Goal: Task Accomplishment & Management: Manage account settings

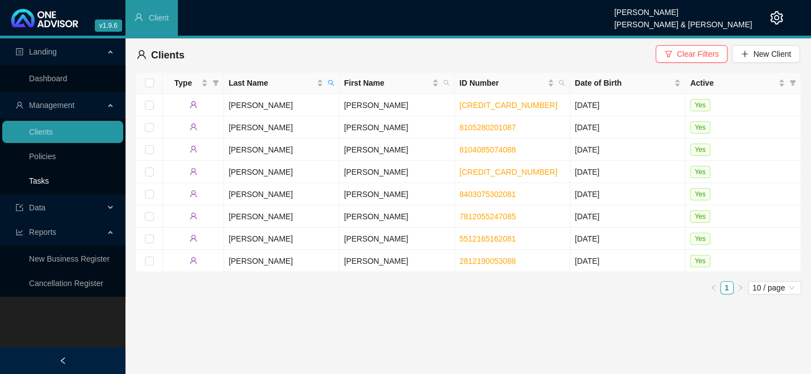
click at [35, 178] on link "Tasks" at bounding box center [39, 181] width 20 height 9
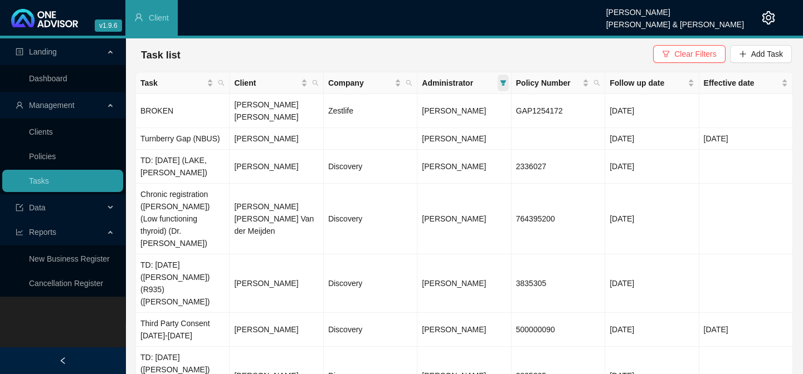
click at [498, 80] on span at bounding box center [503, 83] width 11 height 17
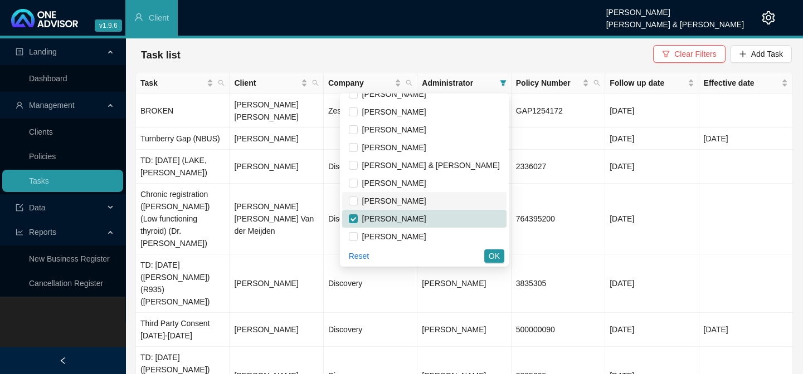
scroll to position [13, 0]
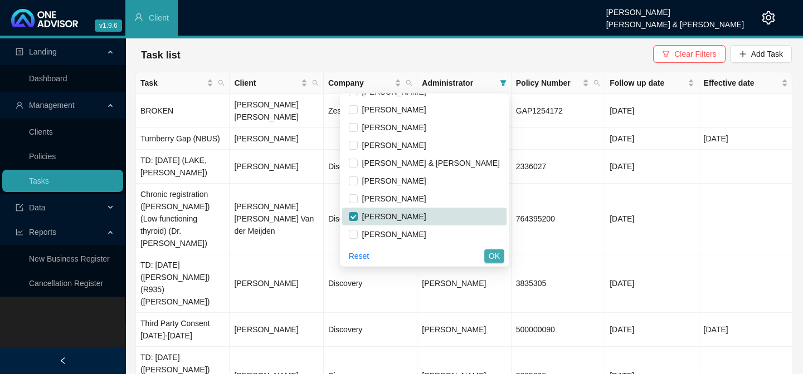
click at [492, 251] on span "OK" at bounding box center [494, 256] width 11 height 12
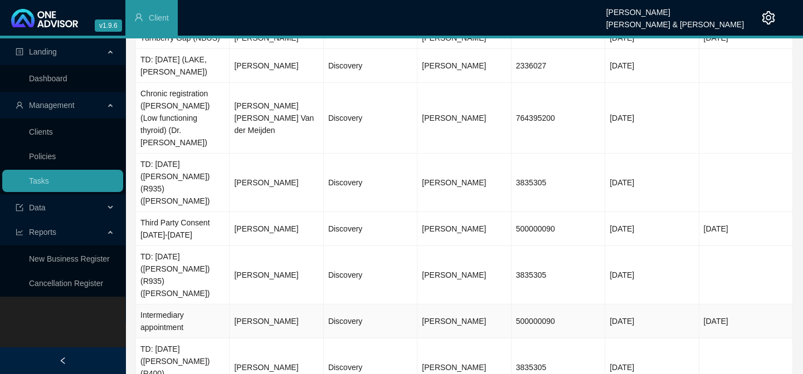
scroll to position [102, 0]
click at [251, 304] on td "[PERSON_NAME]" at bounding box center [277, 321] width 94 height 34
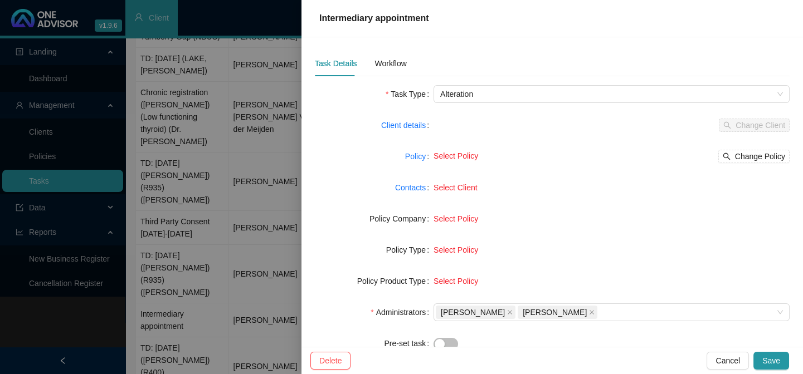
click at [167, 265] on div at bounding box center [401, 187] width 803 height 374
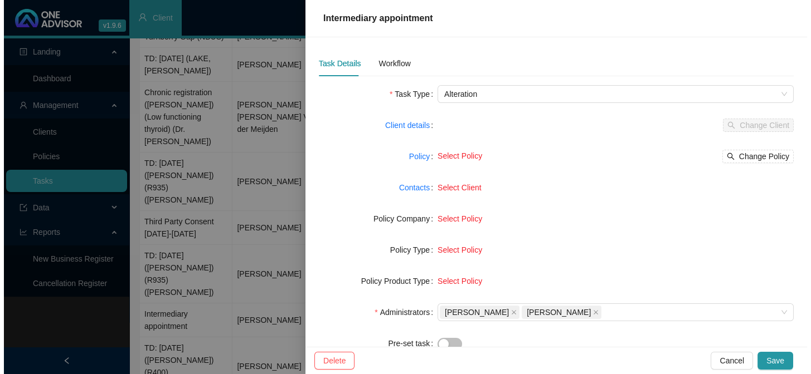
scroll to position [90, 0]
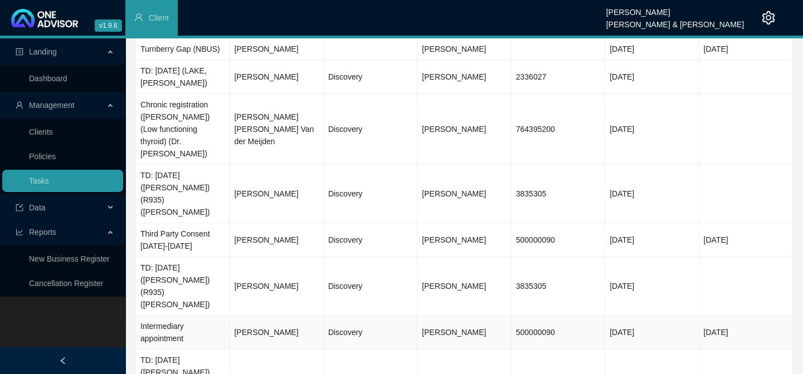
click at [167, 316] on td "Intermediary appointment" at bounding box center [183, 333] width 94 height 34
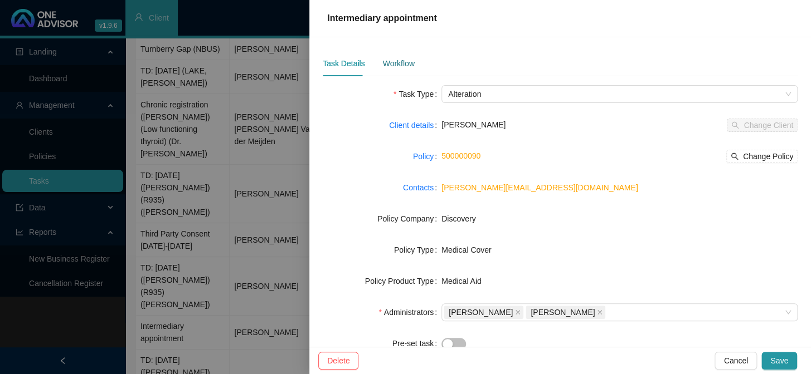
click at [384, 64] on div "Workflow" at bounding box center [398, 63] width 32 height 12
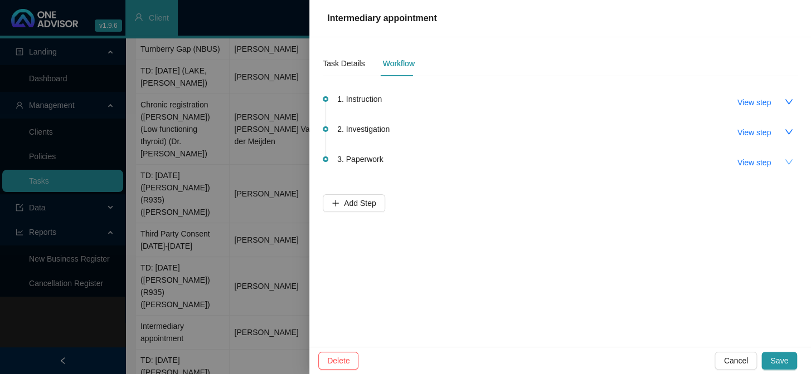
click at [780, 162] on button "button" at bounding box center [788, 162] width 18 height 18
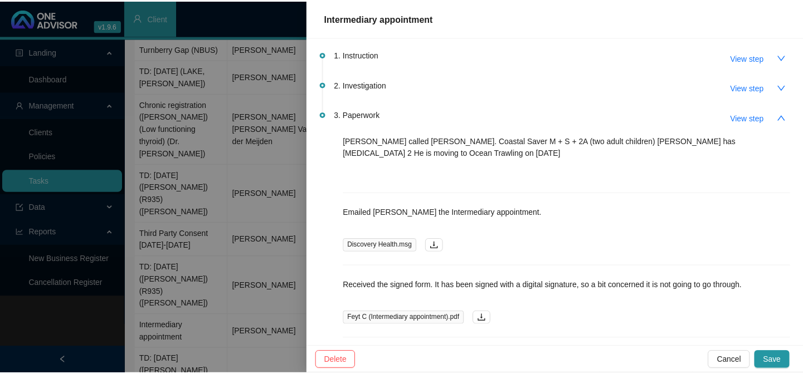
scroll to position [0, 0]
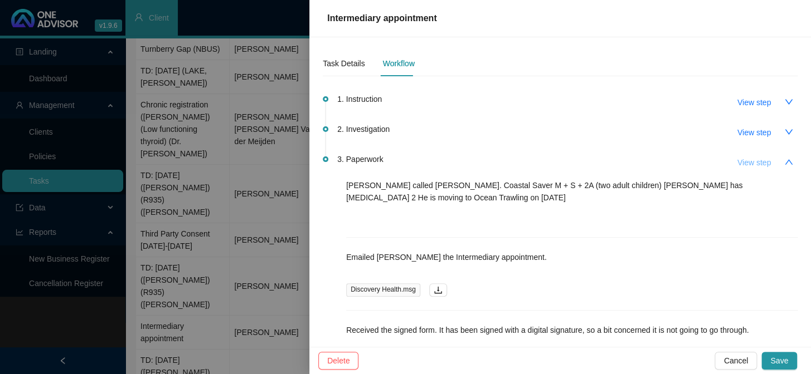
click at [765, 160] on button "View step" at bounding box center [753, 163] width 51 height 18
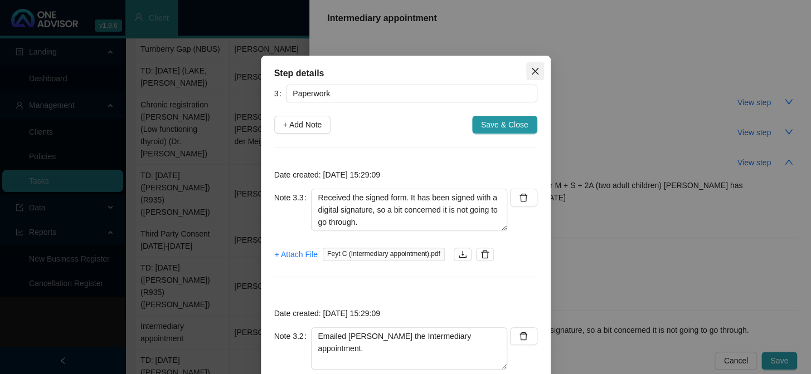
click at [532, 69] on icon "close" at bounding box center [534, 71] width 7 height 7
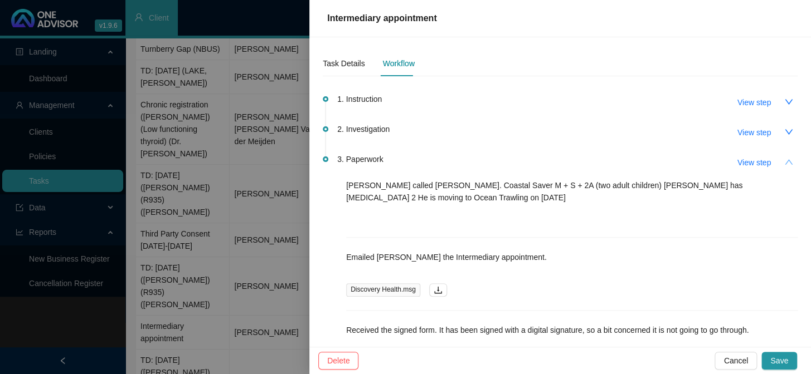
click at [785, 158] on button "button" at bounding box center [788, 162] width 18 height 18
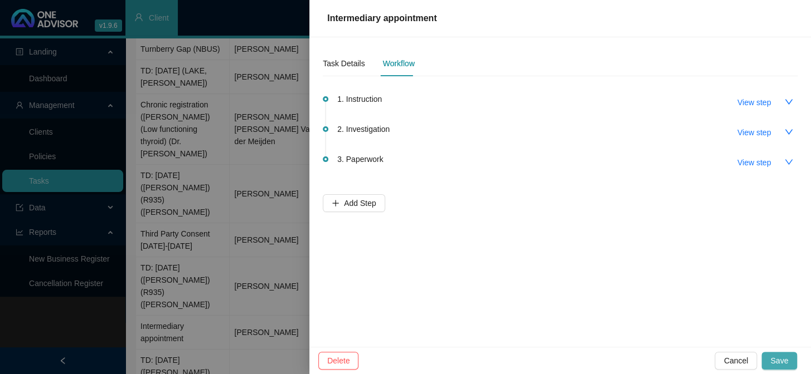
click at [779, 355] on span "Save" at bounding box center [779, 361] width 18 height 12
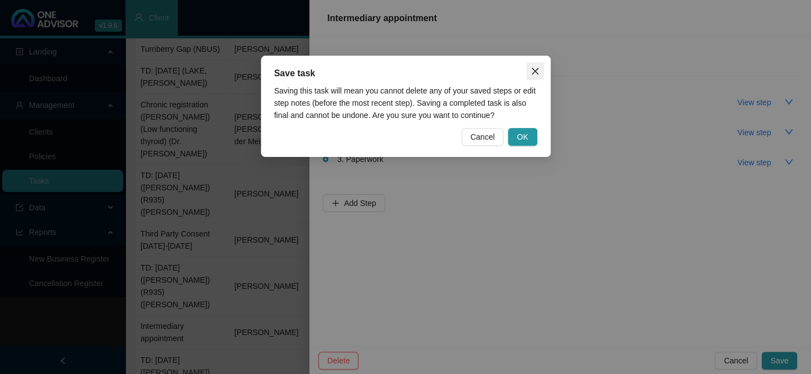
click at [534, 74] on icon "close" at bounding box center [534, 71] width 9 height 9
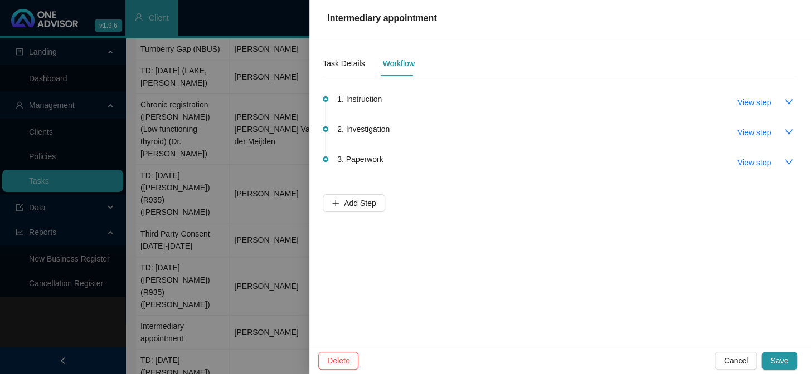
click at [278, 111] on div at bounding box center [405, 187] width 811 height 374
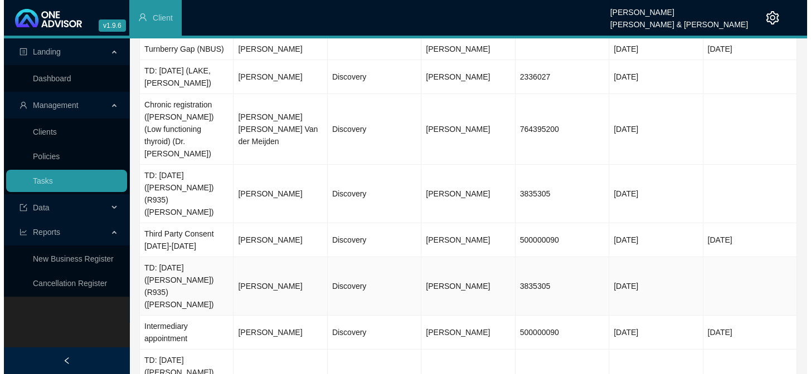
scroll to position [102, 0]
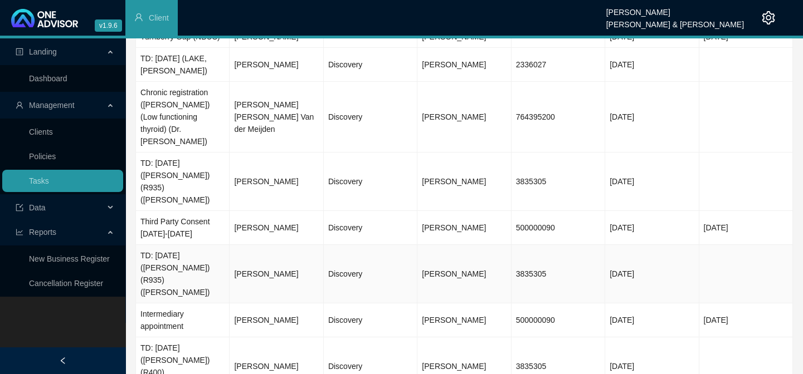
click at [196, 245] on td "TD: 23.06.2025 (K.Healey) (R935) (Jo-Ellen)" at bounding box center [183, 274] width 94 height 58
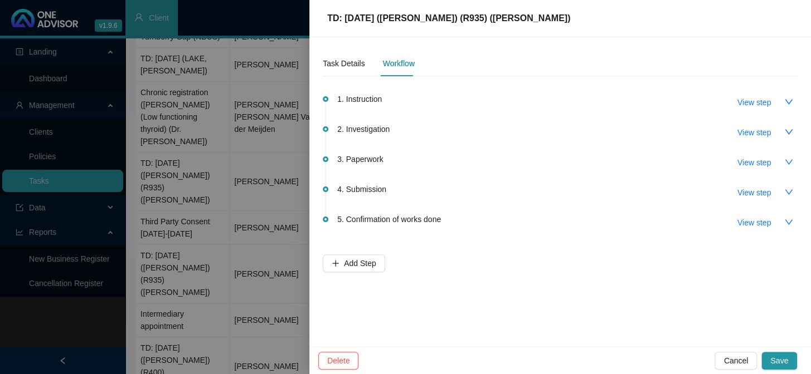
click at [446, 220] on div "5. Confirmation of works done View step" at bounding box center [567, 222] width 460 height 19
click at [788, 101] on icon "down" at bounding box center [788, 101] width 9 height 9
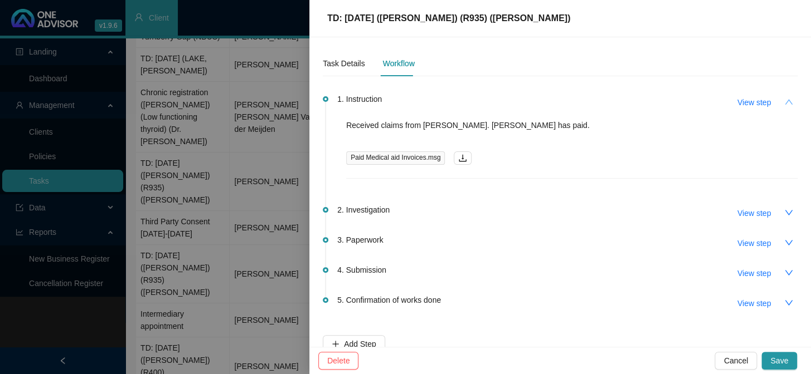
click at [784, 102] on icon "up" at bounding box center [788, 101] width 8 height 5
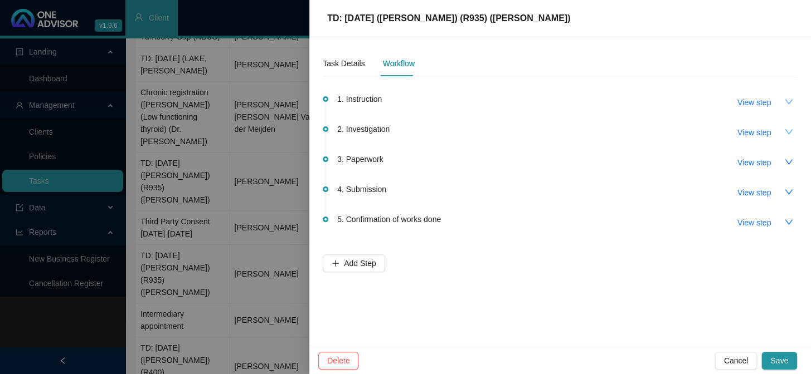
click at [787, 133] on icon "down" at bounding box center [788, 131] width 8 height 5
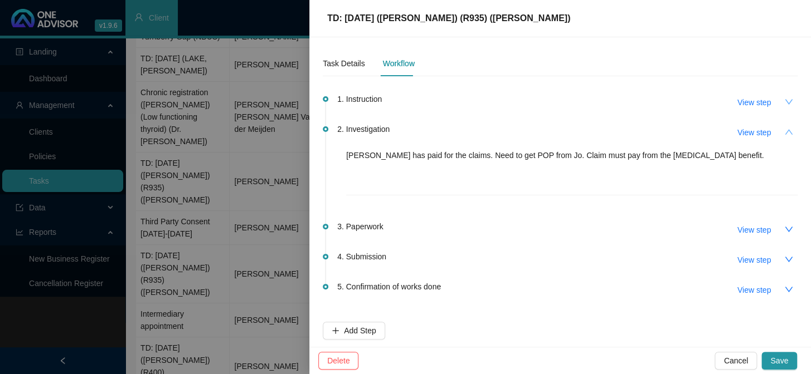
click at [787, 133] on button "button" at bounding box center [788, 132] width 18 height 18
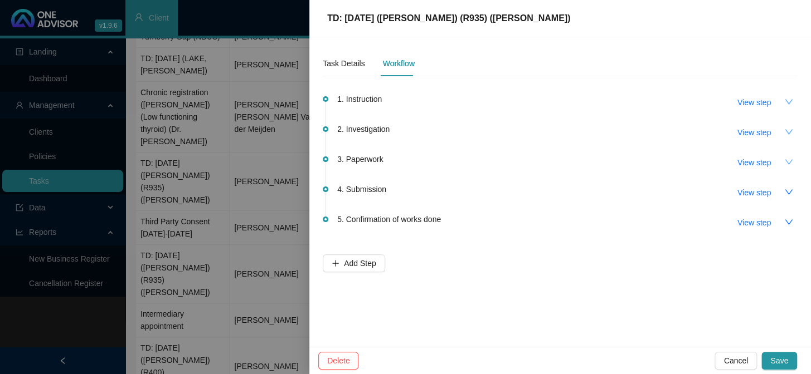
click at [782, 157] on button "button" at bounding box center [788, 162] width 18 height 18
click at [784, 163] on icon "up" at bounding box center [788, 162] width 9 height 9
click at [298, 157] on div at bounding box center [405, 187] width 811 height 374
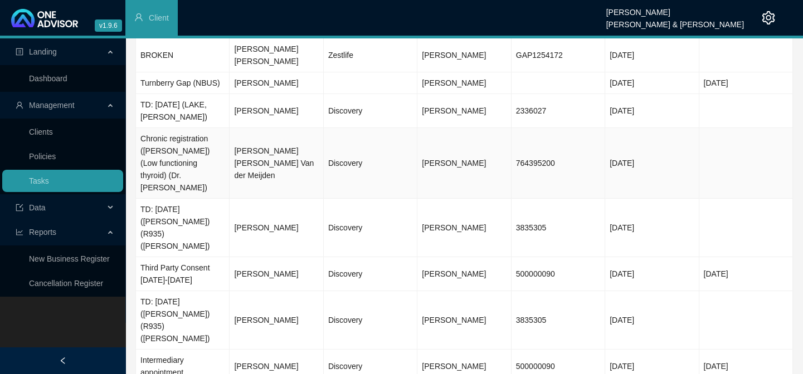
scroll to position [0, 0]
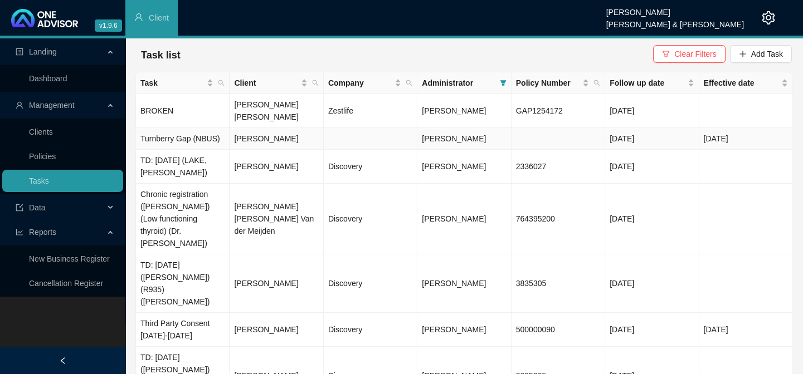
click at [294, 128] on td "Jeffrey De Winnaar" at bounding box center [277, 139] width 94 height 22
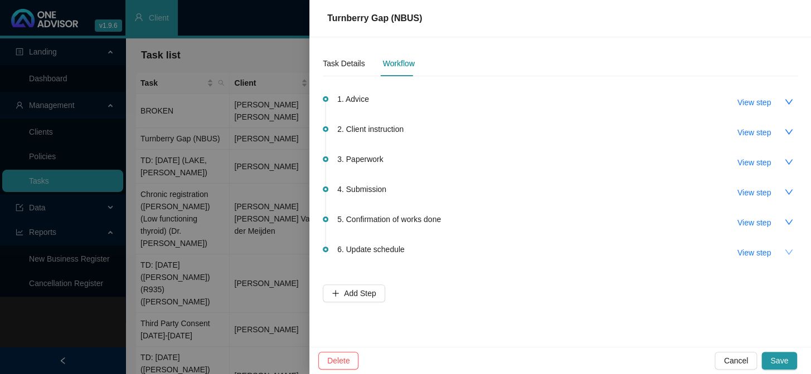
click at [786, 253] on icon "down" at bounding box center [788, 252] width 9 height 9
click at [786, 250] on icon "up" at bounding box center [788, 252] width 9 height 9
click at [787, 222] on icon "down" at bounding box center [788, 222] width 9 height 9
click at [787, 222] on icon "up" at bounding box center [788, 222] width 9 height 9
click at [786, 186] on button "button" at bounding box center [788, 192] width 18 height 18
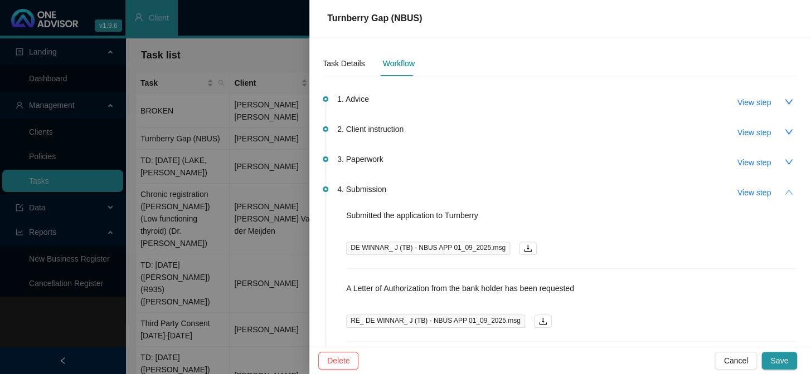
click at [786, 186] on button "button" at bounding box center [788, 192] width 18 height 18
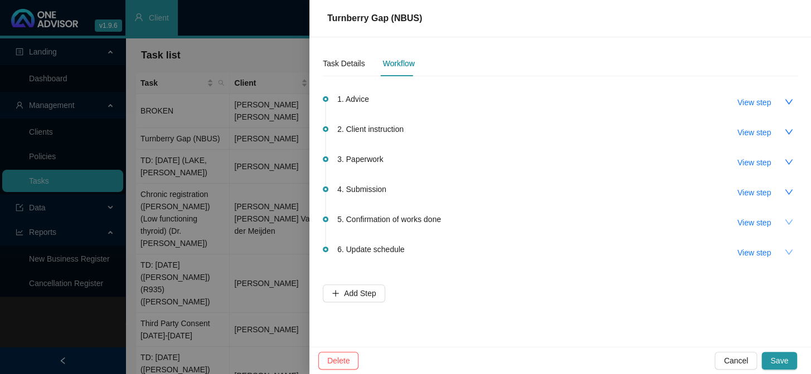
click at [206, 168] on div at bounding box center [405, 187] width 811 height 374
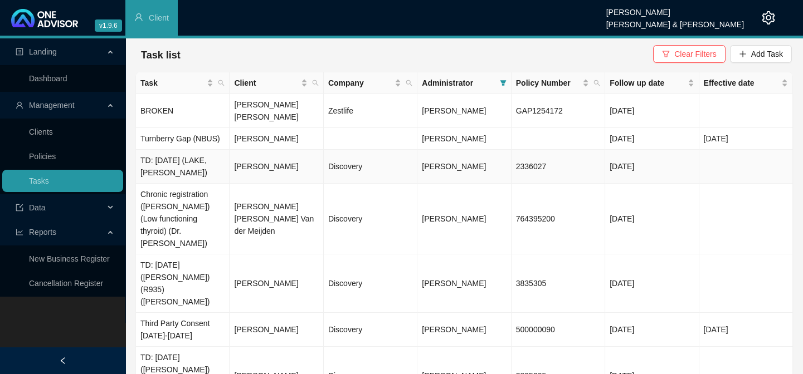
click at [180, 159] on td "TD: [DATE] (LAKE,[PERSON_NAME])" at bounding box center [183, 167] width 94 height 34
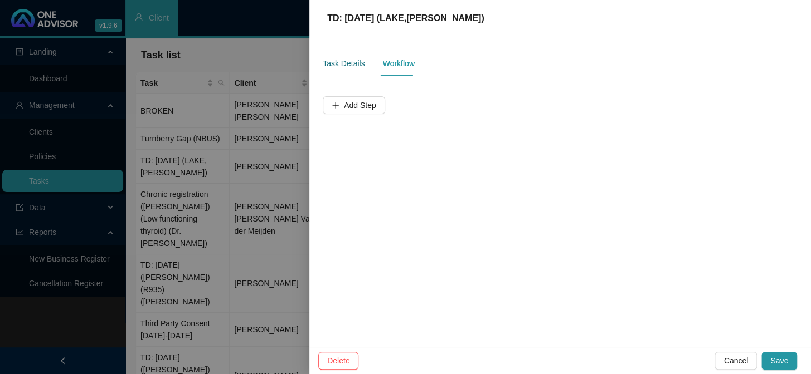
click at [337, 67] on div "Task Details" at bounding box center [344, 63] width 42 height 12
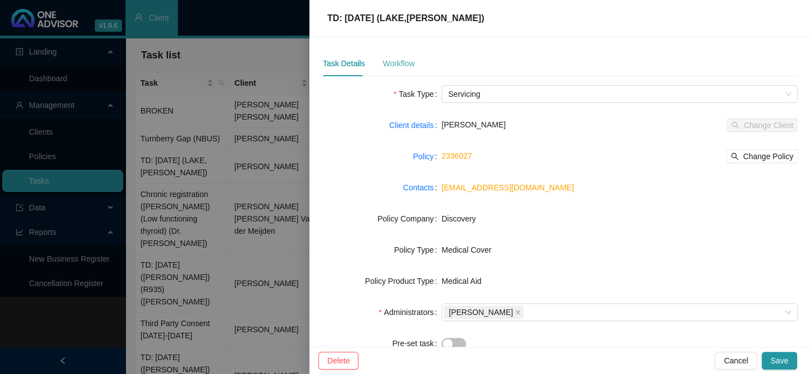
click at [406, 70] on div "Workflow" at bounding box center [398, 64] width 32 height 26
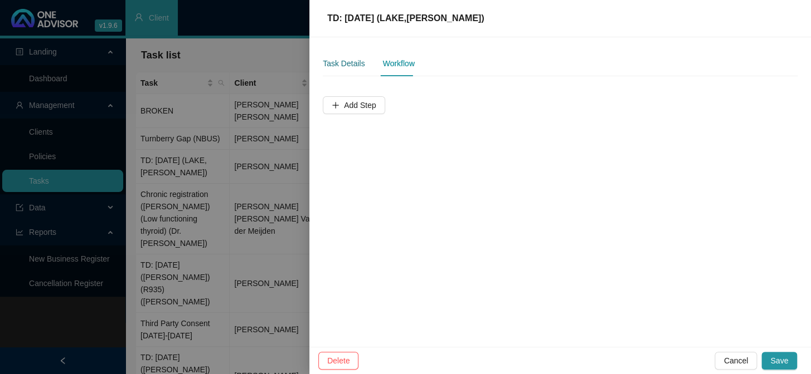
click at [338, 58] on div "Task Details" at bounding box center [344, 63] width 42 height 12
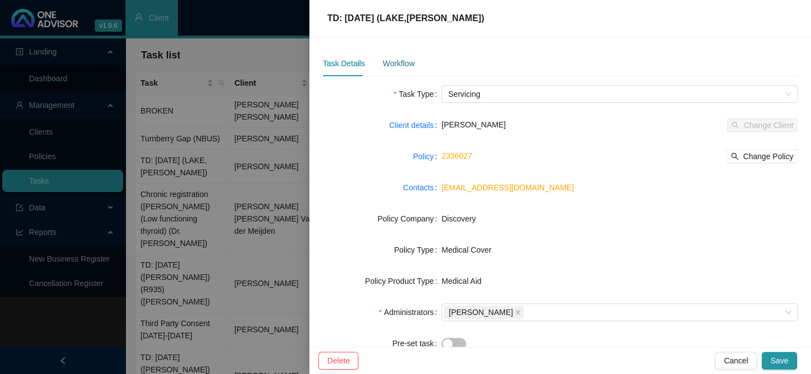
click at [391, 59] on div "Workflow" at bounding box center [398, 63] width 32 height 12
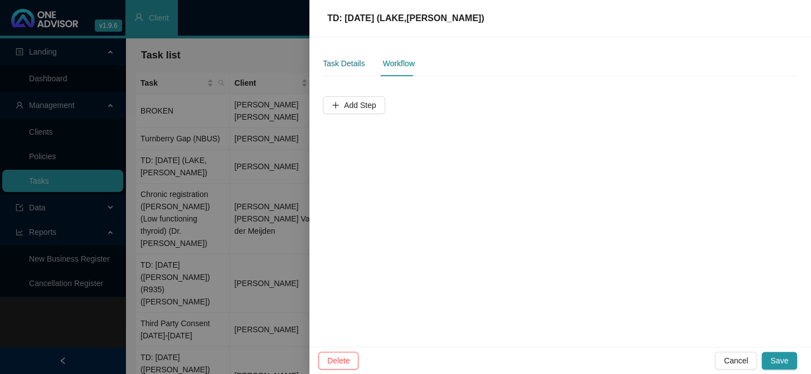
click at [340, 62] on div "Task Details" at bounding box center [344, 63] width 42 height 12
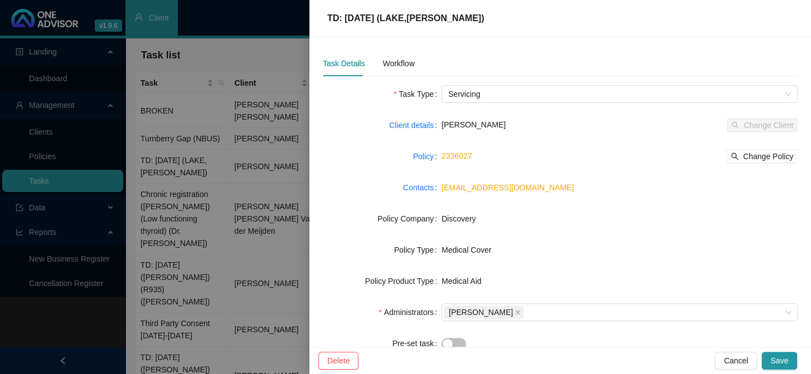
click at [226, 129] on div at bounding box center [405, 187] width 811 height 374
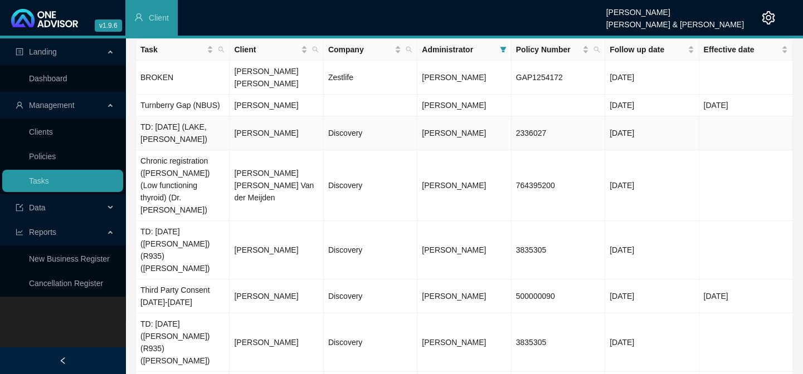
scroll to position [50, 0]
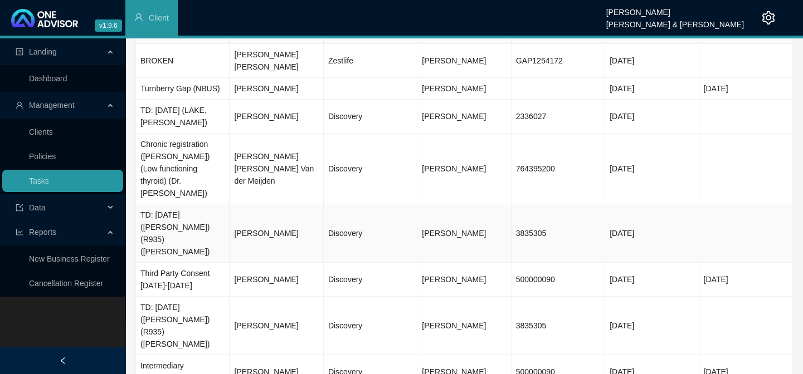
click at [243, 204] on td "[PERSON_NAME]" at bounding box center [277, 233] width 94 height 58
click at [179, 193] on body "v1.9.6 Daniela Malherbe Smith & Bormann Client Landing Dashboard Management Cli…" at bounding box center [401, 137] width 803 height 374
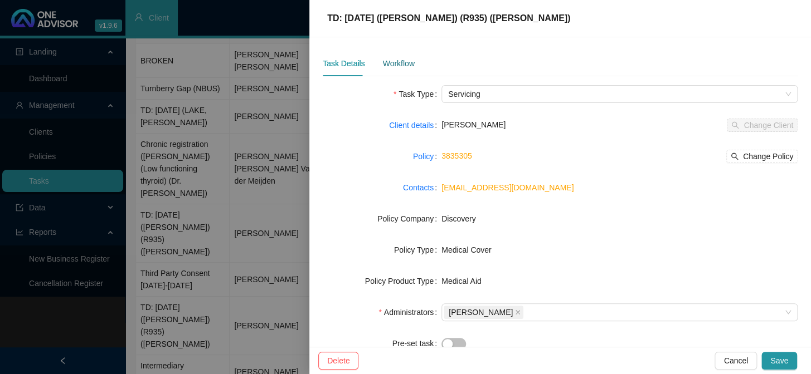
click at [396, 64] on div "Workflow" at bounding box center [398, 63] width 32 height 12
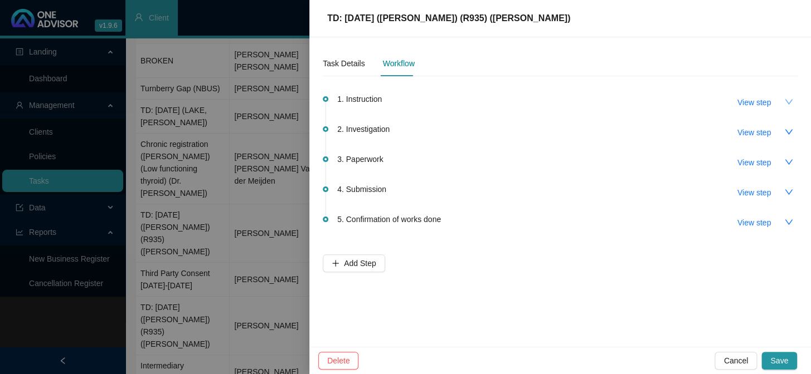
click at [785, 97] on icon "down" at bounding box center [788, 101] width 9 height 9
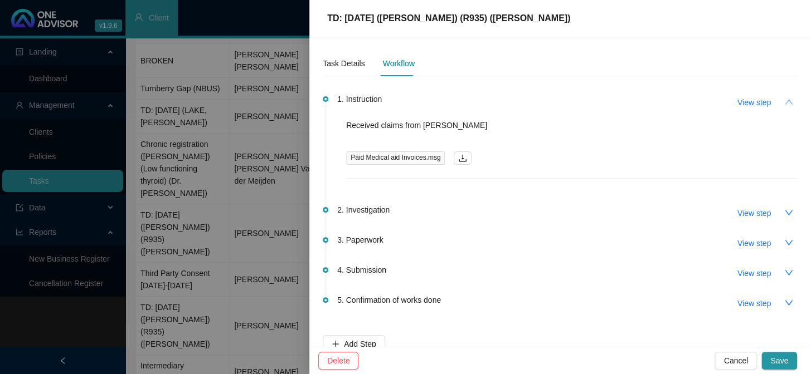
click at [785, 97] on button "button" at bounding box center [788, 102] width 18 height 18
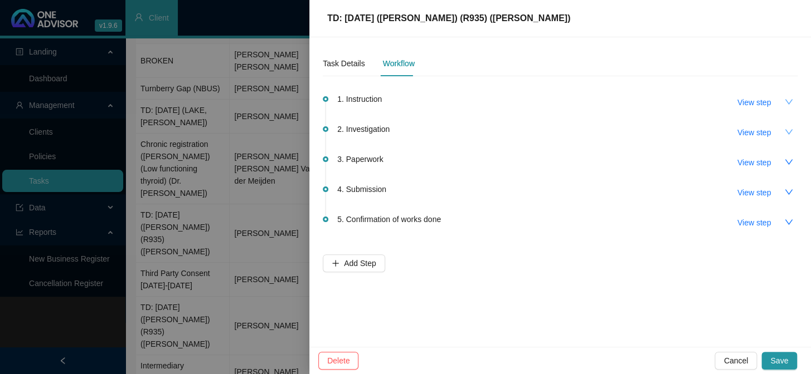
click at [785, 134] on icon "down" at bounding box center [788, 132] width 9 height 9
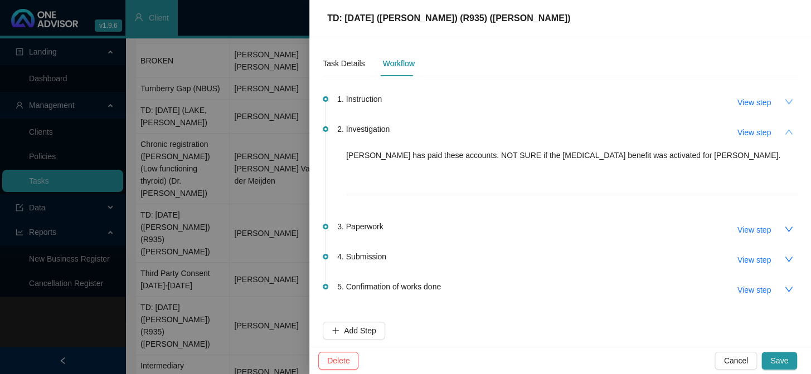
click at [785, 134] on button "button" at bounding box center [788, 132] width 18 height 18
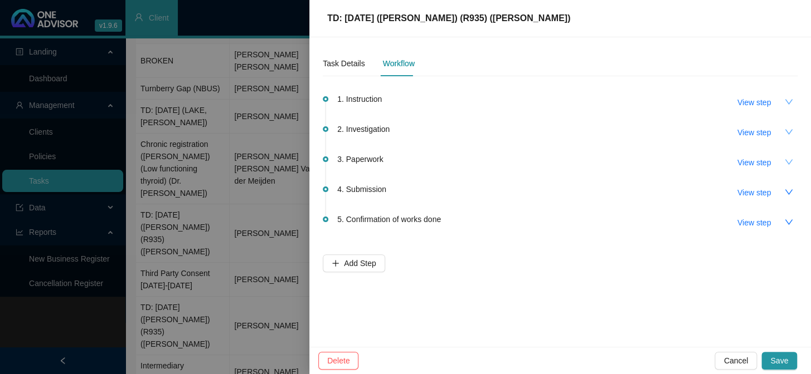
click at [783, 159] on button "button" at bounding box center [788, 162] width 18 height 18
click at [180, 178] on div at bounding box center [405, 187] width 811 height 374
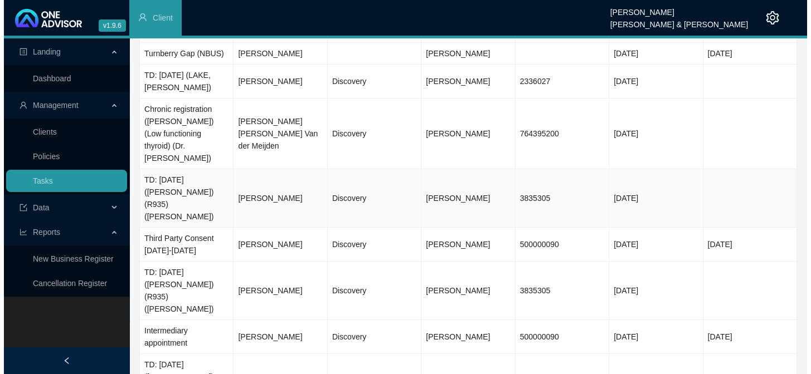
scroll to position [101, 0]
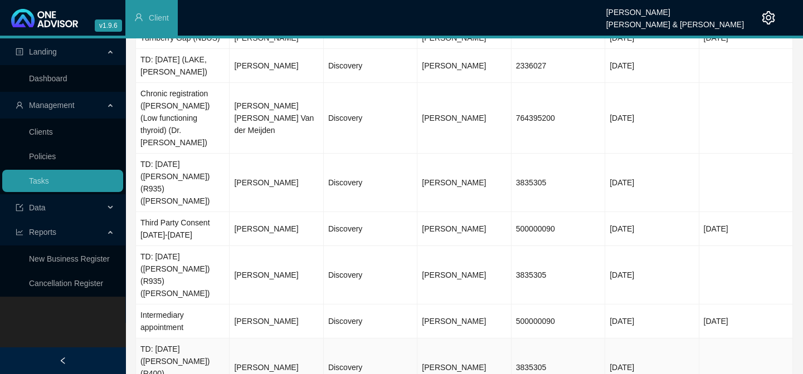
click at [213, 339] on td "TD: [DATE] ([PERSON_NAME]) (R400) ([PERSON_NAME])" at bounding box center [183, 368] width 94 height 58
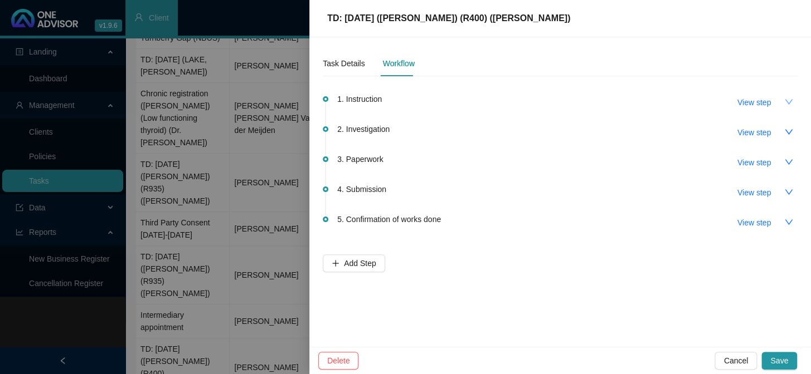
click at [787, 100] on icon "down" at bounding box center [788, 101] width 9 height 9
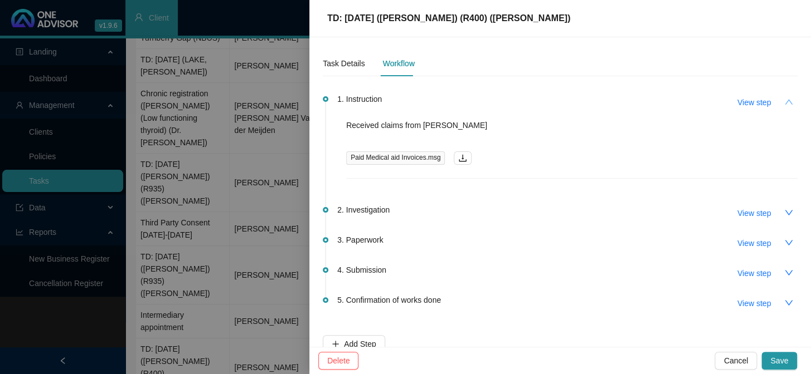
click at [787, 100] on button "button" at bounding box center [788, 102] width 18 height 18
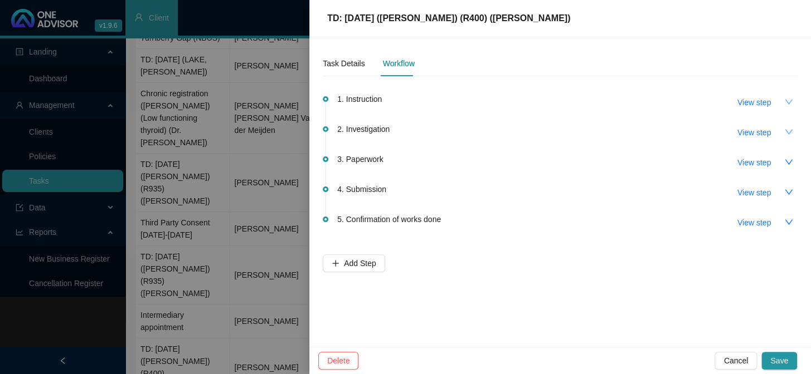
click at [788, 133] on icon "down" at bounding box center [788, 131] width 8 height 5
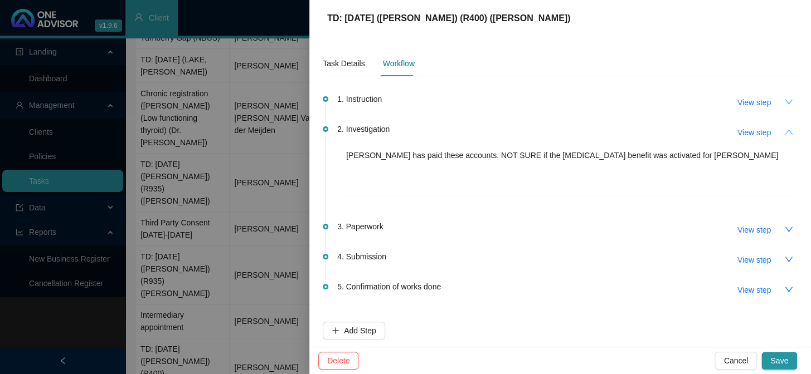
click at [788, 133] on button "button" at bounding box center [788, 132] width 18 height 18
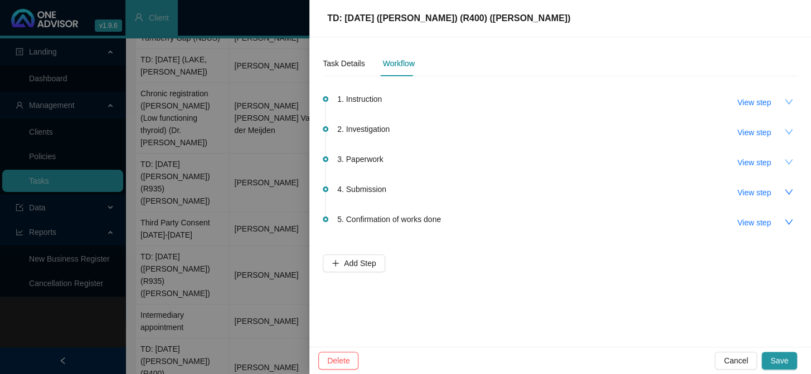
click at [787, 163] on icon "down" at bounding box center [788, 162] width 9 height 9
click at [350, 70] on div "Task Details" at bounding box center [344, 64] width 42 height 26
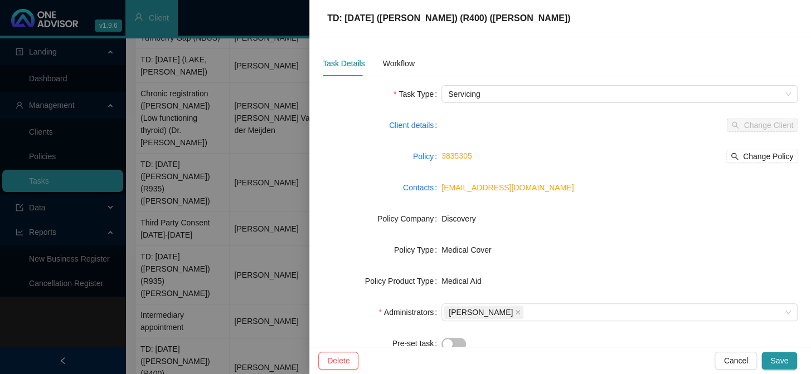
click at [261, 121] on div at bounding box center [405, 187] width 811 height 374
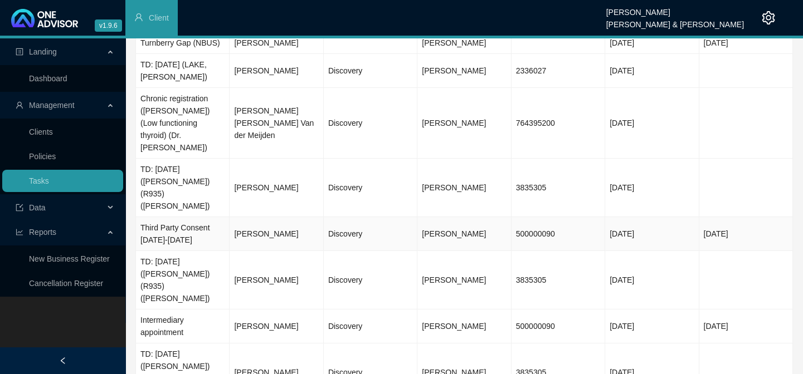
scroll to position [102, 0]
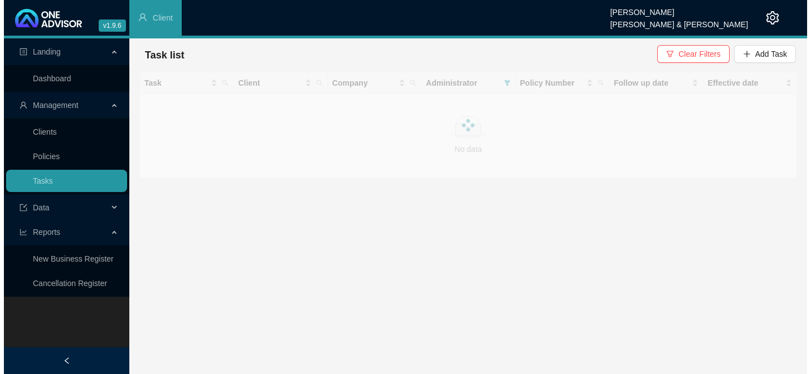
scroll to position [0, 0]
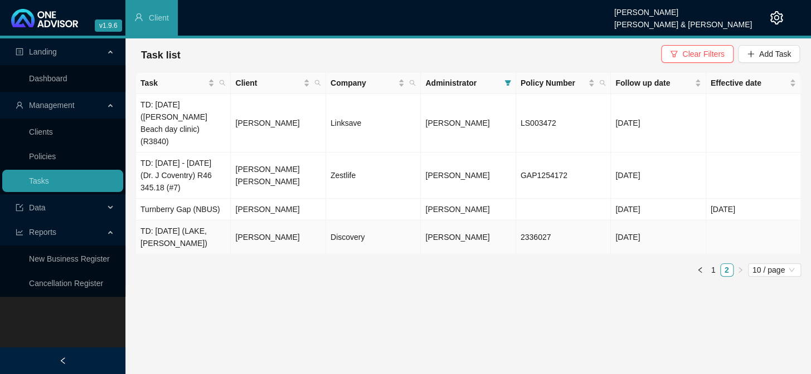
click at [263, 228] on td "[PERSON_NAME]" at bounding box center [278, 238] width 95 height 34
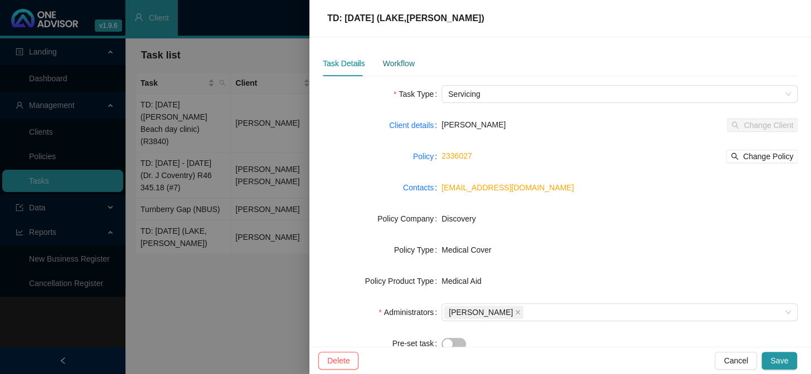
click at [402, 61] on div "Workflow" at bounding box center [398, 63] width 32 height 12
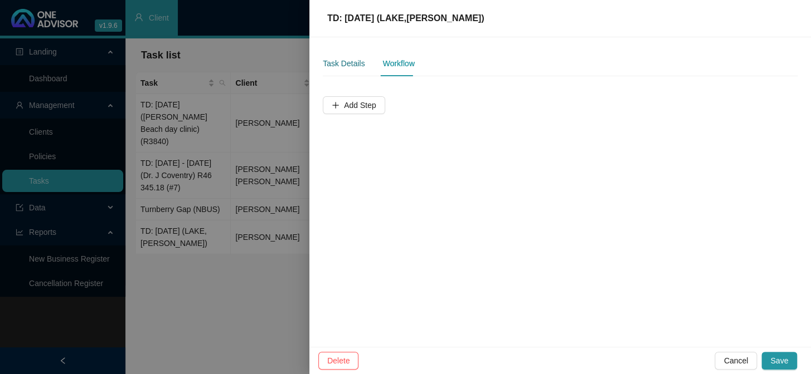
click at [330, 59] on div "Task Details" at bounding box center [344, 63] width 42 height 12
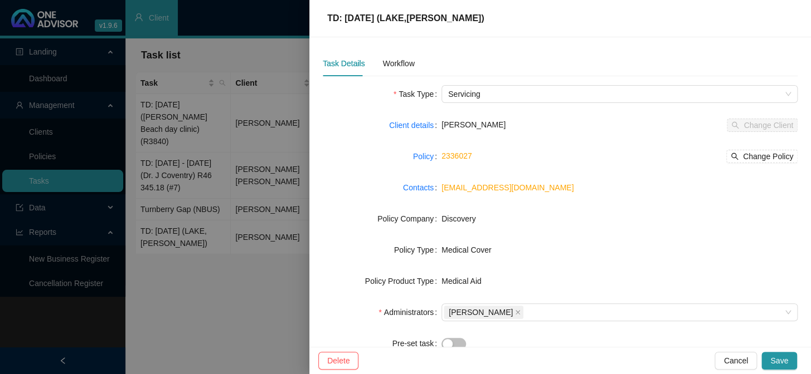
click at [228, 188] on div at bounding box center [405, 187] width 811 height 374
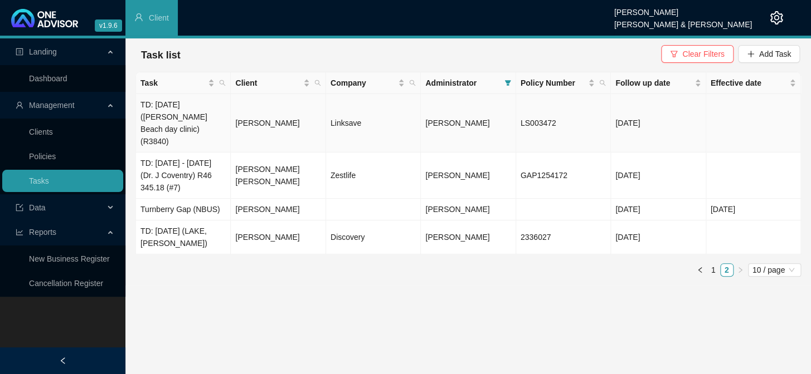
click at [269, 110] on td "Anna Loubser" at bounding box center [278, 123] width 95 height 58
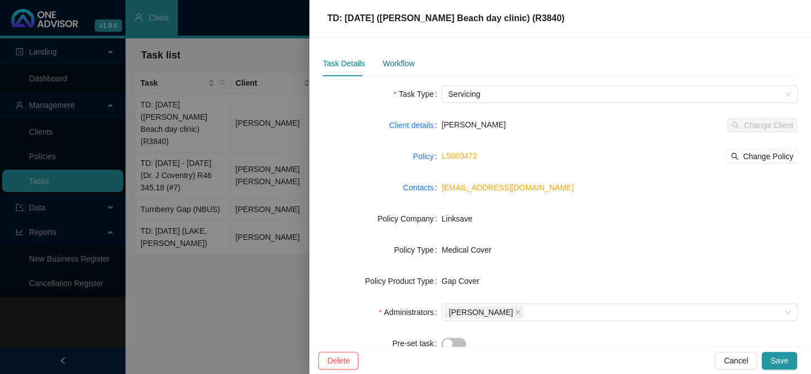
click at [382, 61] on div "Workflow" at bounding box center [398, 63] width 32 height 12
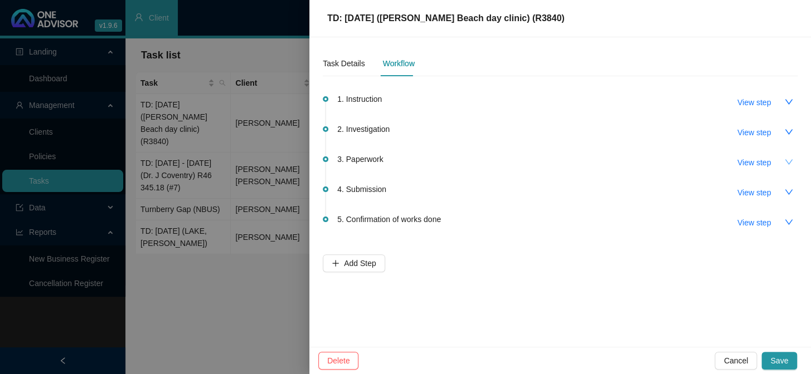
click at [791, 162] on icon "down" at bounding box center [788, 162] width 9 height 9
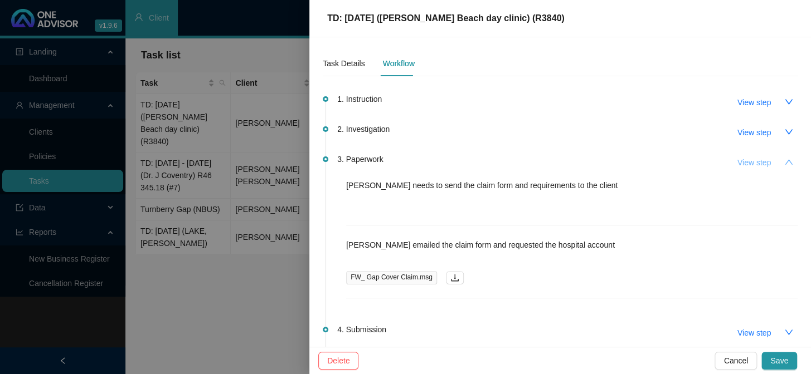
click at [743, 162] on span "View step" at bounding box center [753, 163] width 33 height 12
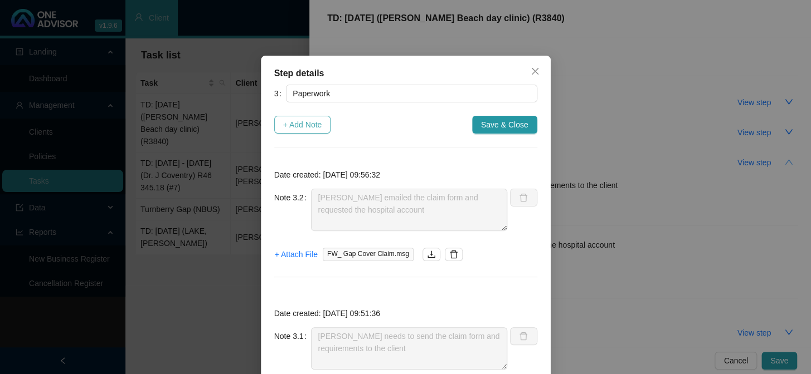
click at [285, 125] on span "+ Add Note" at bounding box center [302, 125] width 39 height 12
type textarea "Daniela emailed the claim form and requested the hospital account"
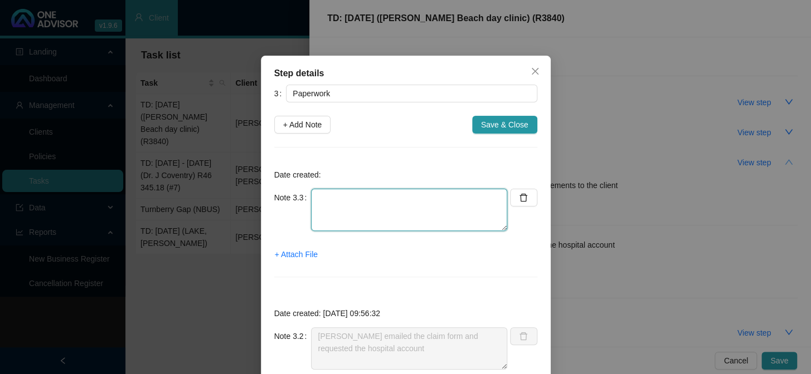
click at [323, 194] on textarea at bounding box center [409, 210] width 196 height 42
type textarea "Received completed and signed claim form and POP for the co-payment"
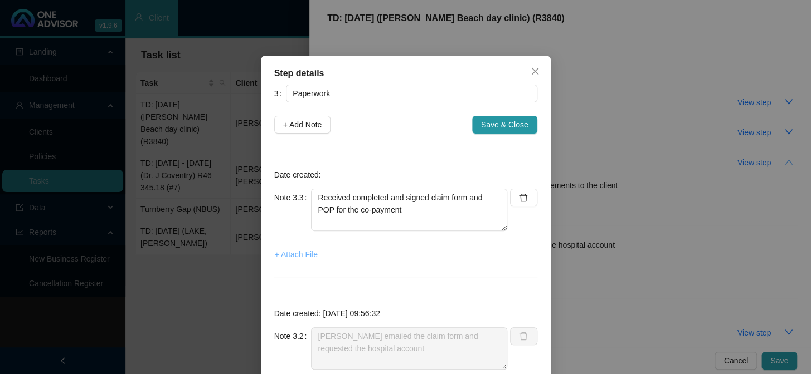
click at [295, 254] on span "+ Attach File" at bounding box center [296, 254] width 43 height 12
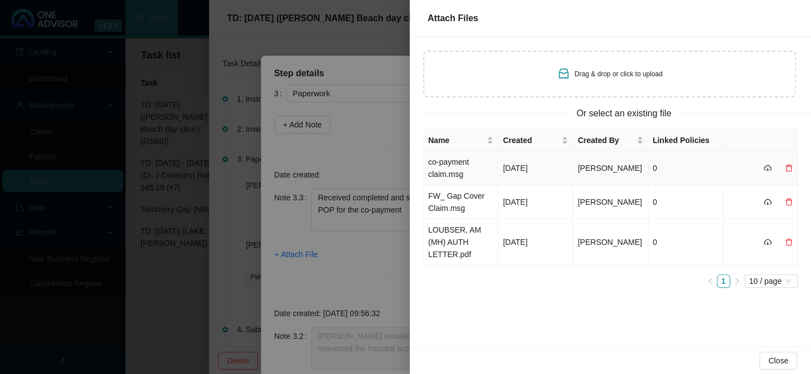
click at [660, 167] on td "0" at bounding box center [685, 169] width 75 height 34
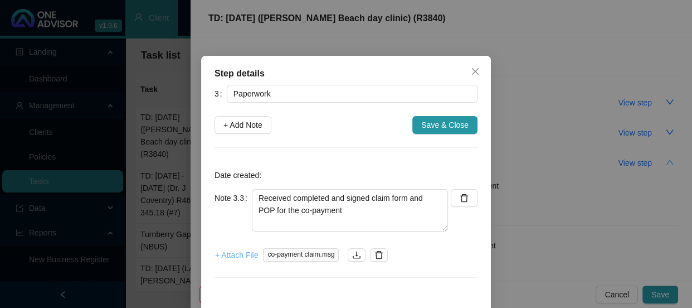
click at [230, 255] on span "+ Attach File" at bounding box center [236, 254] width 43 height 12
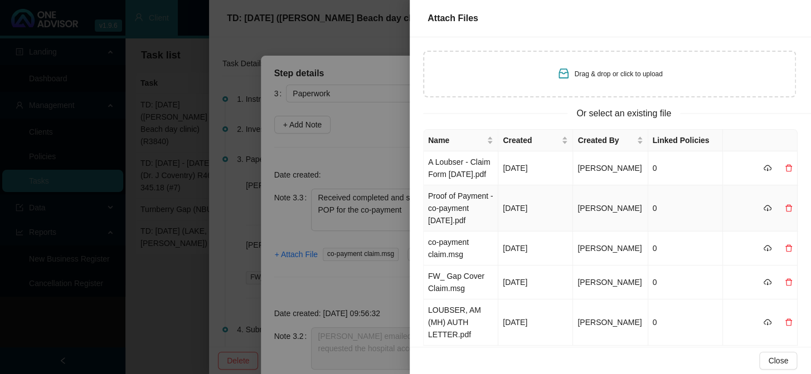
click at [445, 220] on td "Proof of Payment - co-payment 27.08.2025.pdf" at bounding box center [460, 209] width 75 height 46
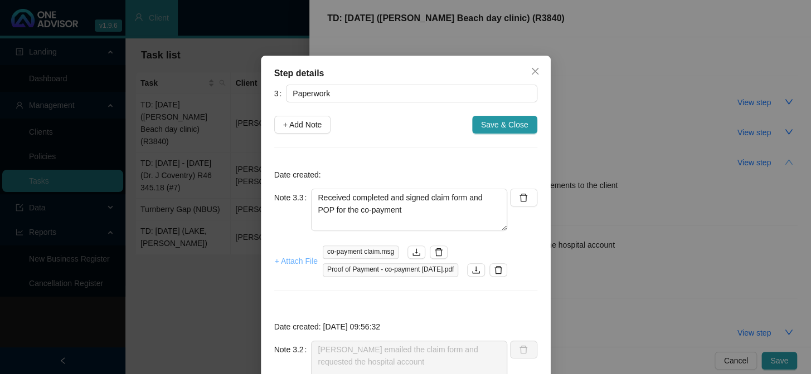
click at [292, 259] on span "+ Attach File" at bounding box center [296, 261] width 43 height 12
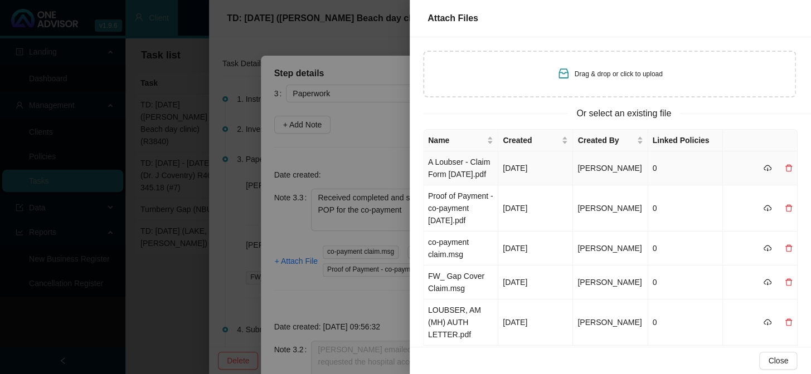
click at [457, 163] on td "A Loubser - Claim Form 27.08.2025.pdf" at bounding box center [460, 169] width 75 height 34
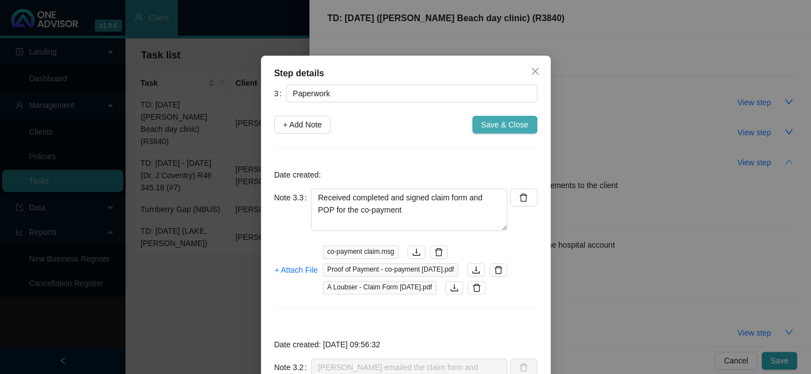
click at [503, 120] on span "Save & Close" at bounding box center [504, 125] width 47 height 12
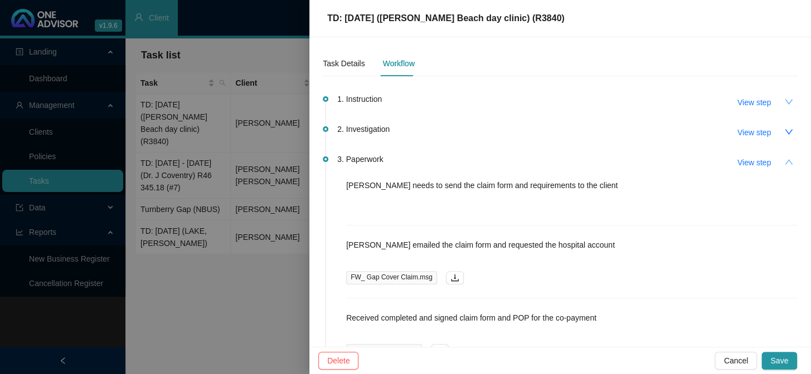
click at [784, 100] on icon "down" at bounding box center [788, 101] width 9 height 9
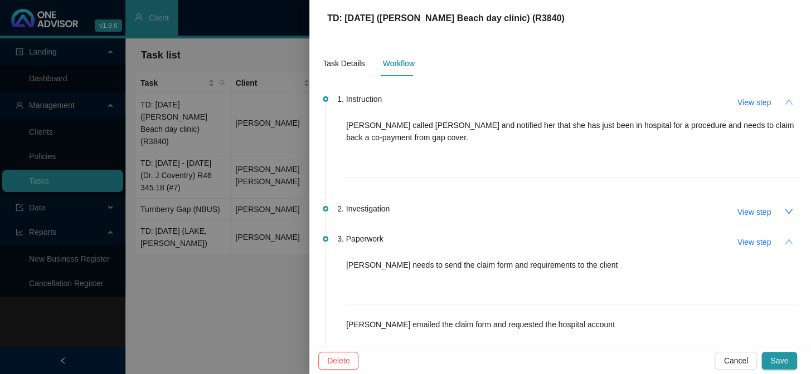
click at [784, 100] on icon "up" at bounding box center [788, 101] width 9 height 9
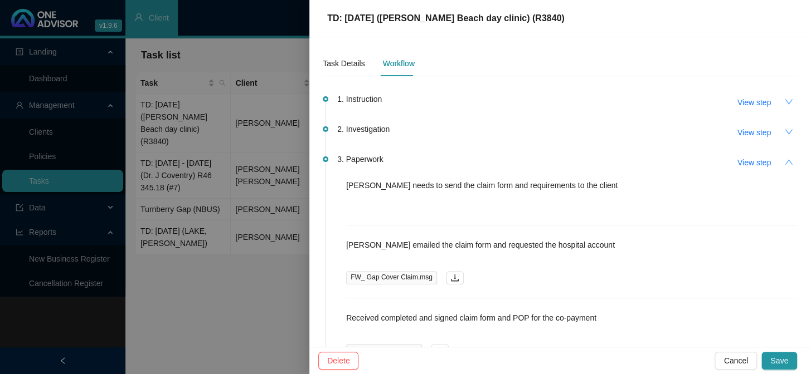
click at [784, 133] on icon "down" at bounding box center [788, 132] width 9 height 9
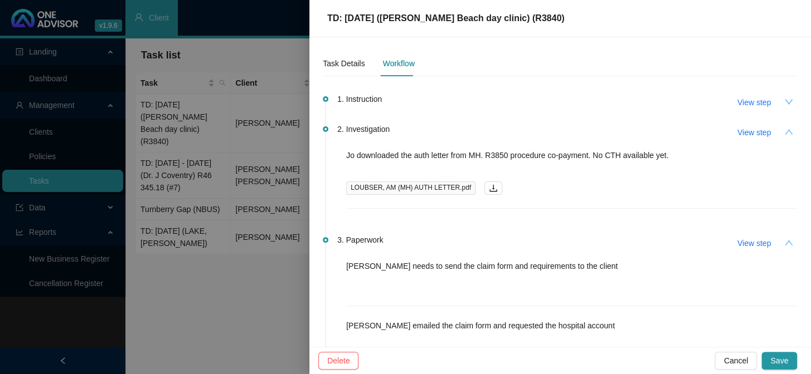
click at [784, 133] on icon "up" at bounding box center [788, 132] width 9 height 9
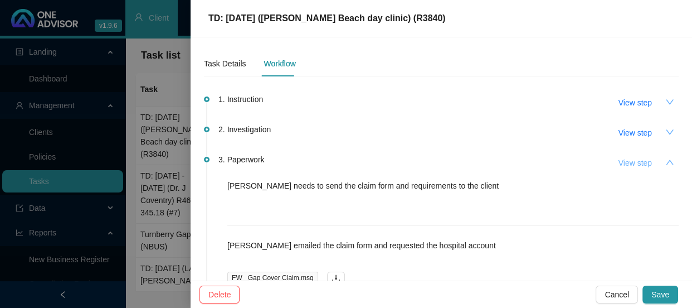
click at [622, 162] on span "View step" at bounding box center [634, 163] width 33 height 12
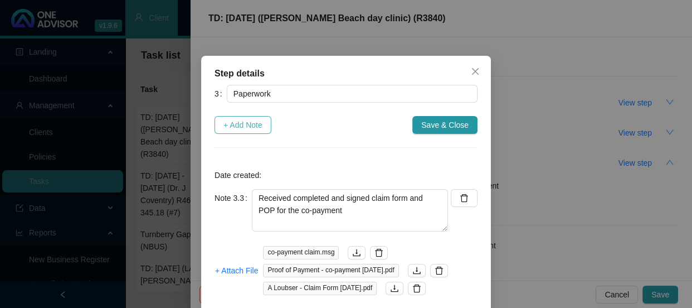
click at [240, 128] on span "+ Add Note" at bounding box center [242, 125] width 39 height 12
type textarea "Received completed and signed claim form and POP for the co-payment"
type textarea "Daniela emailed the claim form and requested the hospital account"
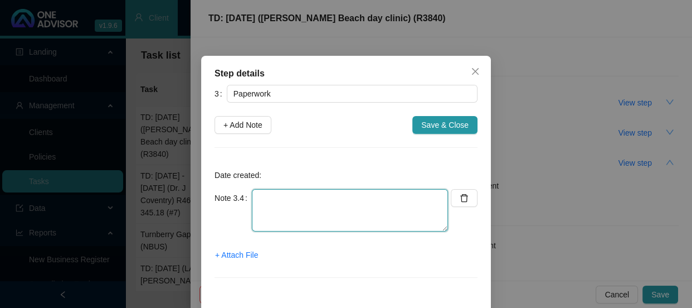
click at [259, 199] on textarea at bounding box center [350, 210] width 196 height 42
click at [329, 197] on textarea "Requested hospital acount" at bounding box center [350, 210] width 196 height 42
type textarea "Requested hospital account"
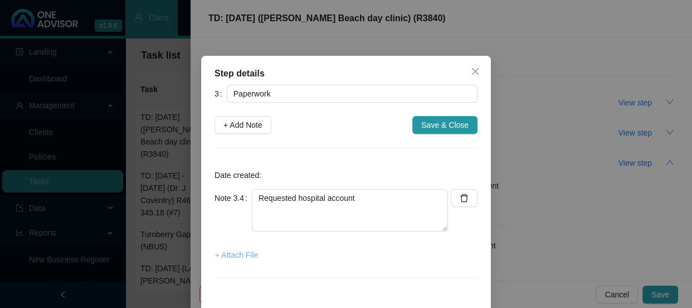
click at [232, 255] on span "+ Attach File" at bounding box center [236, 254] width 43 height 12
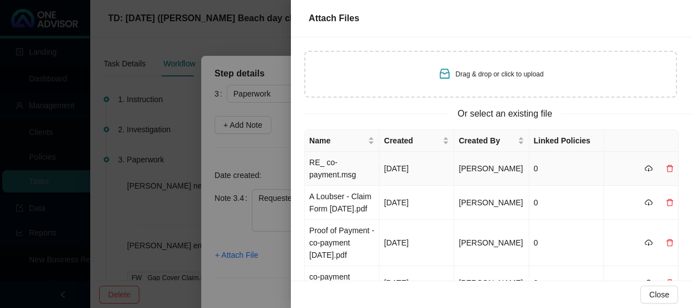
click at [333, 165] on td "RE_ co-payment.msg" at bounding box center [342, 169] width 75 height 34
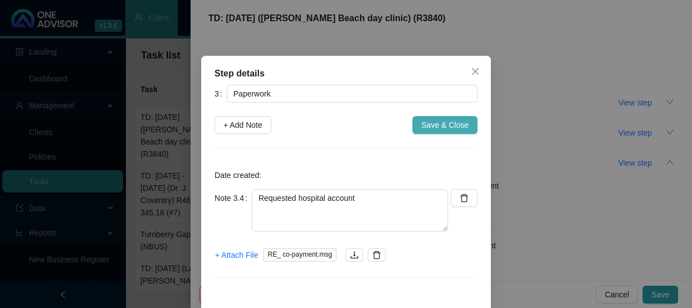
click at [423, 126] on span "Save & Close" at bounding box center [444, 125] width 47 height 12
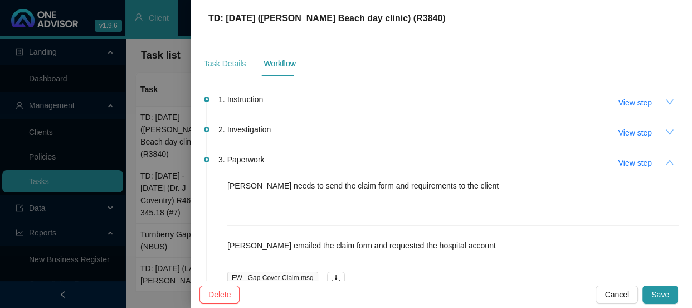
click at [220, 71] on div "Task Details" at bounding box center [225, 64] width 42 height 26
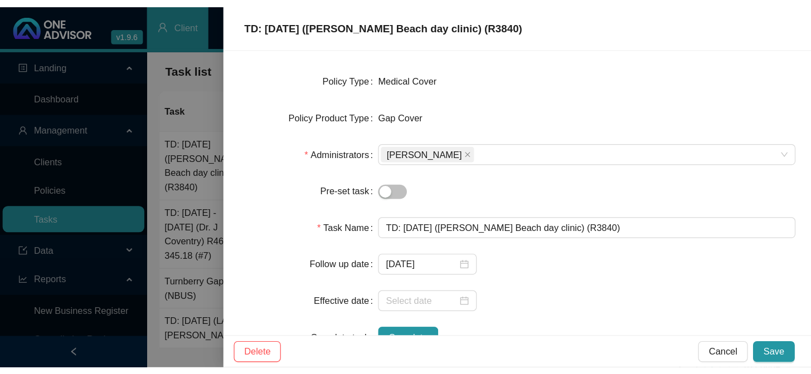
scroll to position [202, 0]
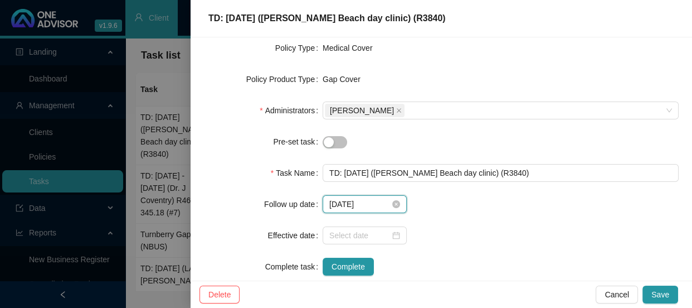
click at [372, 202] on input "2025-09-04" at bounding box center [359, 204] width 61 height 12
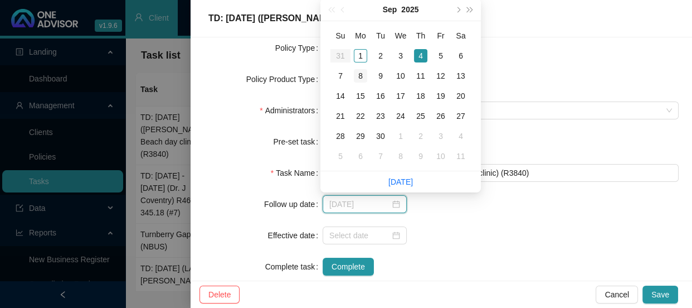
type input "2025-09-08"
click at [362, 76] on div "8" at bounding box center [360, 75] width 13 height 13
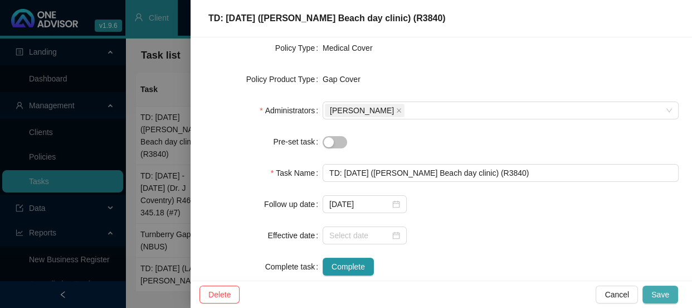
click at [663, 294] on span "Save" at bounding box center [660, 294] width 18 height 12
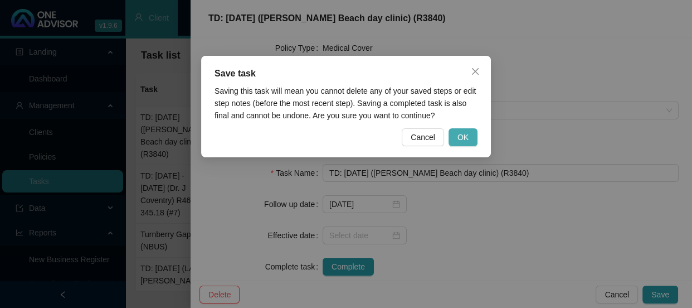
click at [464, 133] on span "OK" at bounding box center [462, 137] width 11 height 12
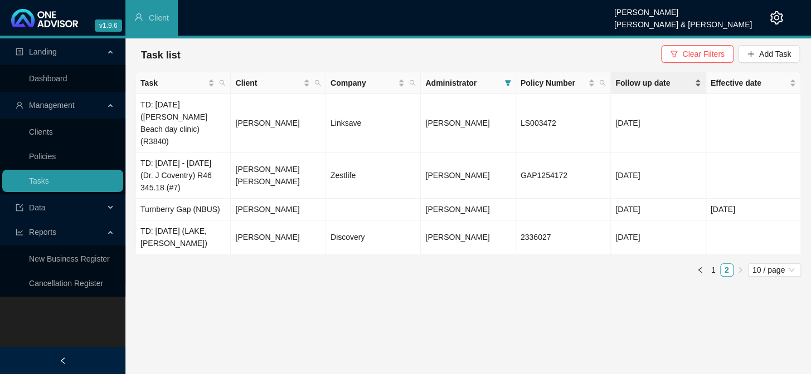
click at [648, 83] on span "Follow up date" at bounding box center [653, 83] width 76 height 12
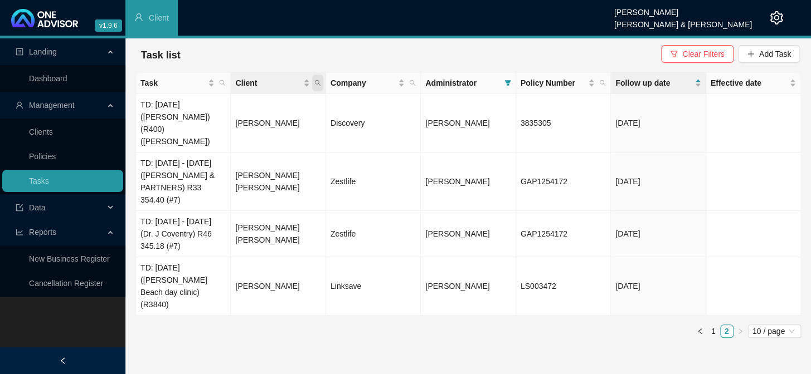
click at [316, 85] on icon "search" at bounding box center [317, 83] width 7 height 7
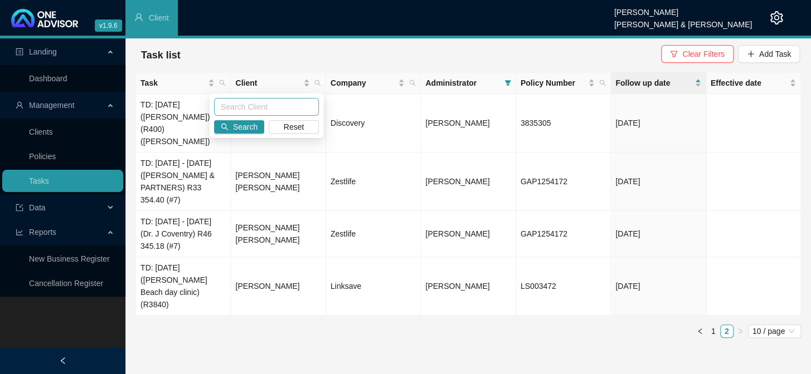
click at [270, 106] on input "text" at bounding box center [266, 107] width 105 height 18
type input "joffre"
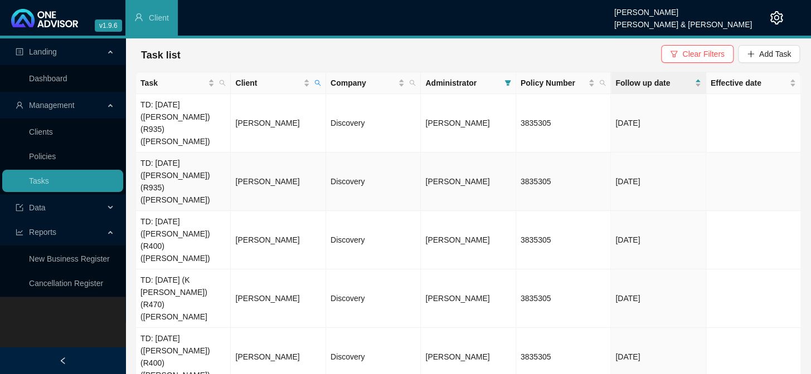
click at [175, 153] on td "TD: 23.06.2025 (K.Healey) (R935) (Jo-Ellen)" at bounding box center [183, 182] width 95 height 58
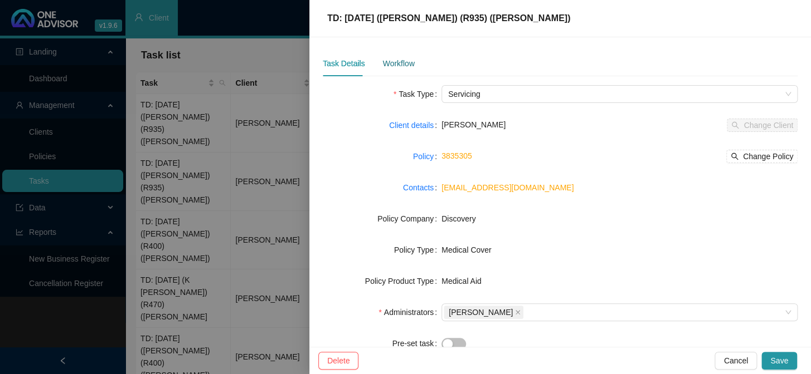
click at [392, 60] on div "Workflow" at bounding box center [398, 63] width 32 height 12
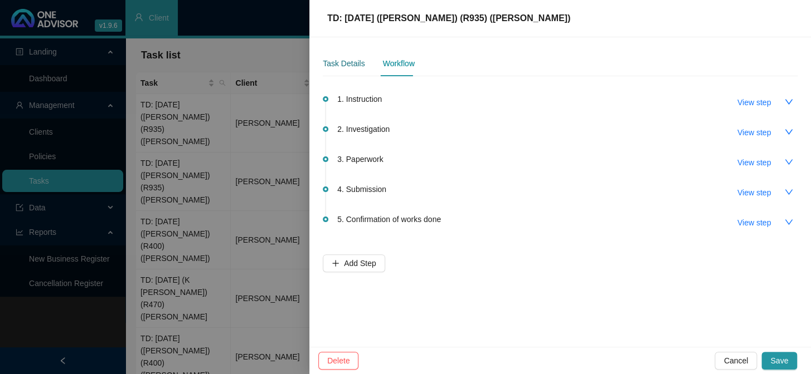
click at [345, 59] on div "Task Details" at bounding box center [344, 63] width 42 height 12
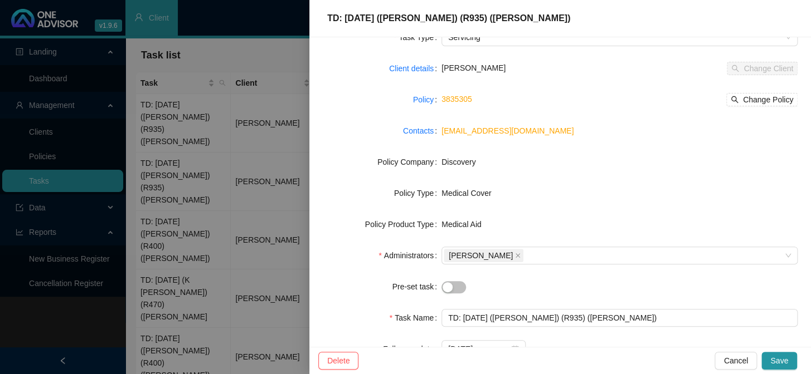
scroll to position [156, 0]
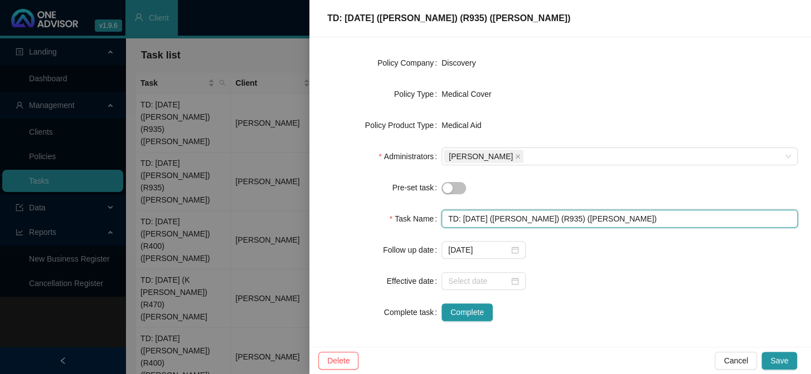
click at [470, 215] on input "TD: 23.06.2025 (K.Healey) (R935) (Jo-Ellen)" at bounding box center [619, 219] width 356 height 18
click at [481, 217] on input "TD: 23/06.2025 (K.Healey) (R935) (Jo-Ellen)" at bounding box center [619, 219] width 356 height 18
type input "TD: [DATE] ([PERSON_NAME]) (R935) ([PERSON_NAME])"
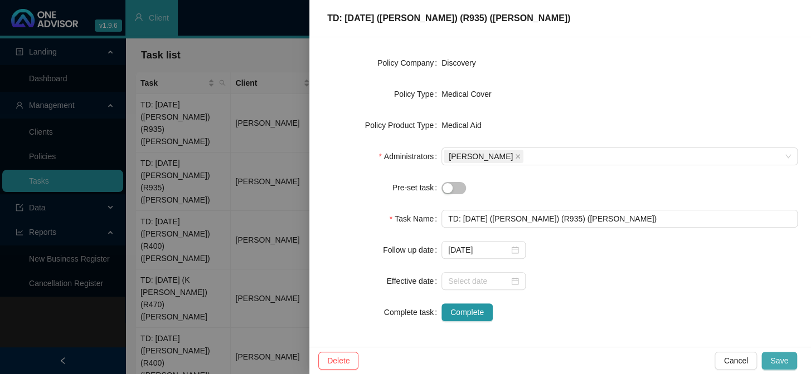
click at [778, 359] on span "Save" at bounding box center [779, 361] width 18 height 12
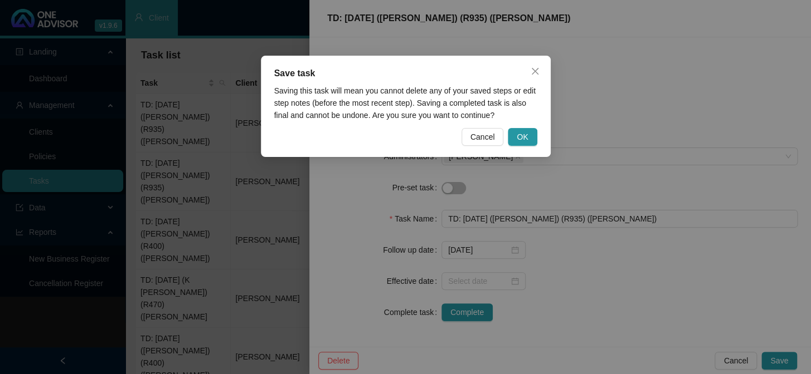
click at [512, 127] on div "Save task Saving this task will mean you cannot delete any of your saved steps …" at bounding box center [406, 106] width 290 height 101
click at [518, 138] on span "OK" at bounding box center [521, 137] width 11 height 12
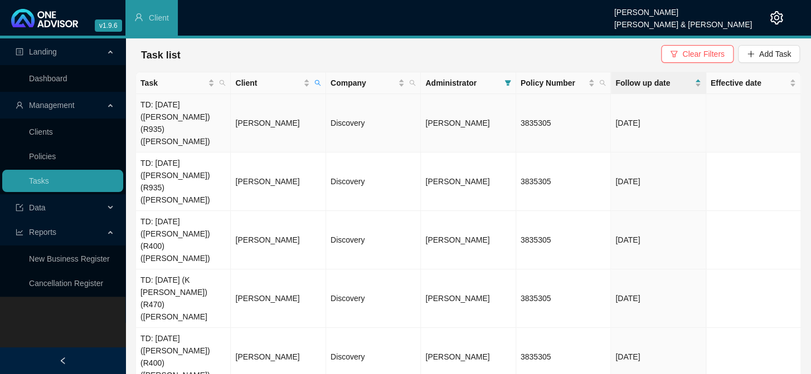
click at [187, 111] on td "TD: [DATE] ([PERSON_NAME]) (R935) ([PERSON_NAME])" at bounding box center [183, 123] width 95 height 58
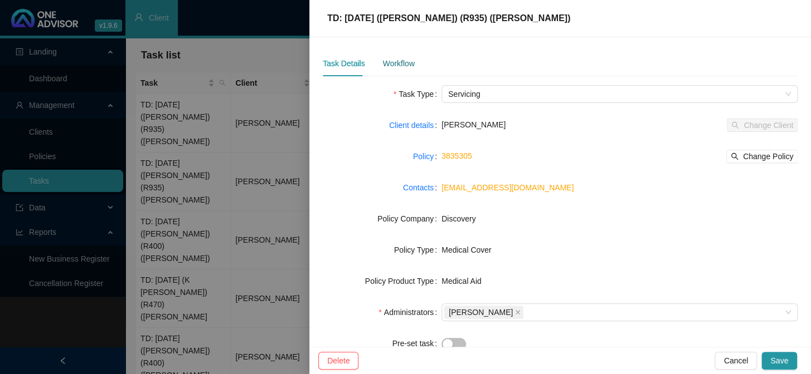
click at [401, 68] on div "Workflow" at bounding box center [398, 63] width 32 height 12
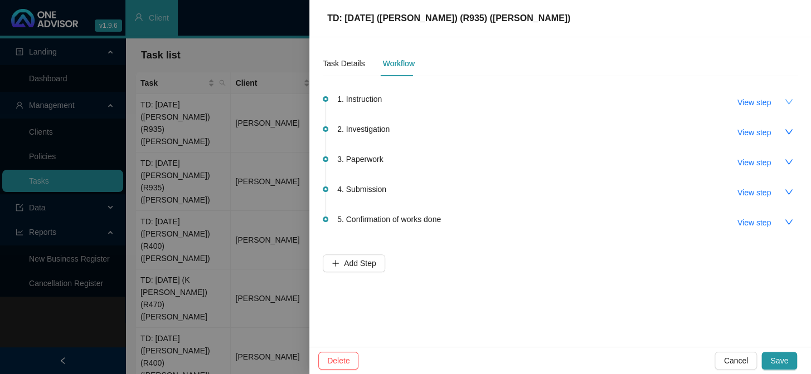
click at [786, 103] on icon "down" at bounding box center [788, 101] width 9 height 9
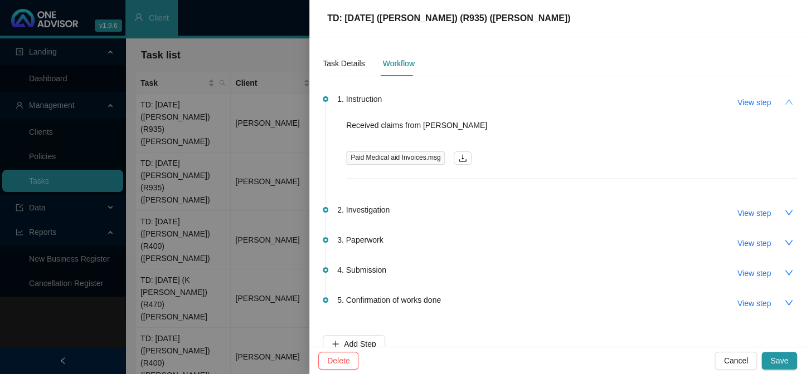
click at [786, 103] on button "button" at bounding box center [788, 102] width 18 height 18
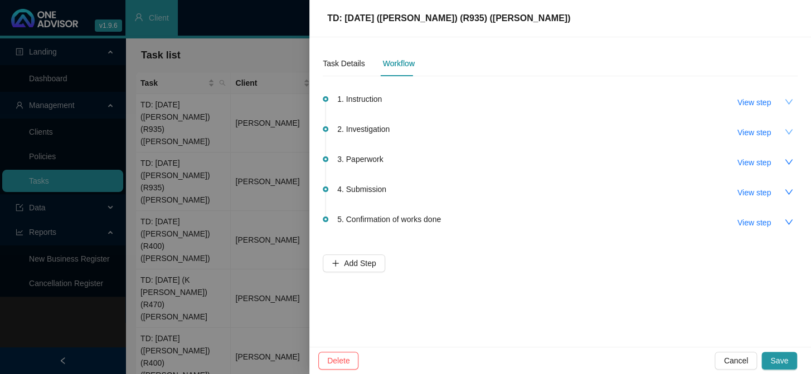
click at [781, 133] on button "button" at bounding box center [788, 132] width 18 height 18
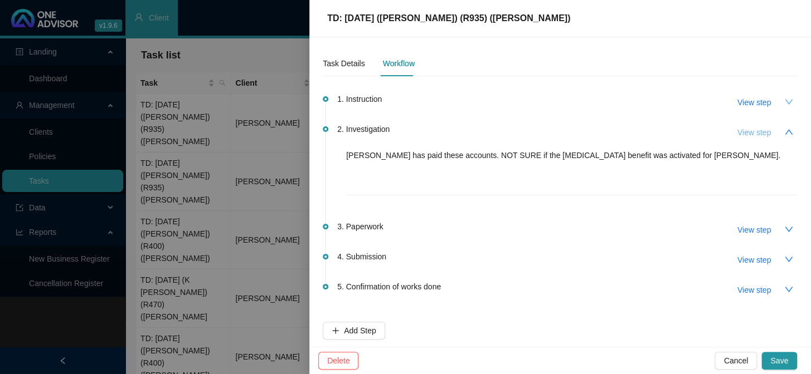
click at [748, 129] on span "View step" at bounding box center [753, 132] width 33 height 12
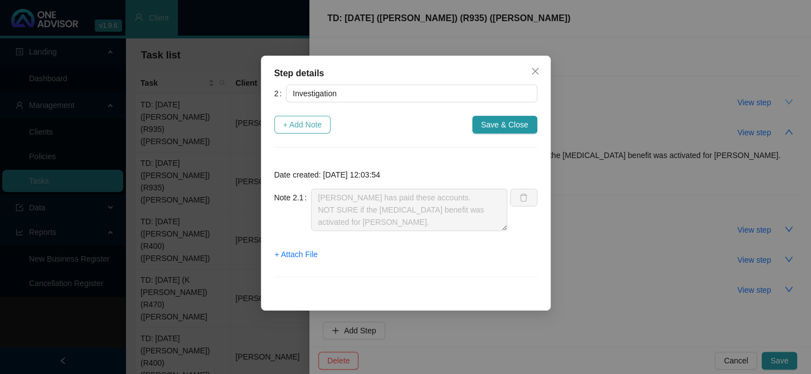
click at [305, 122] on span "+ Add Note" at bounding box center [302, 125] width 39 height 12
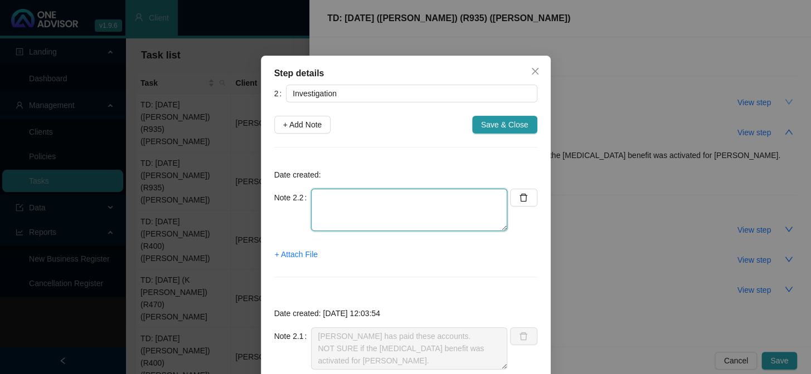
click at [344, 192] on textarea at bounding box center [409, 210] width 196 height 42
type textarea "Phoned DH, spoke to REF:"
click at [608, 78] on div "Step details 2 Investigation + Add Note Save & Close Date created: Note 2.2 Pho…" at bounding box center [405, 187] width 811 height 374
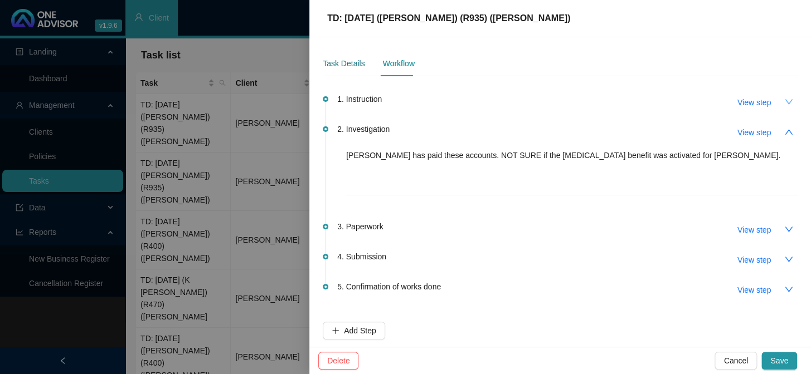
click at [353, 63] on div "Task Details" at bounding box center [344, 63] width 42 height 12
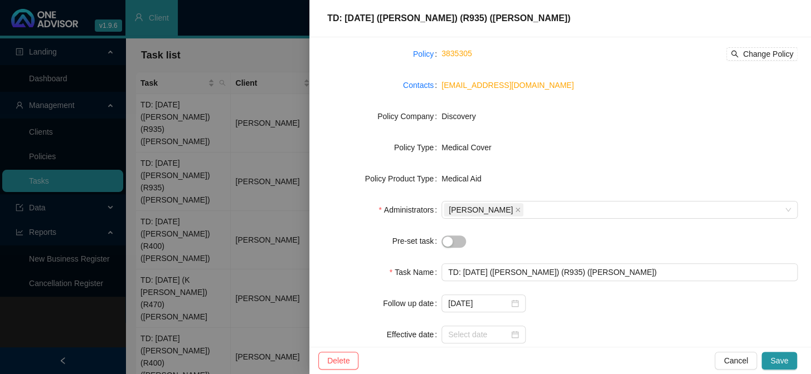
scroll to position [0, 0]
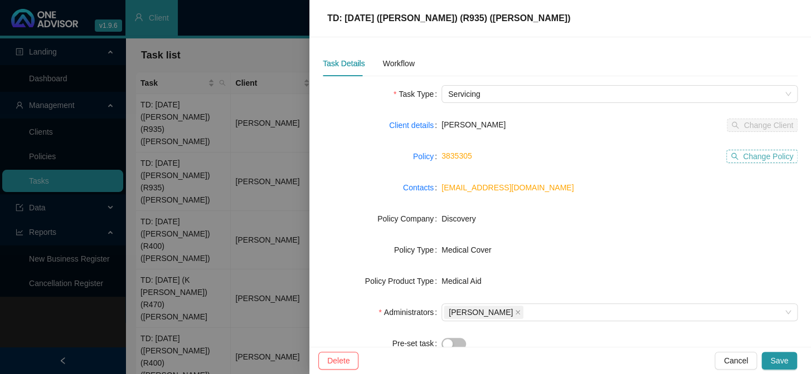
click at [762, 158] on span "Change Policy" at bounding box center [768, 156] width 50 height 12
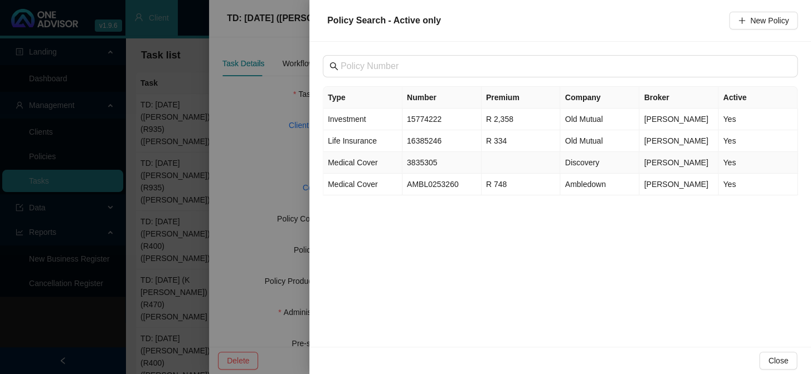
click at [440, 162] on td "3835305" at bounding box center [441, 163] width 79 height 22
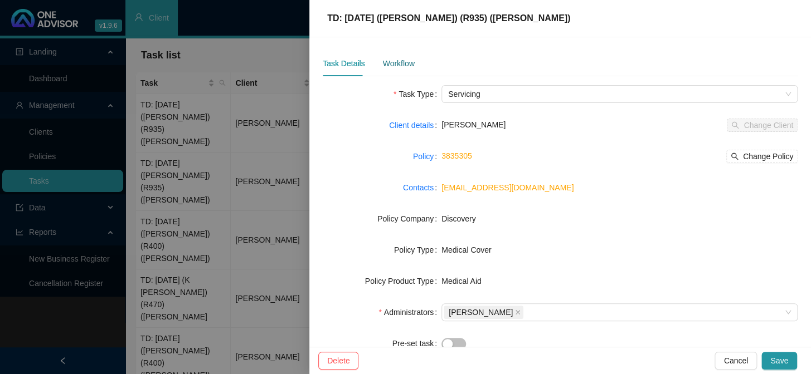
click at [397, 67] on div "Workflow" at bounding box center [398, 63] width 32 height 12
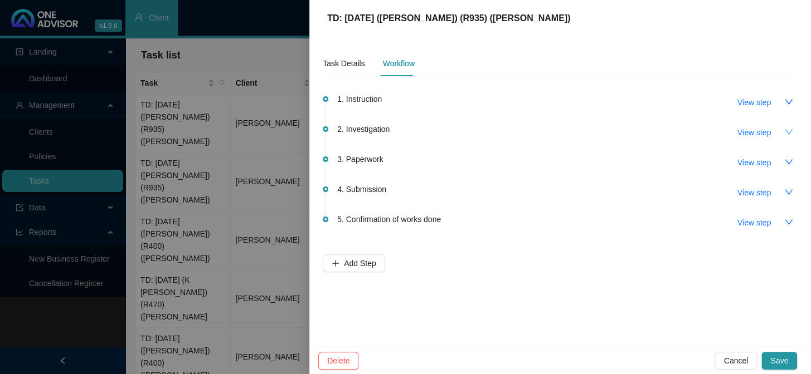
click at [791, 134] on icon "down" at bounding box center [788, 132] width 9 height 9
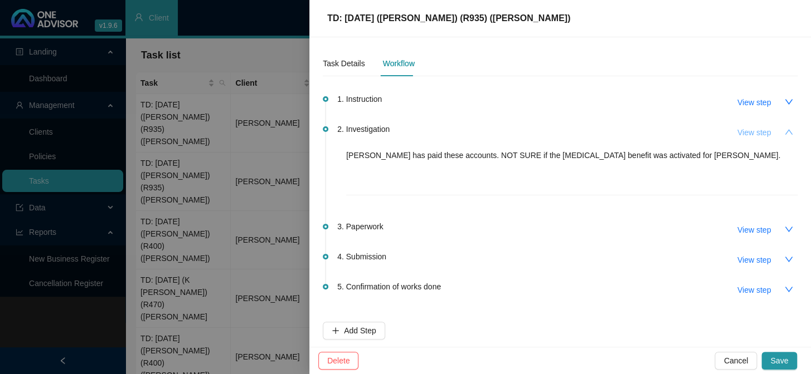
click at [745, 133] on span "View step" at bounding box center [753, 132] width 33 height 12
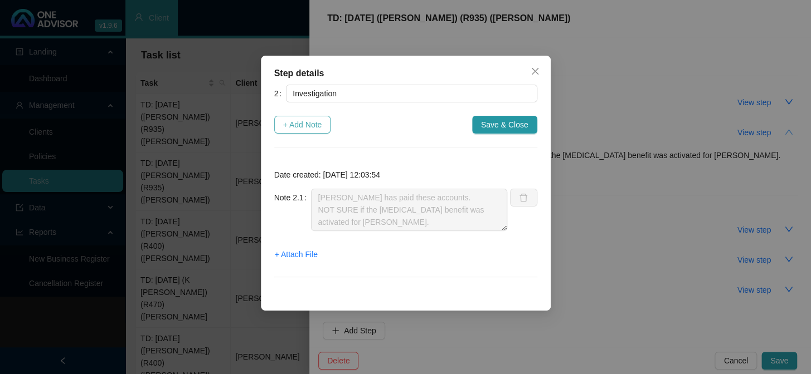
click at [309, 128] on span "+ Add Note" at bounding box center [302, 125] width 39 height 12
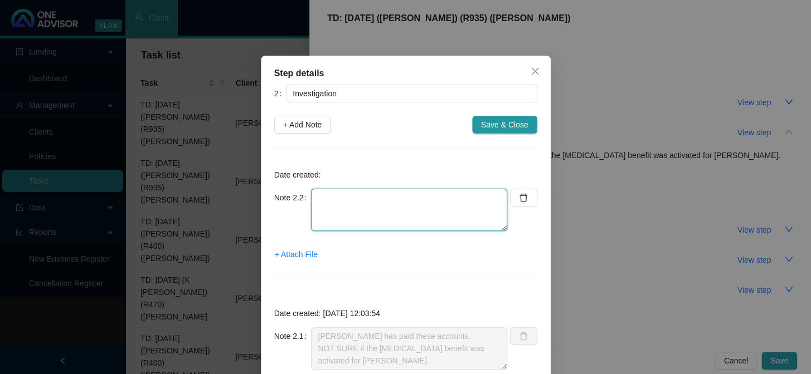
click at [329, 197] on textarea at bounding box center [409, 210] width 196 height 42
type textarea "p"
type textarea "Phoned DH, spoke to"
click at [534, 70] on icon "close" at bounding box center [534, 71] width 9 height 9
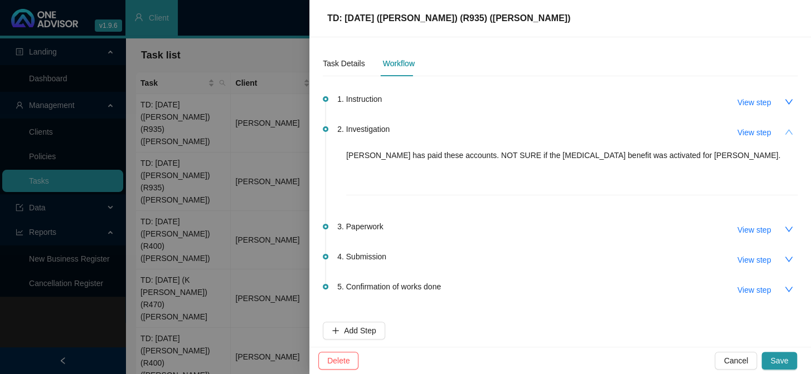
click at [250, 143] on div at bounding box center [405, 187] width 811 height 374
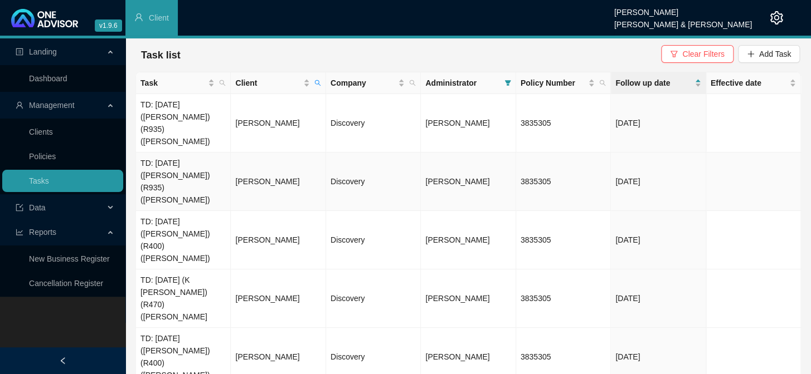
click at [191, 157] on td "TD: [DATE] ([PERSON_NAME]) (R935) ([PERSON_NAME])" at bounding box center [183, 182] width 95 height 58
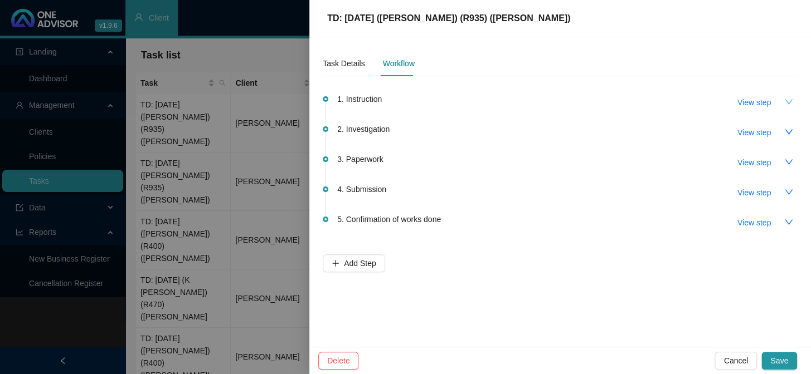
click at [787, 100] on icon "down" at bounding box center [788, 101] width 9 height 9
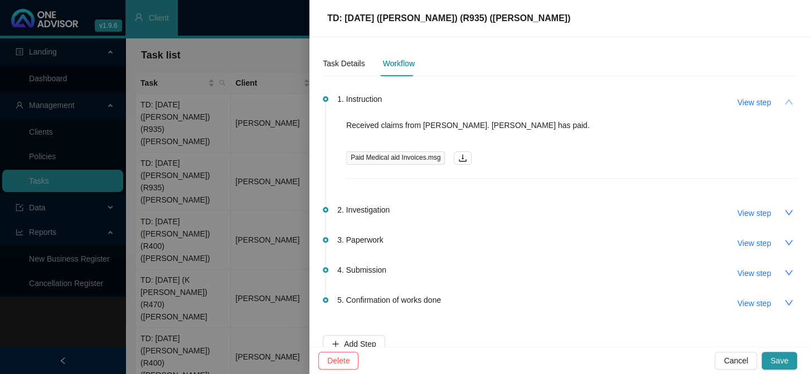
click at [787, 100] on button "button" at bounding box center [788, 102] width 18 height 18
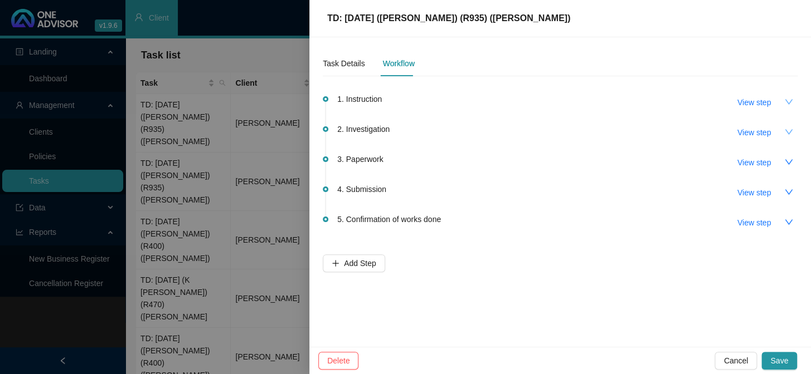
click at [784, 132] on icon "down" at bounding box center [788, 132] width 9 height 9
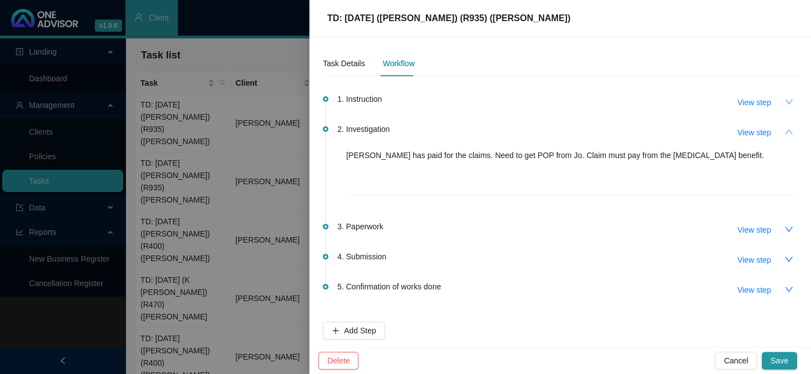
click at [784, 132] on icon "up" at bounding box center [788, 132] width 9 height 9
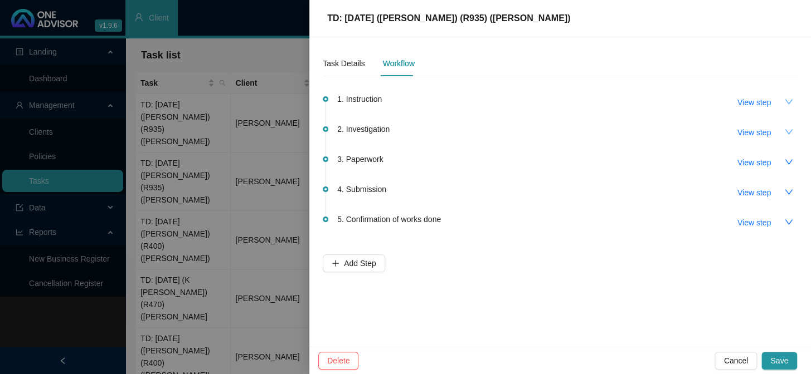
click at [198, 103] on div at bounding box center [405, 187] width 811 height 374
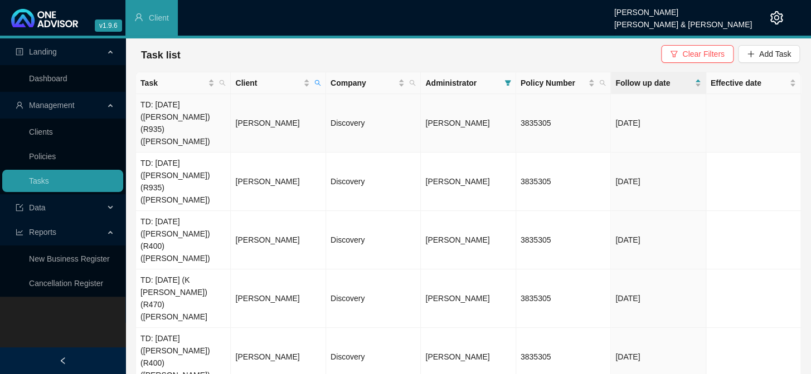
click at [189, 114] on td "TD: [DATE] ([PERSON_NAME]) (R935) ([PERSON_NAME])" at bounding box center [183, 123] width 95 height 58
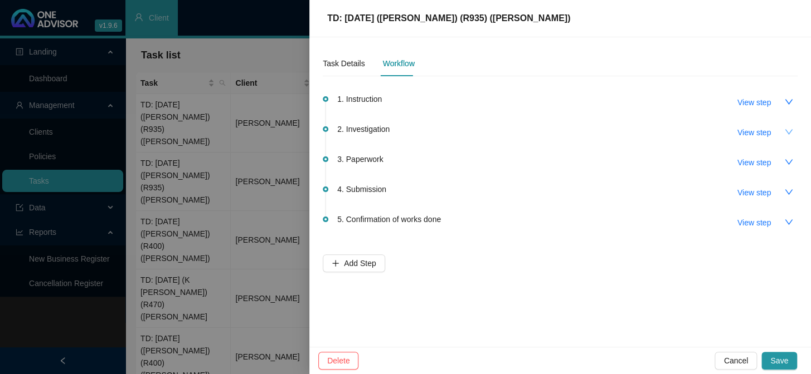
click at [788, 131] on icon "down" at bounding box center [788, 132] width 9 height 9
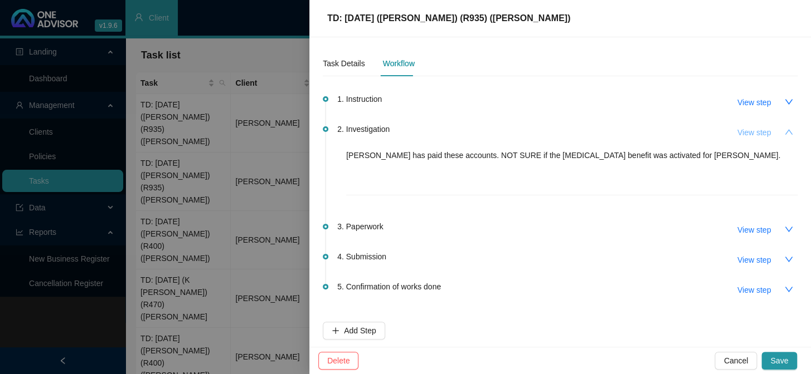
click at [737, 129] on span "View step" at bounding box center [753, 132] width 33 height 12
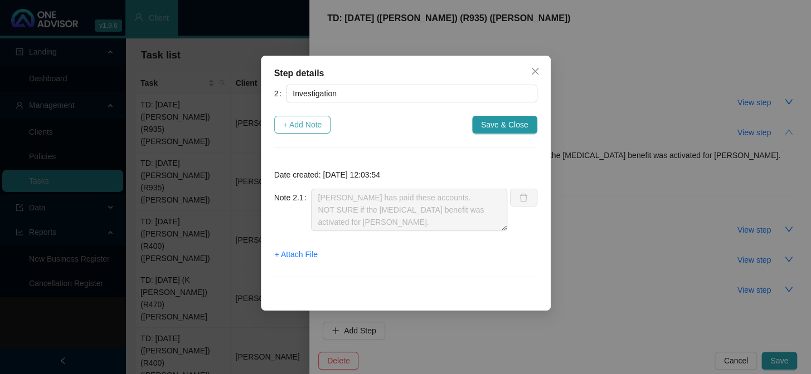
click at [308, 126] on span "+ Add Note" at bounding box center [302, 125] width 39 height 12
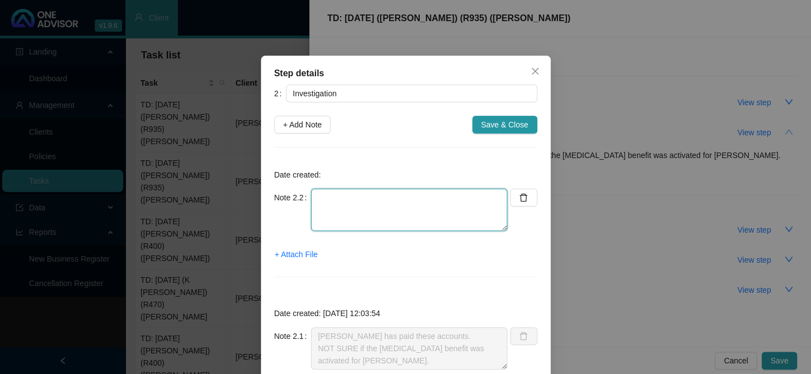
click at [334, 196] on textarea at bounding box center [409, 210] width 196 height 42
type textarea "p"
click at [373, 198] on textarea "Phoned" at bounding box center [409, 210] width 196 height 42
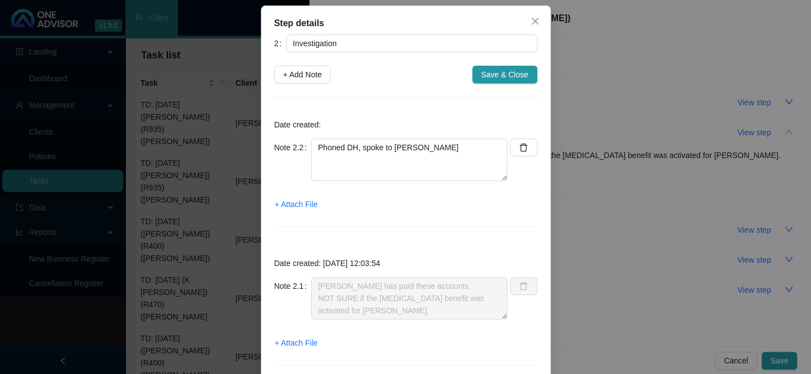
scroll to position [88, 0]
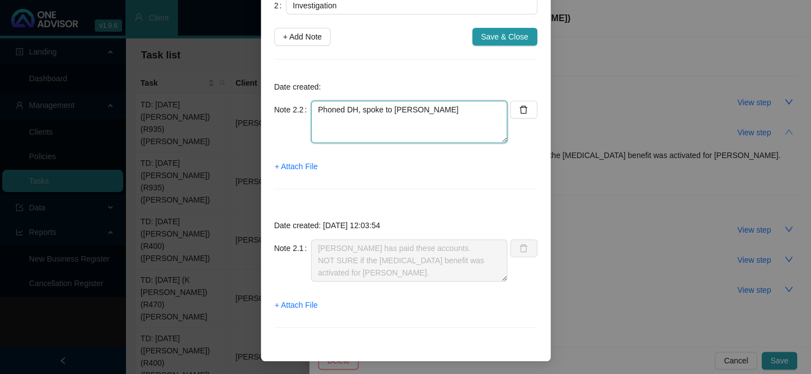
click at [340, 124] on textarea "Phoned DH, spoke to Chris" at bounding box center [409, 122] width 196 height 42
click at [345, 120] on textarea "Phoned DH, spoke to Chris" at bounding box center [409, 122] width 196 height 42
paste textarea "The Sports Injury Benefit (SIB) is active for the member."
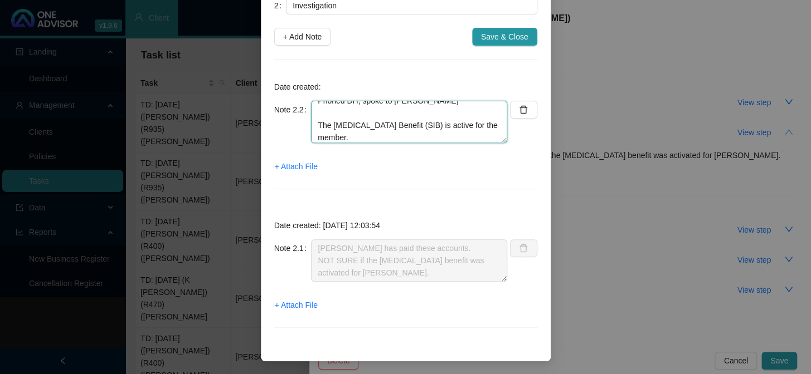
click at [313, 123] on textarea "Phoned DH, spoke to Chris The Sports Injury Benefit (SIB) is active for the mem…" at bounding box center [409, 122] width 196 height 42
click at [359, 132] on textarea "Phoned DH, spoke to Chris The Sports Injury Benefit (SIB) is active for the mem…" at bounding box center [409, 122] width 196 height 42
click at [367, 133] on textarea "Phoned DH, spoke to Chris The Sports Injury Benefit (SIB) is active for the mem…" at bounding box center [409, 122] width 196 height 42
click at [316, 120] on textarea "Phoned DH, spoke to Chris The Sports Injury Benefit (SIB) is active for the mem…" at bounding box center [409, 122] width 196 height 42
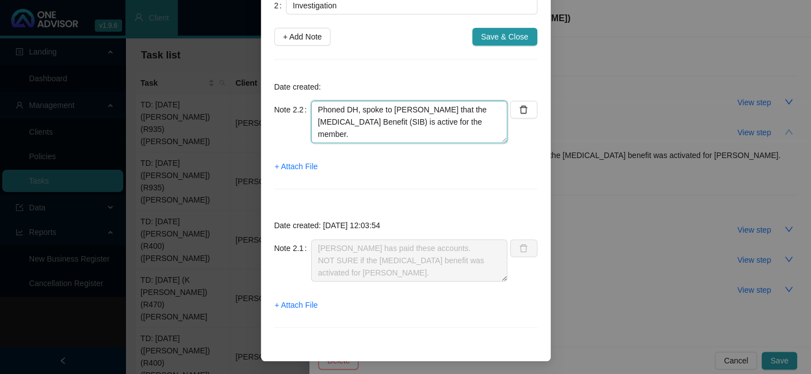
click at [417, 134] on textarea "Phoned DH, spoke to Chris Confirmed that the Sports Injury Benefit (SIB) is act…" at bounding box center [409, 122] width 196 height 42
drag, startPoint x: 381, startPoint y: 133, endPoint x: 346, endPoint y: 128, distance: 35.5
click at [346, 128] on textarea "Phoned DH, spoke to Chris Confirmed that the Sports Injury Benefit (SIB) is act…" at bounding box center [409, 122] width 196 height 42
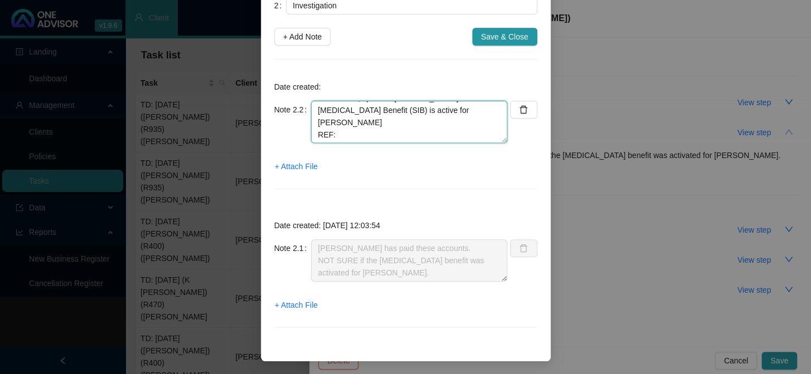
click at [374, 133] on textarea "Phoned DH, spoke to Chris Confirmed that the Sports Injury Benefit (SIB) is act…" at bounding box center [409, 122] width 196 height 42
paste textarea "11442491929"
type textarea "Phoned DH, spoke to Chris Confirmed that the Sports Injury Benefit (SIB) is act…"
drag, startPoint x: 384, startPoint y: 137, endPoint x: 313, endPoint y: 104, distance: 78.5
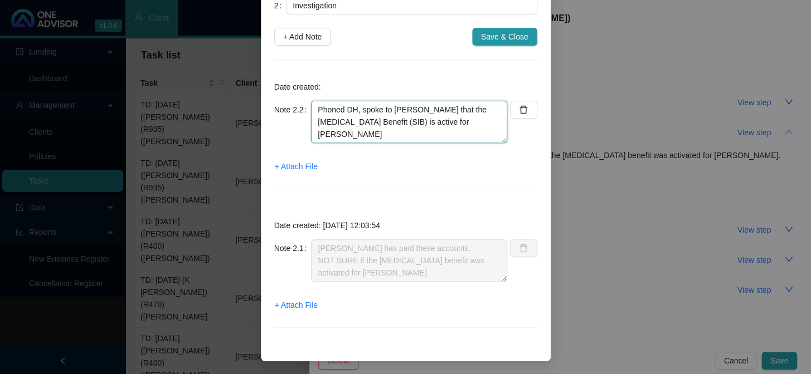
click at [313, 104] on textarea "Phoned DH, spoke to Chris Confirmed that the Sports Injury Benefit (SIB) is act…" at bounding box center [409, 122] width 196 height 42
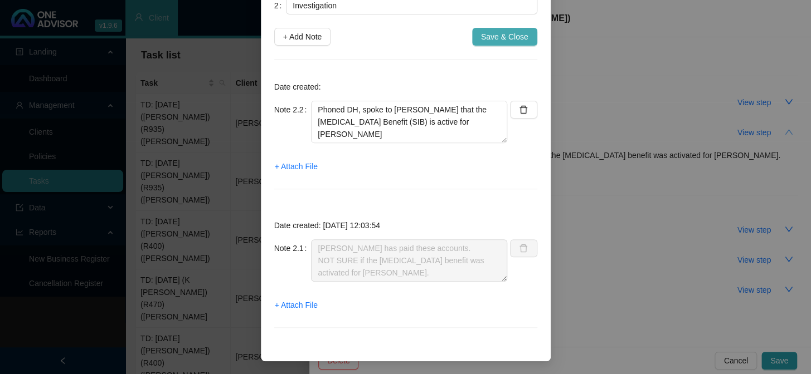
click at [494, 37] on span "Save & Close" at bounding box center [504, 37] width 47 height 12
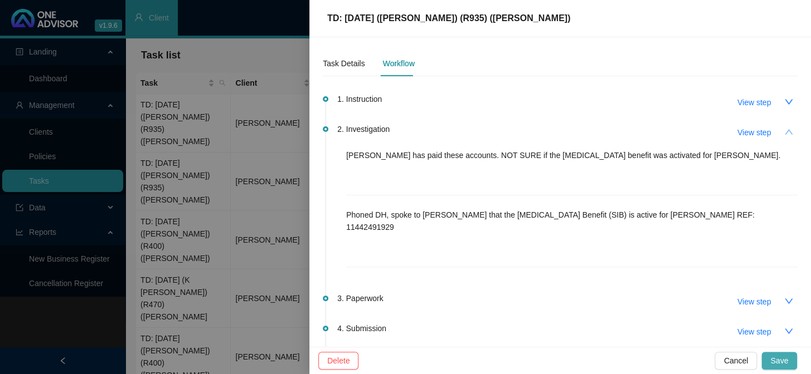
click at [782, 361] on span "Save" at bounding box center [779, 361] width 18 height 12
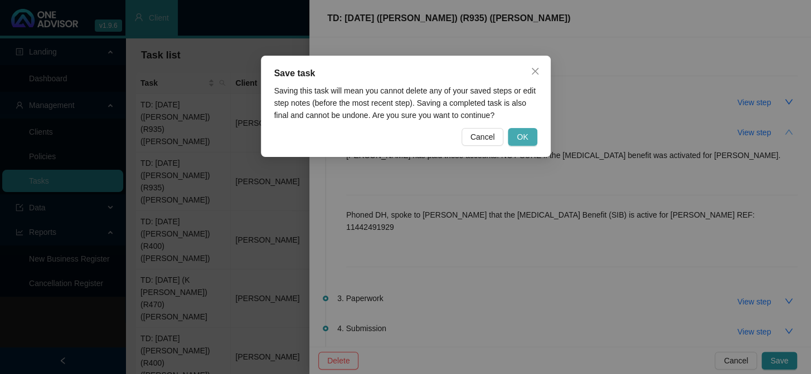
click at [516, 133] on button "OK" at bounding box center [522, 137] width 29 height 18
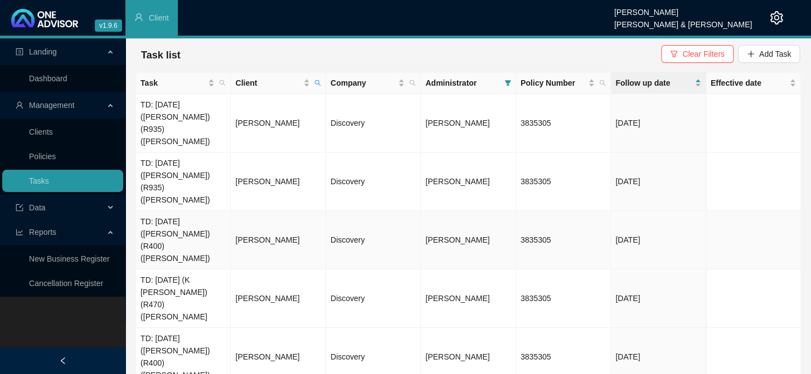
click at [203, 211] on td "TD: [DATE] ([PERSON_NAME]) (R400) ([PERSON_NAME])" at bounding box center [183, 240] width 95 height 58
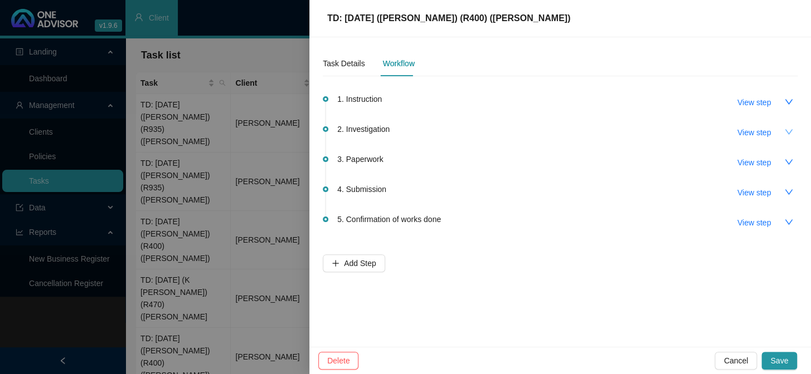
click at [786, 131] on icon "down" at bounding box center [788, 131] width 8 height 5
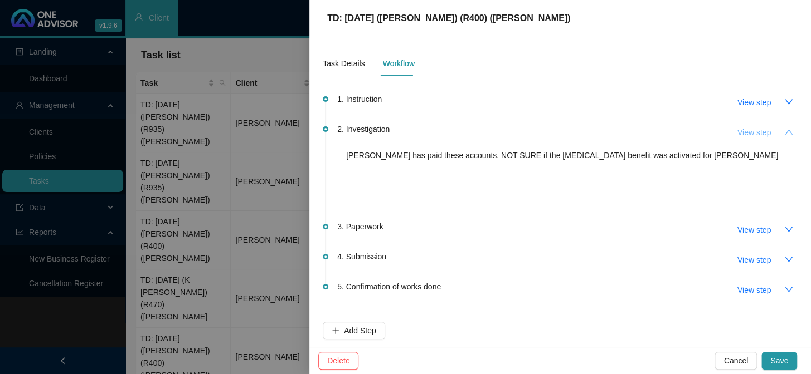
click at [741, 131] on span "View step" at bounding box center [753, 132] width 33 height 12
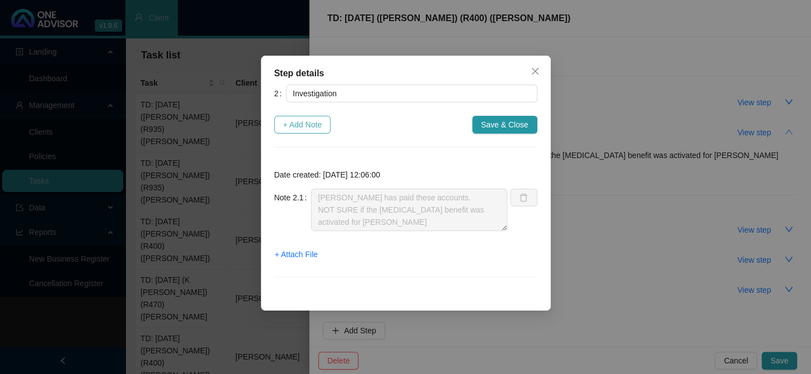
click at [286, 120] on span "+ Add Note" at bounding box center [302, 125] width 39 height 12
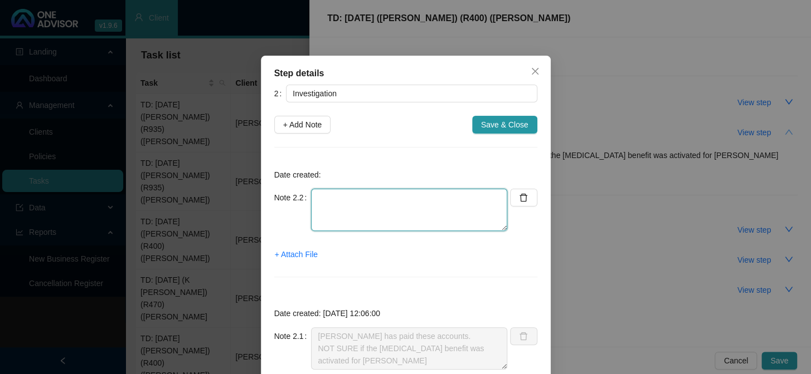
click at [339, 190] on textarea at bounding box center [409, 210] width 196 height 42
paste textarea "Phoned DH, spoke to Chris Confirmed that the Sports Injury Benefit (SIB) is act…"
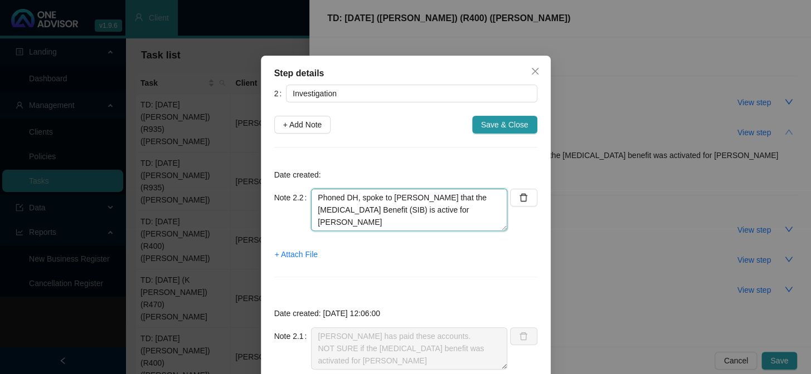
scroll to position [9, 0]
type textarea "Phoned DH, spoke to Chris Confirmed that the Sports Injury Benefit (SIB) is act…"
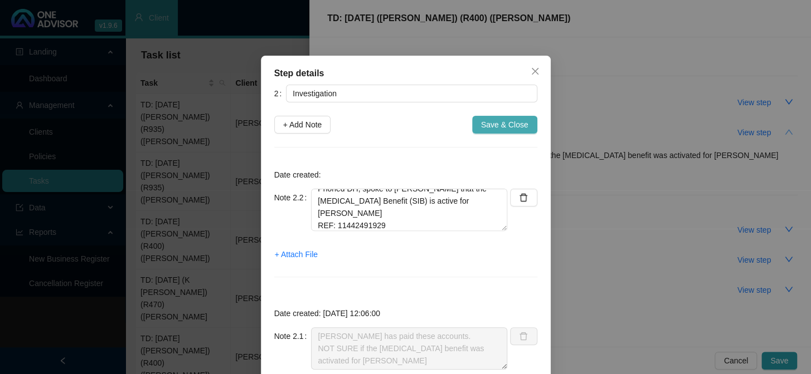
click at [487, 122] on span "Save & Close" at bounding box center [504, 125] width 47 height 12
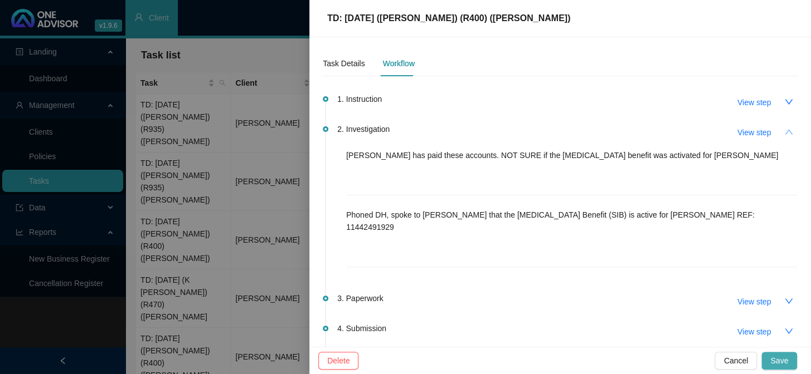
click at [778, 362] on span "Save" at bounding box center [779, 361] width 18 height 12
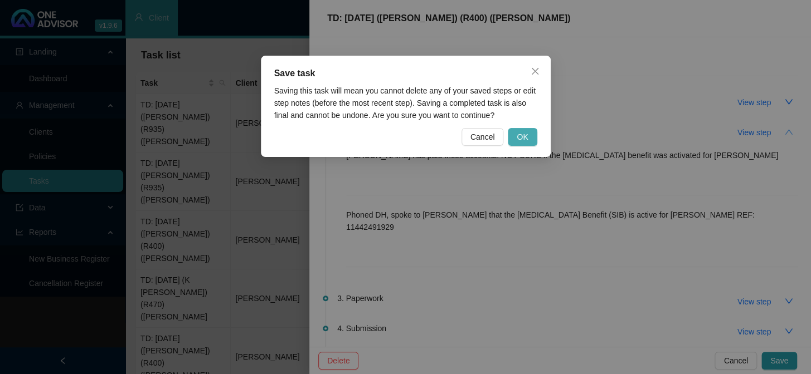
click at [526, 133] on span "OK" at bounding box center [521, 137] width 11 height 12
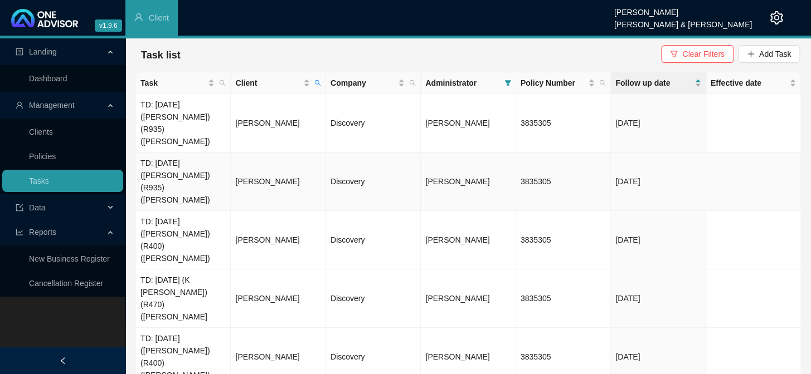
click at [188, 153] on td "TD: [DATE] ([PERSON_NAME]) (R935) ([PERSON_NAME])" at bounding box center [183, 182] width 95 height 58
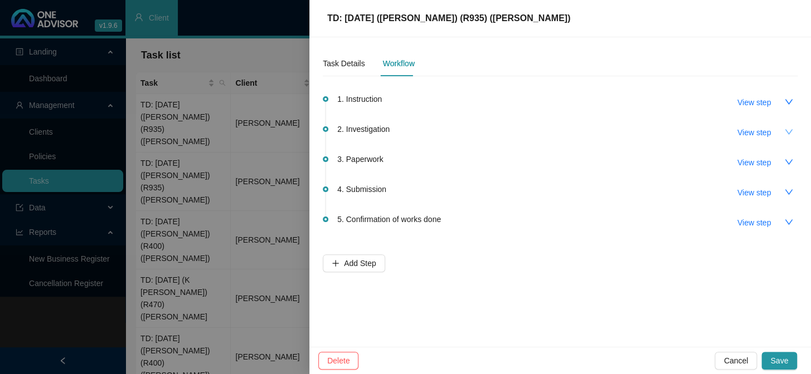
click at [788, 126] on button "button" at bounding box center [788, 132] width 18 height 18
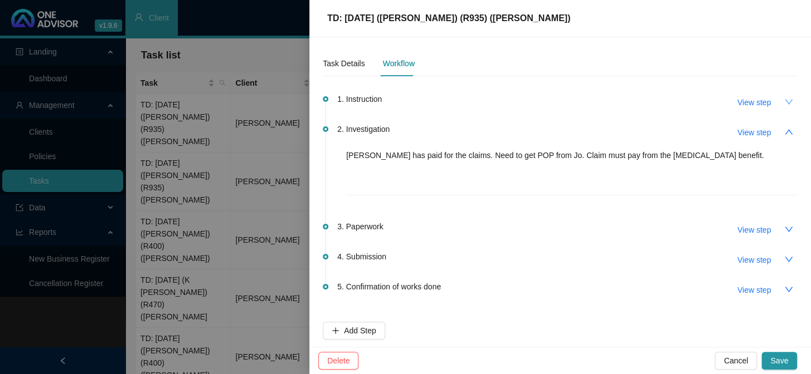
click at [779, 103] on button "button" at bounding box center [788, 102] width 18 height 18
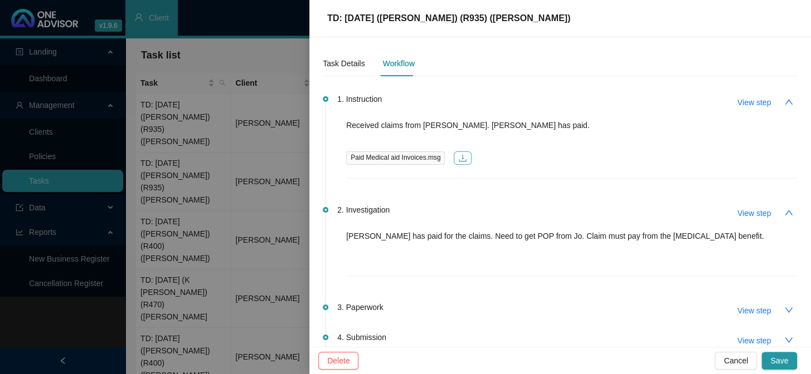
click at [459, 159] on icon "download" at bounding box center [462, 158] width 7 height 7
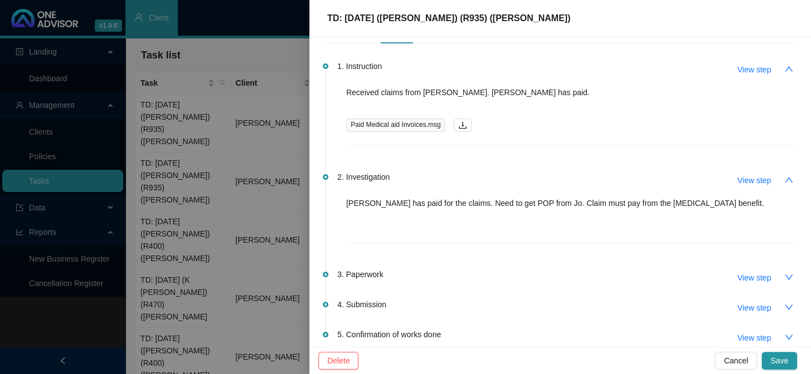
scroll to position [50, 0]
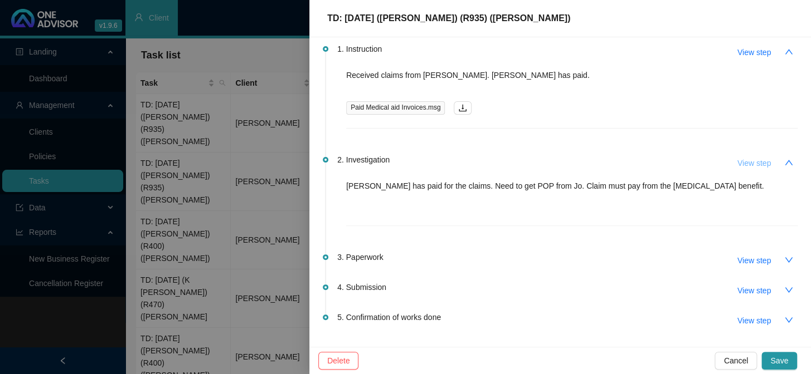
click at [745, 164] on span "View step" at bounding box center [753, 163] width 33 height 12
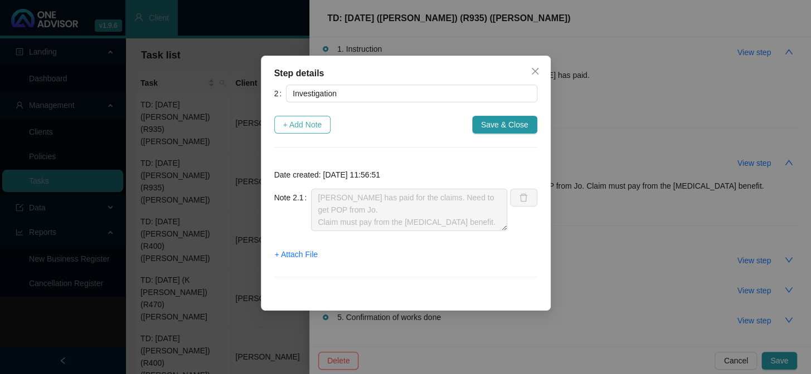
click at [312, 123] on span "+ Add Note" at bounding box center [302, 125] width 39 height 12
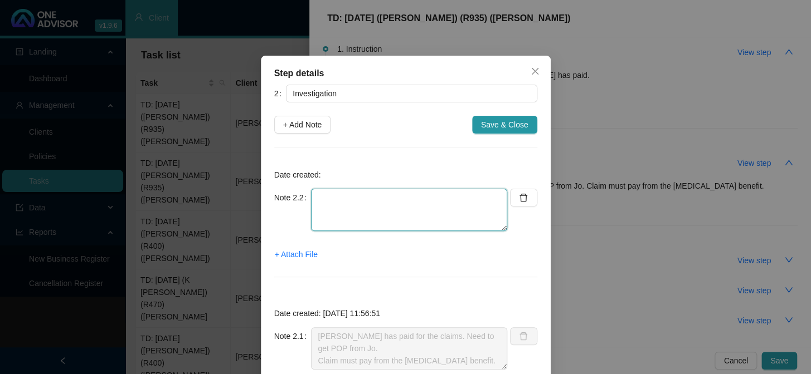
click at [318, 194] on textarea at bounding box center [409, 210] width 196 height 42
type textarea "R"
type textarea "Sent Jo-Ellen a WhatsApp requesting POP"
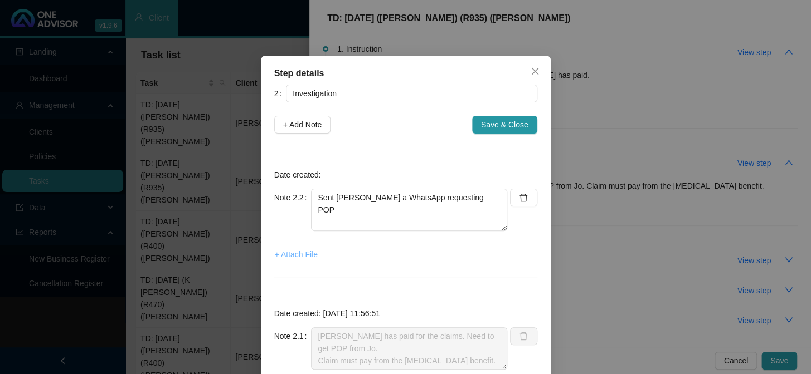
click at [294, 256] on span "+ Attach File" at bounding box center [296, 254] width 43 height 12
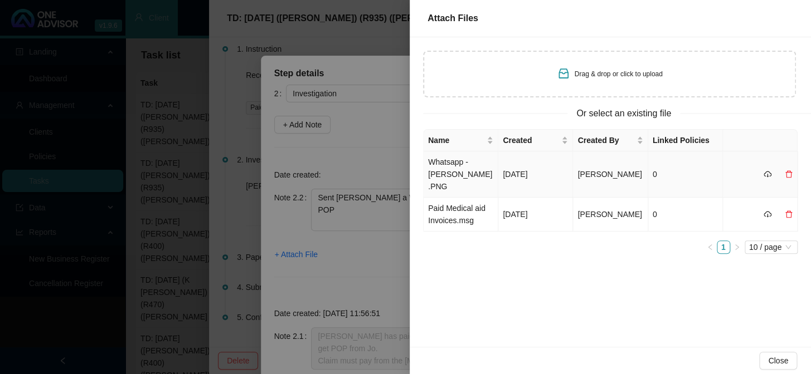
click at [449, 165] on td "Whatsapp - Jo-Ellen.PNG" at bounding box center [460, 175] width 75 height 46
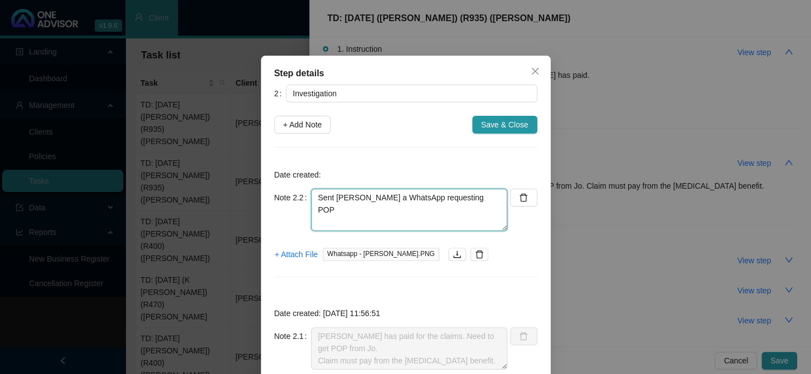
drag, startPoint x: 475, startPoint y: 199, endPoint x: 308, endPoint y: 196, distance: 167.2
click at [311, 196] on textarea "Sent Jo-Ellen a WhatsApp requesting POP" at bounding box center [409, 210] width 196 height 42
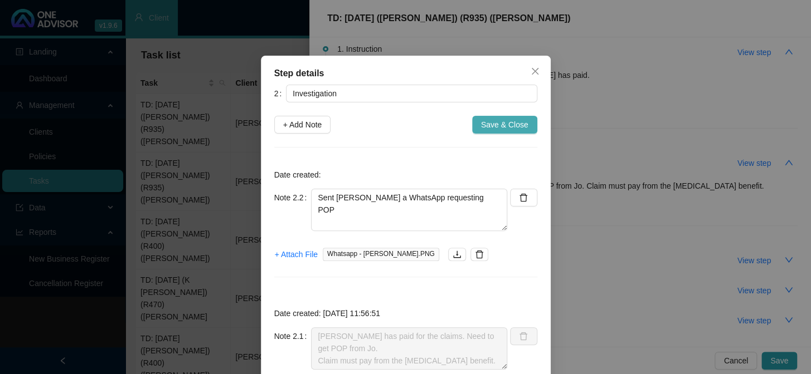
click at [505, 123] on span "Save & Close" at bounding box center [504, 125] width 47 height 12
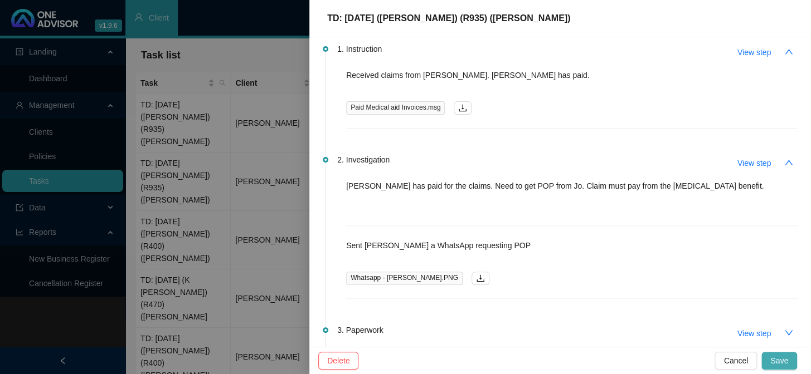
click at [783, 357] on span "Save" at bounding box center [779, 361] width 18 height 12
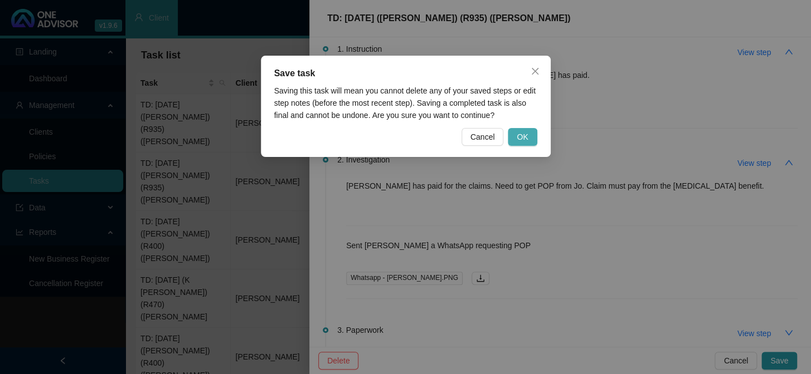
click at [518, 138] on span "OK" at bounding box center [521, 137] width 11 height 12
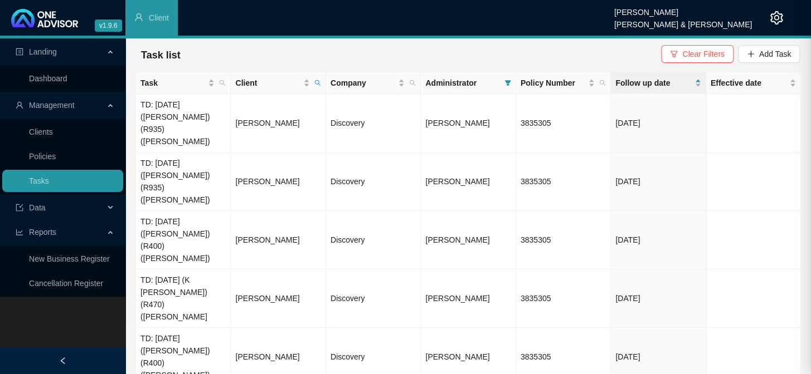
scroll to position [0, 0]
click at [266, 108] on td "[PERSON_NAME]" at bounding box center [278, 123] width 95 height 58
click at [197, 111] on div at bounding box center [405, 187] width 811 height 374
click at [202, 110] on td "TD: [DATE] ([PERSON_NAME]) (R935) ([PERSON_NAME])" at bounding box center [183, 123] width 95 height 58
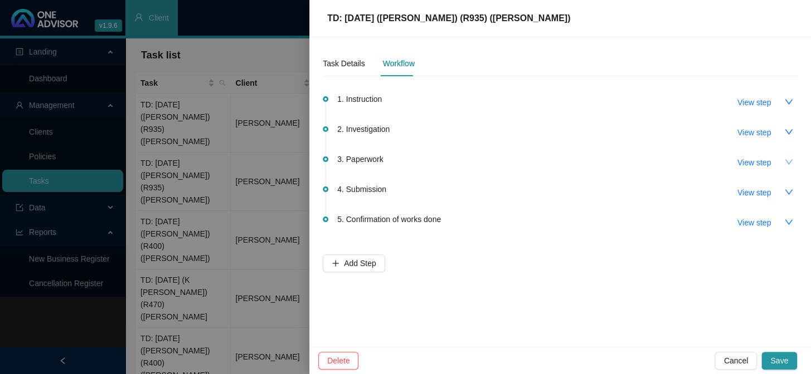
click at [786, 160] on icon "down" at bounding box center [788, 162] width 9 height 9
click at [751, 160] on span "View step" at bounding box center [753, 163] width 33 height 12
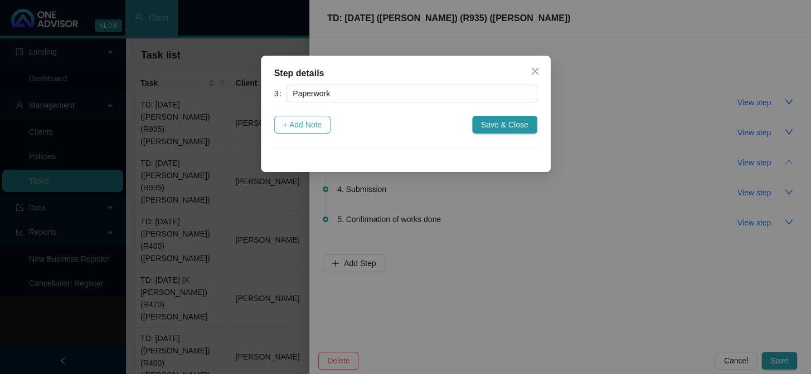
click at [303, 121] on span "+ Add Note" at bounding box center [302, 125] width 39 height 12
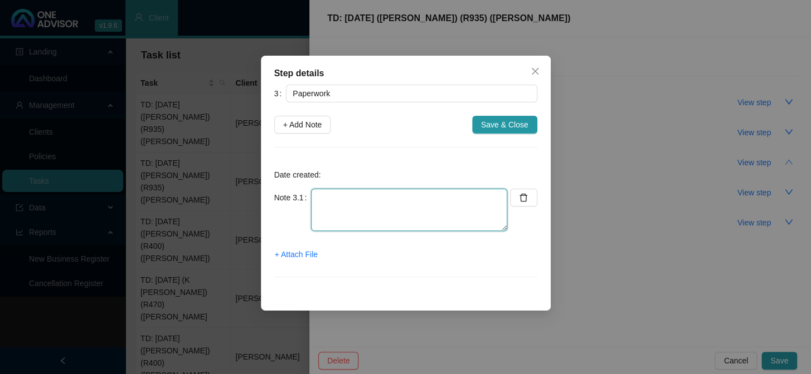
click at [334, 194] on textarea at bounding box center [409, 210] width 196 height 42
type textarea "r"
type textarea "R"
paste textarea "Sent Jo-Ellen a WhatsApp requesting POP"
type textarea "Sent Jo-Ellen a WhatsApp requesting POP"
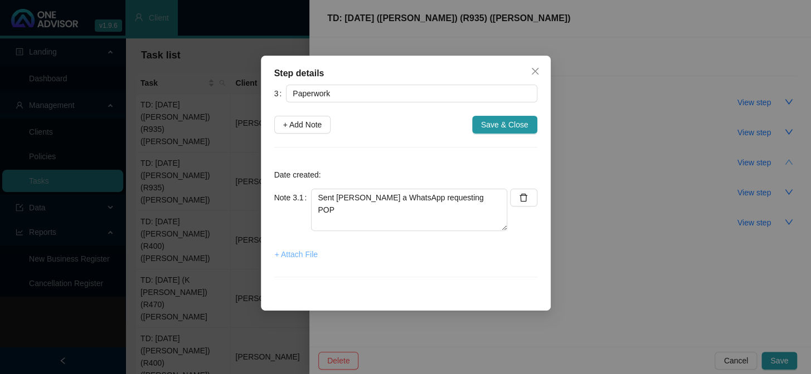
click at [296, 256] on span "+ Attach File" at bounding box center [296, 254] width 43 height 12
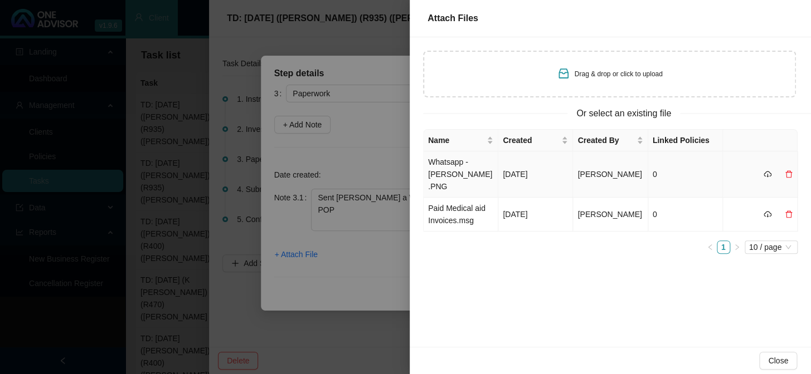
click at [462, 167] on td "Whatsapp - Jo-Ellen.PNG" at bounding box center [460, 175] width 75 height 46
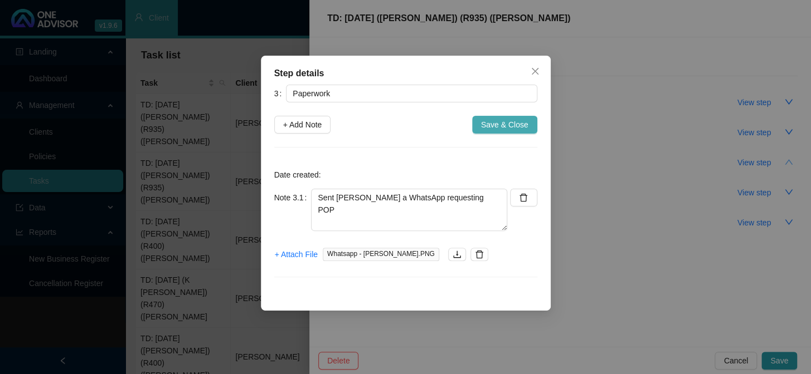
click at [508, 126] on span "Save & Close" at bounding box center [504, 125] width 47 height 12
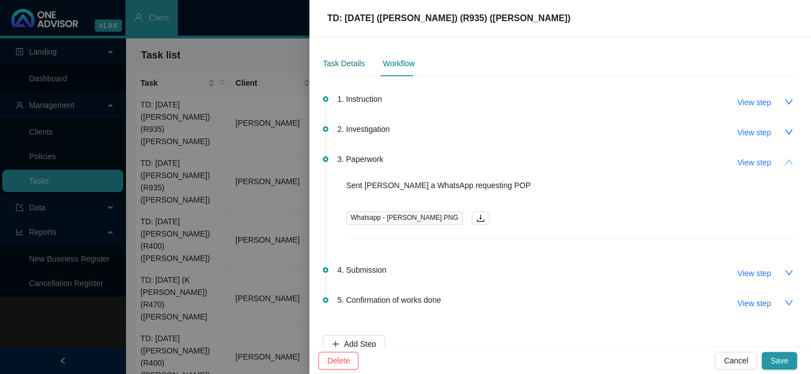
click at [357, 61] on div "Task Details" at bounding box center [344, 63] width 42 height 12
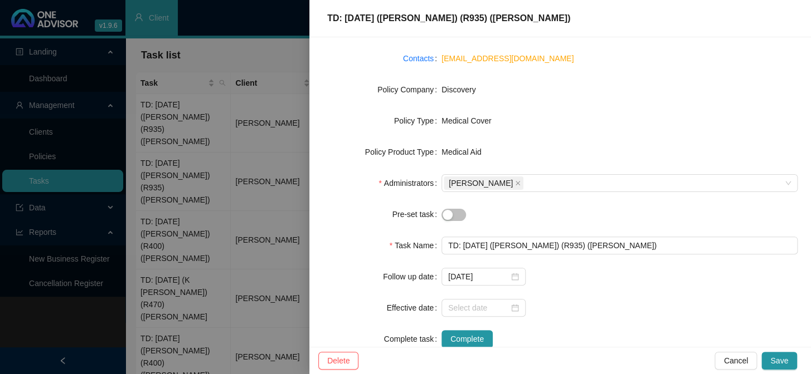
scroll to position [156, 0]
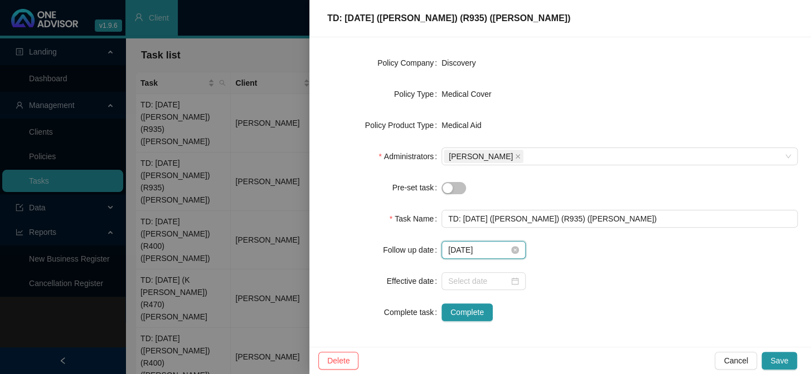
click at [486, 250] on input "2025-09-01" at bounding box center [478, 250] width 61 height 12
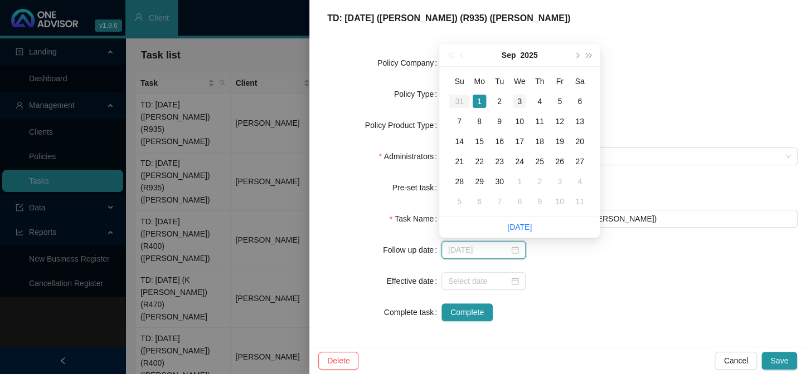
type input "2025-09-03"
click at [516, 98] on div "3" at bounding box center [519, 101] width 13 height 13
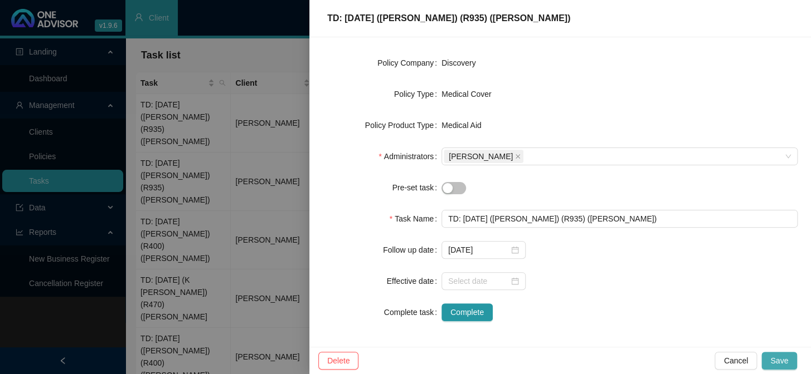
click at [778, 356] on span "Save" at bounding box center [779, 361] width 18 height 12
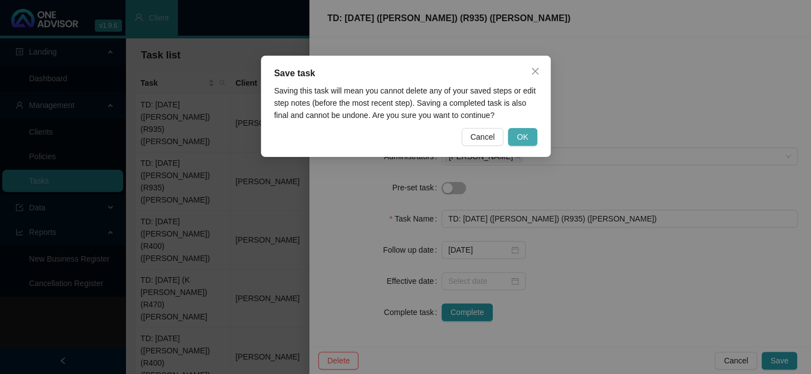
click at [523, 134] on span "OK" at bounding box center [521, 137] width 11 height 12
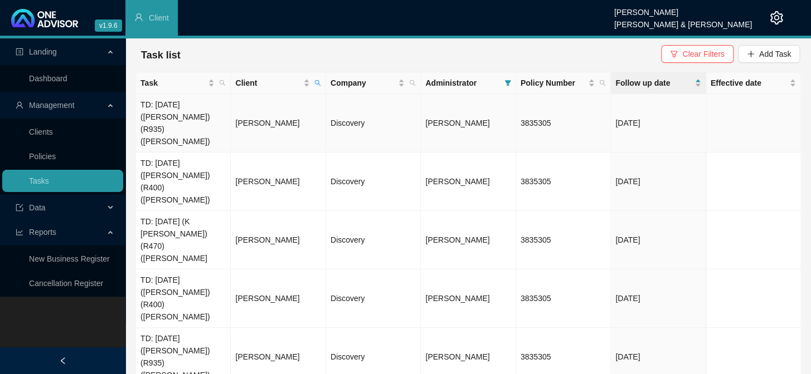
click at [192, 119] on td "TD: [DATE] ([PERSON_NAME]) (R935) ([PERSON_NAME])" at bounding box center [183, 123] width 95 height 58
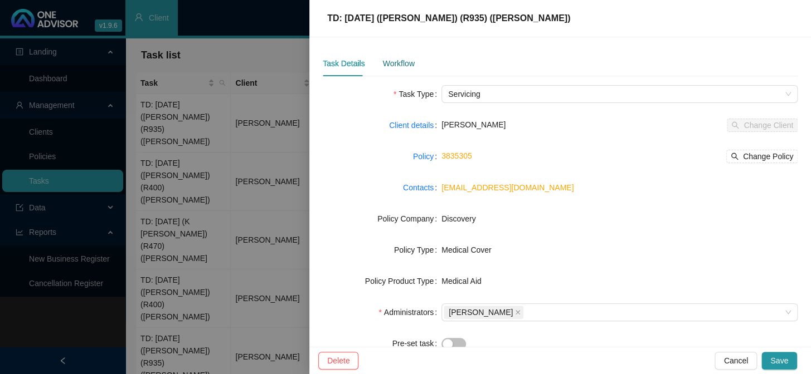
click at [395, 64] on div "Workflow" at bounding box center [398, 63] width 32 height 12
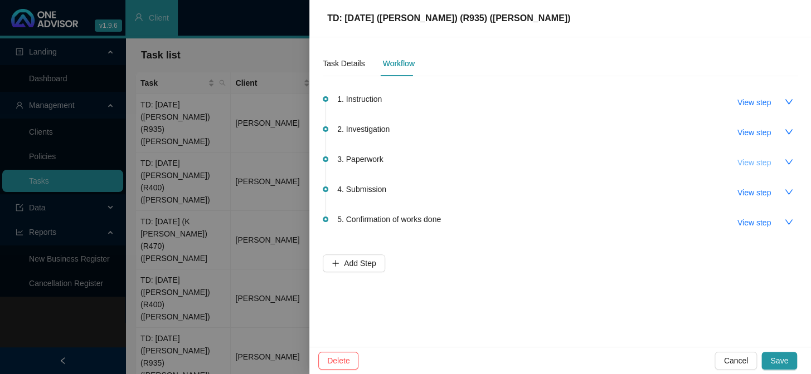
click at [751, 158] on span "View step" at bounding box center [753, 163] width 33 height 12
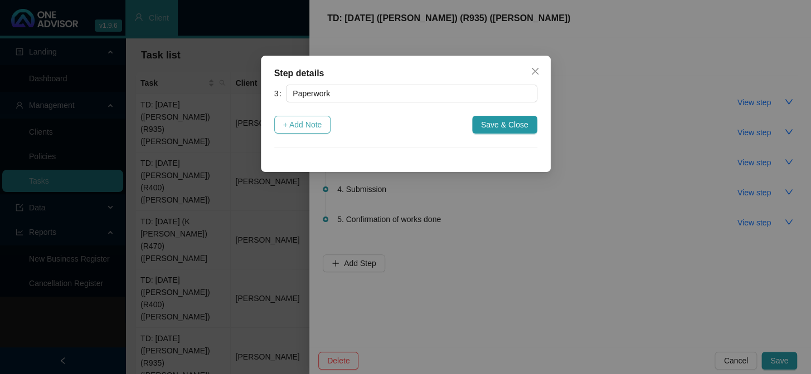
click at [306, 122] on span "+ Add Note" at bounding box center [302, 125] width 39 height 12
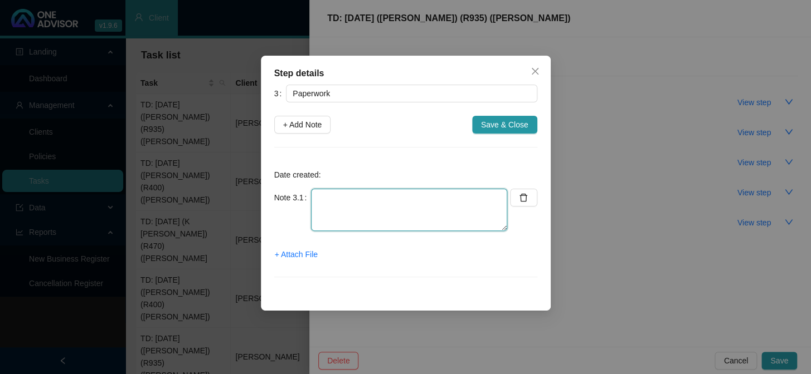
click at [321, 200] on textarea at bounding box center [409, 210] width 196 height 42
paste textarea "Sent Jo-Ellen a WhatsApp requesting POP"
type textarea "Sent Jo-Ellen a WhatsApp requesting POP"
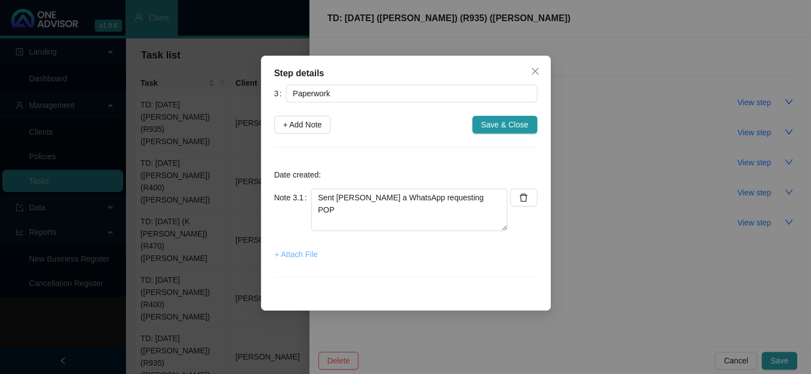
click at [292, 257] on span "+ Attach File" at bounding box center [296, 254] width 43 height 12
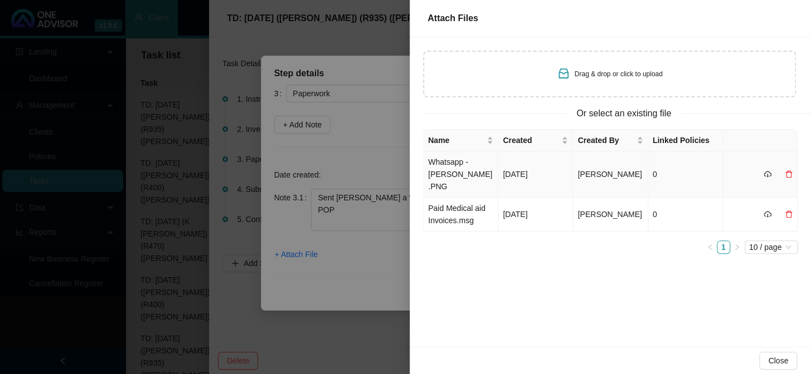
click at [447, 165] on td "Whatsapp - Jo-Ellen.PNG" at bounding box center [460, 175] width 75 height 46
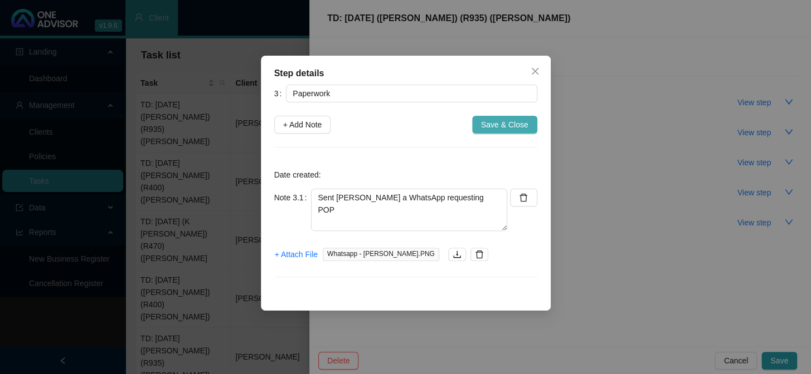
click at [495, 124] on span "Save & Close" at bounding box center [504, 125] width 47 height 12
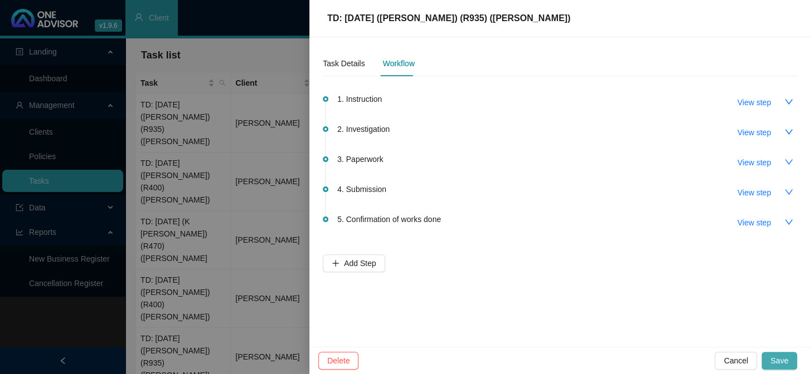
click at [789, 358] on button "Save" at bounding box center [779, 361] width 36 height 18
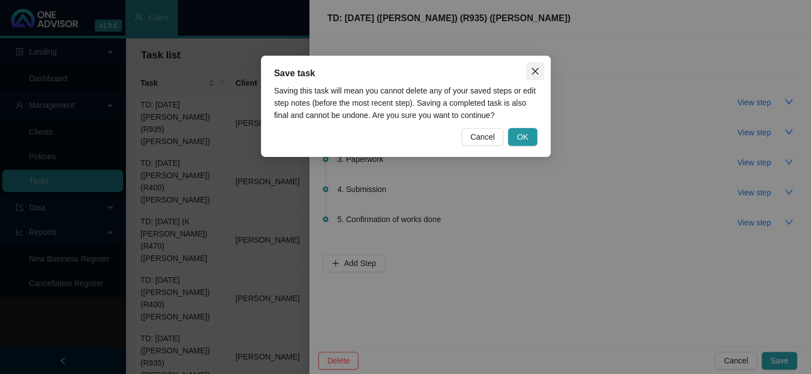
click at [531, 67] on icon "close" at bounding box center [534, 71] width 9 height 9
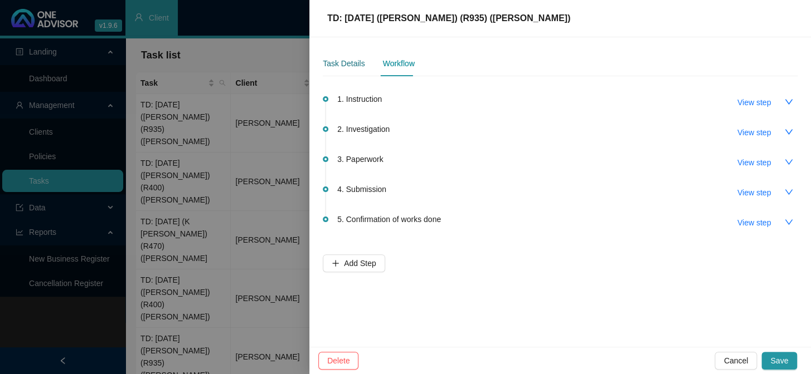
click at [345, 60] on div "Task Details" at bounding box center [344, 63] width 42 height 12
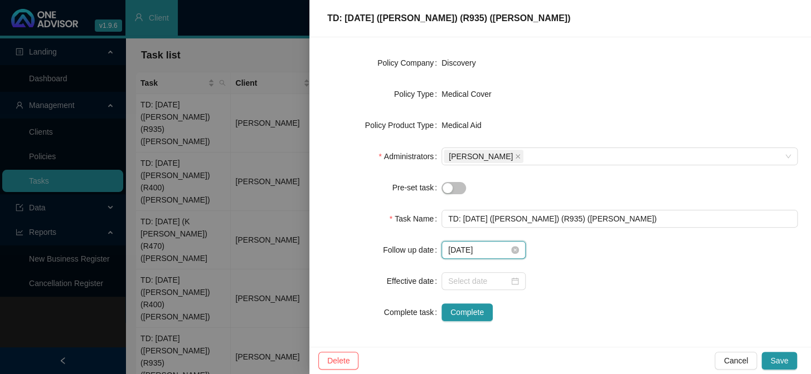
click at [485, 250] on input "2025-09-01" at bounding box center [478, 250] width 61 height 12
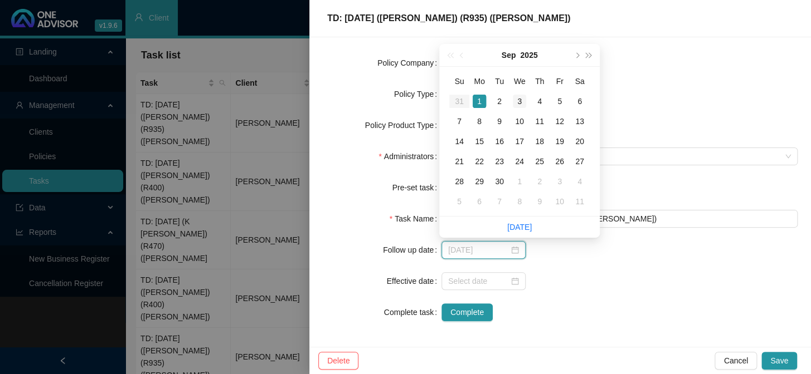
type input "2025-09-03"
click at [521, 101] on div "3" at bounding box center [519, 101] width 13 height 13
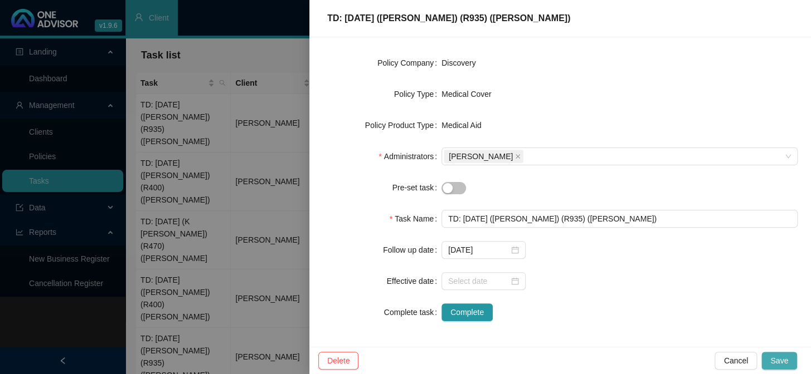
click at [774, 358] on span "Save" at bounding box center [779, 361] width 18 height 12
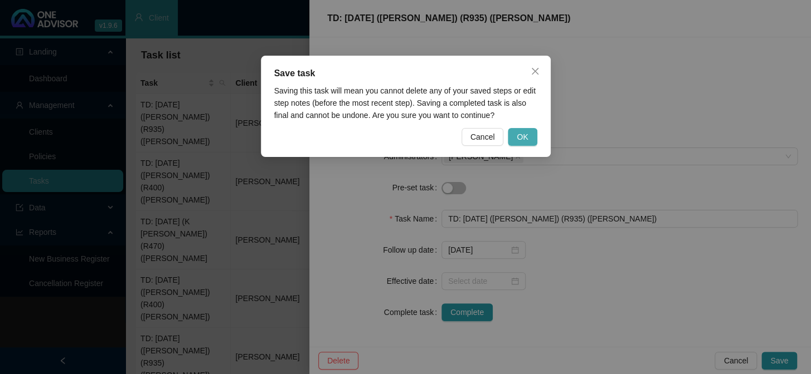
click at [529, 136] on button "OK" at bounding box center [522, 137] width 29 height 18
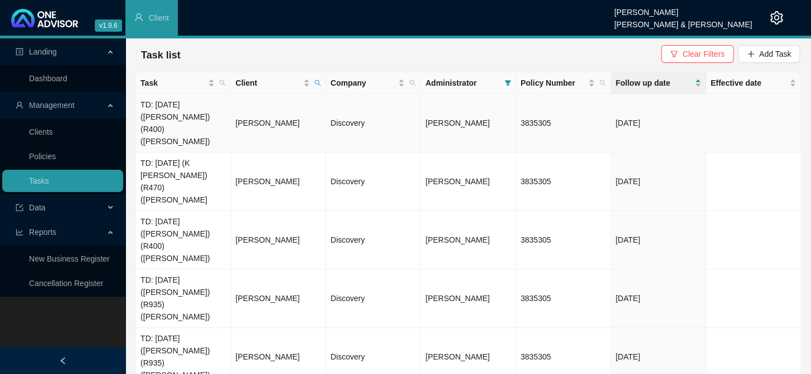
click at [175, 114] on td "TD: [DATE] ([PERSON_NAME]) (R400) ([PERSON_NAME])" at bounding box center [183, 123] width 95 height 58
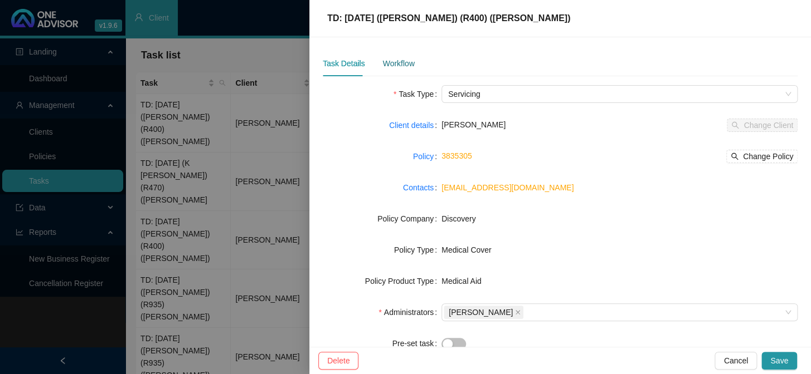
click at [400, 66] on div "Workflow" at bounding box center [398, 63] width 32 height 12
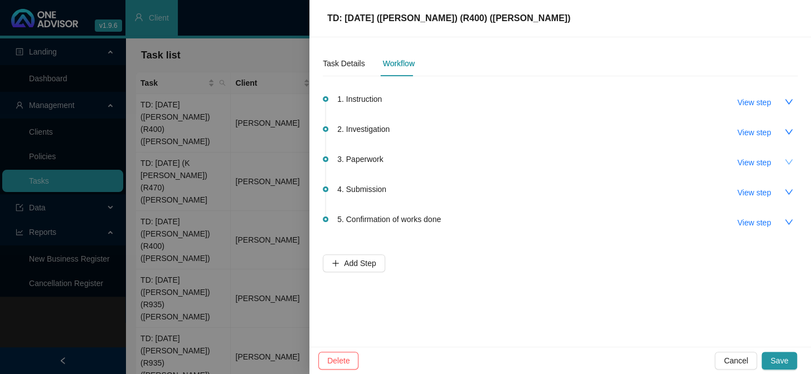
click at [787, 162] on icon "down" at bounding box center [788, 162] width 9 height 9
click at [786, 163] on icon "up" at bounding box center [788, 161] width 8 height 5
click at [756, 158] on span "View step" at bounding box center [753, 163] width 33 height 12
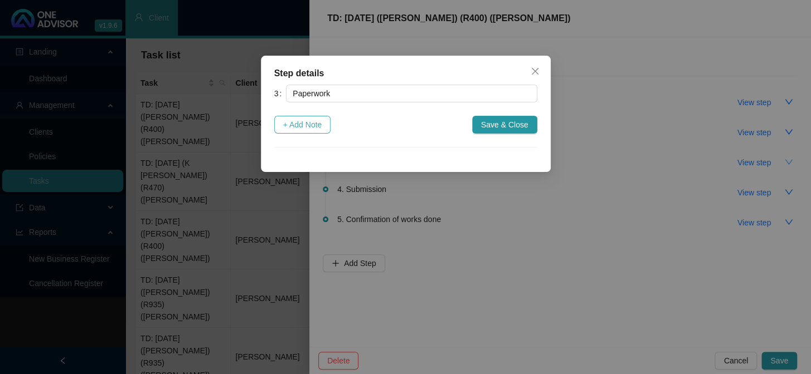
click at [320, 121] on span "+ Add Note" at bounding box center [302, 125] width 39 height 12
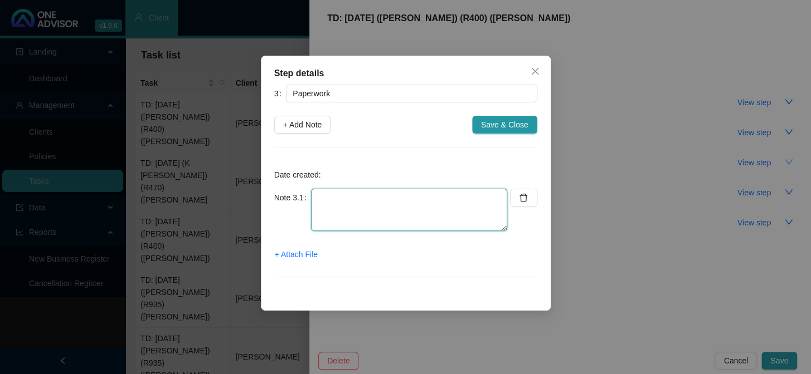
click at [351, 208] on textarea at bounding box center [409, 210] width 196 height 42
paste textarea "Sent Jo-Ellen a WhatsApp requesting POP"
type textarea "Sent Jo-Ellen a WhatsApp requesting POP"
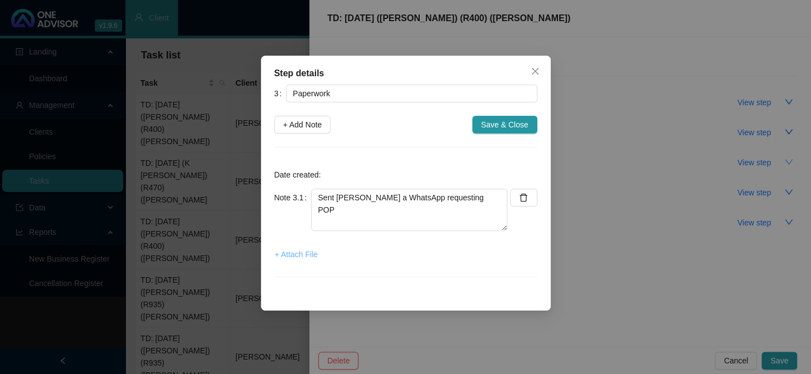
click at [301, 251] on span "+ Attach File" at bounding box center [296, 254] width 43 height 12
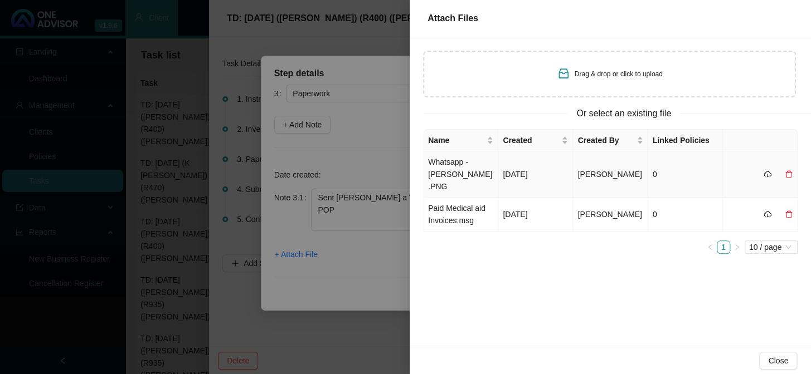
click at [448, 167] on td "Whatsapp - Jo-Ellen.PNG" at bounding box center [460, 175] width 75 height 46
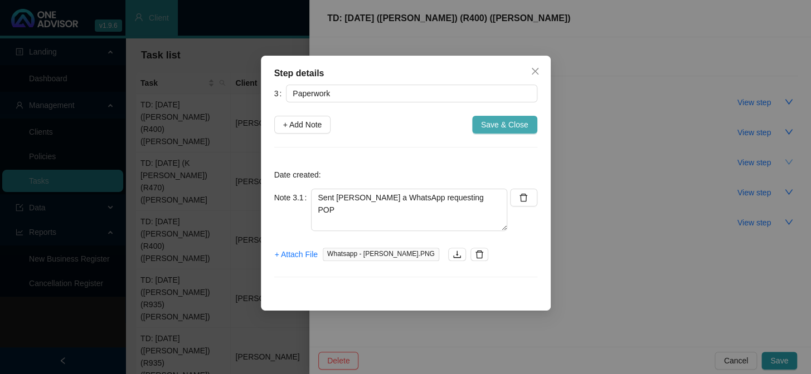
click at [501, 128] on span "Save & Close" at bounding box center [504, 125] width 47 height 12
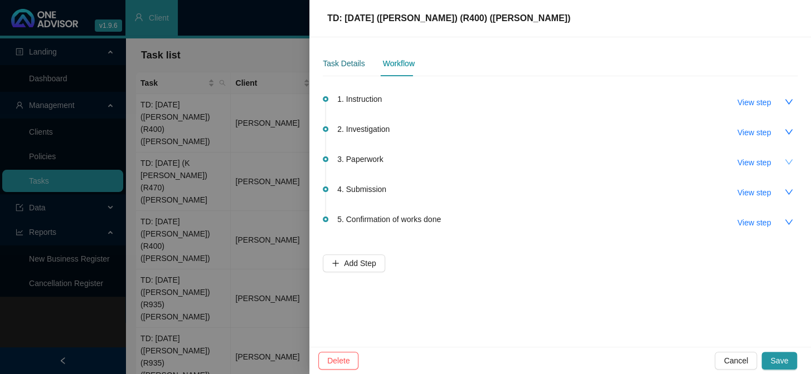
click at [353, 62] on div "Task Details" at bounding box center [344, 63] width 42 height 12
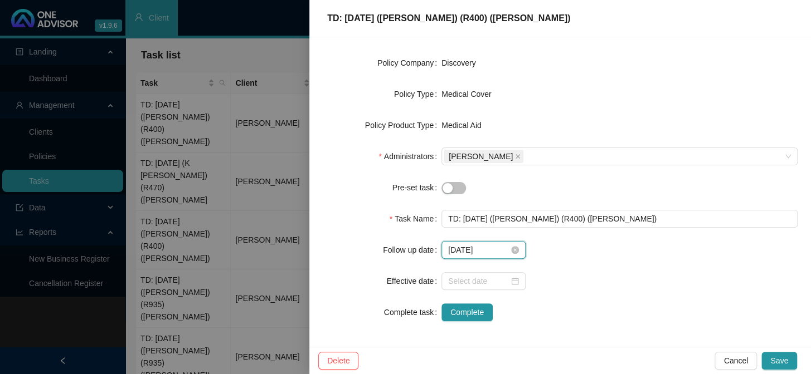
click at [486, 250] on input "2025-09-01" at bounding box center [478, 250] width 61 height 12
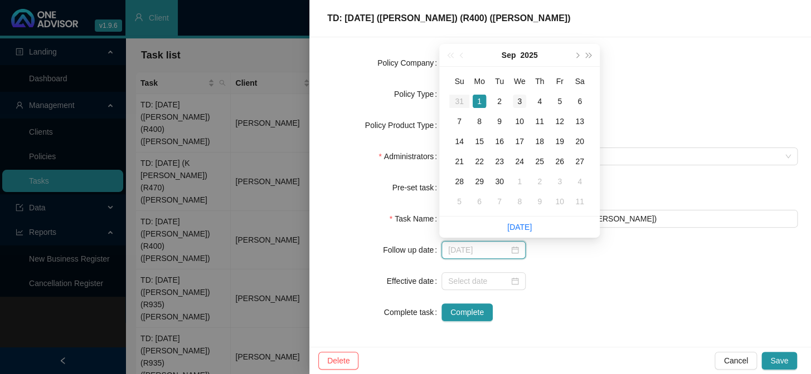
type input "2025-09-03"
click at [516, 99] on div "3" at bounding box center [519, 101] width 13 height 13
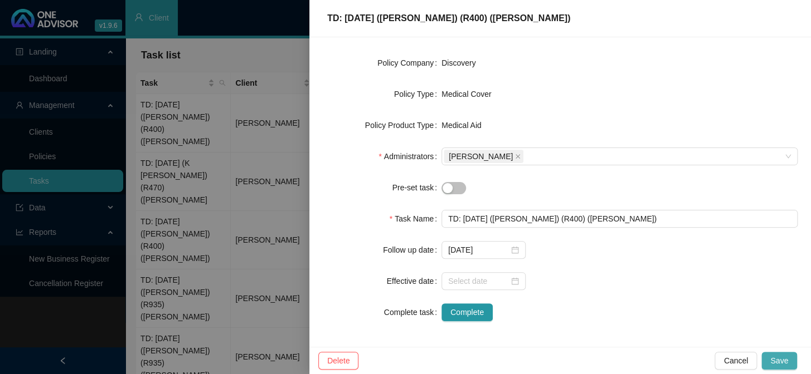
click at [778, 357] on span "Save" at bounding box center [779, 361] width 18 height 12
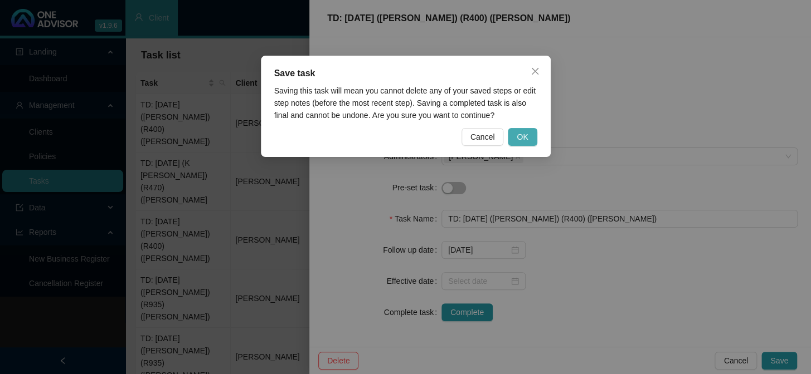
click at [523, 136] on span "OK" at bounding box center [521, 137] width 11 height 12
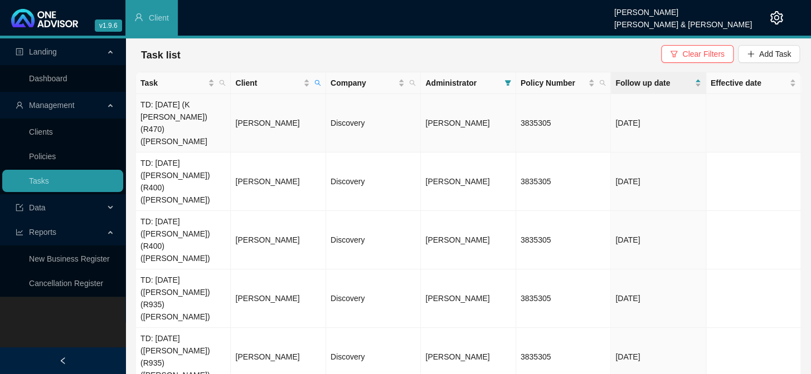
click at [177, 111] on td "TD: [DATE] (K [PERSON_NAME]) (R470) ([PERSON_NAME]" at bounding box center [183, 123] width 95 height 58
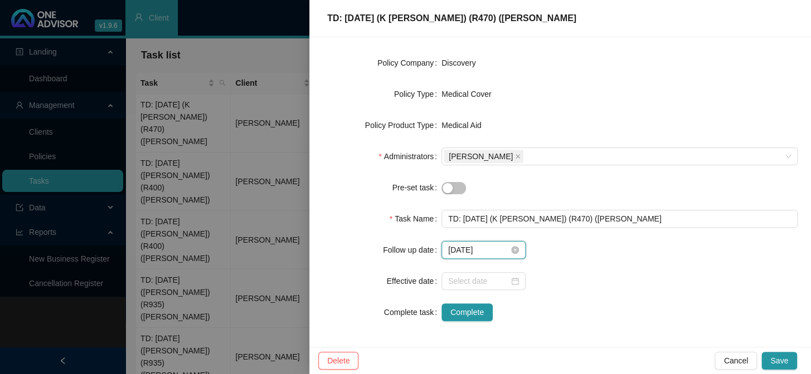
click at [487, 250] on input "2025-09-01" at bounding box center [478, 250] width 61 height 12
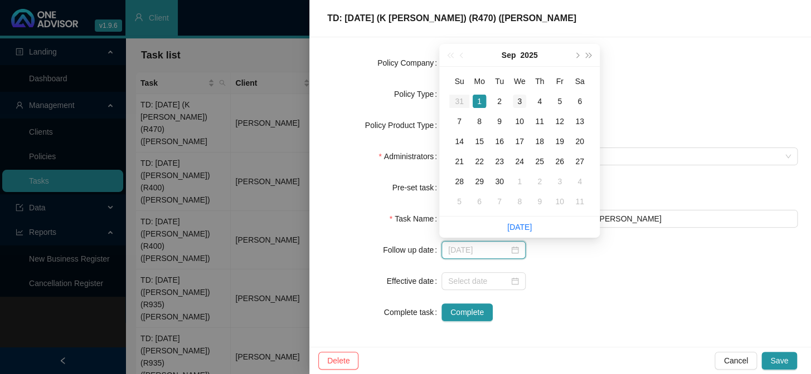
type input "2025-09-03"
click at [516, 102] on div "3" at bounding box center [519, 101] width 13 height 13
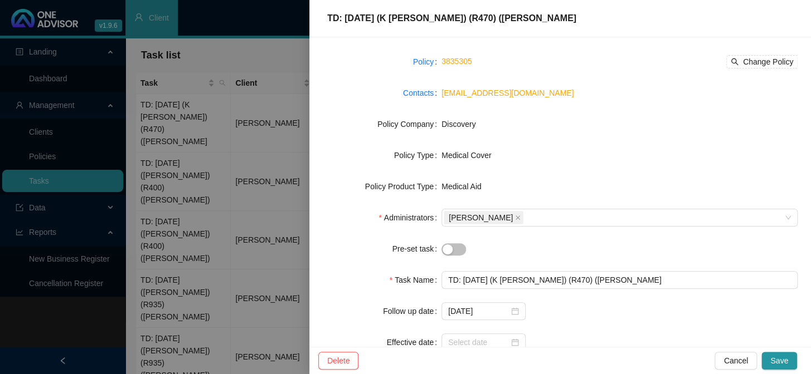
scroll to position [4, 0]
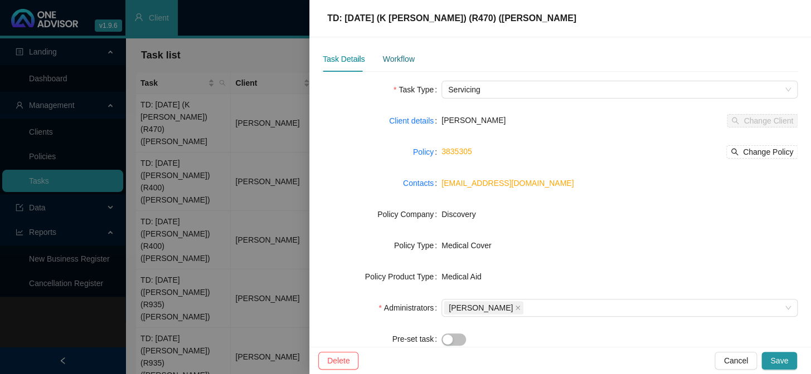
click at [396, 60] on div "Workflow" at bounding box center [398, 59] width 32 height 12
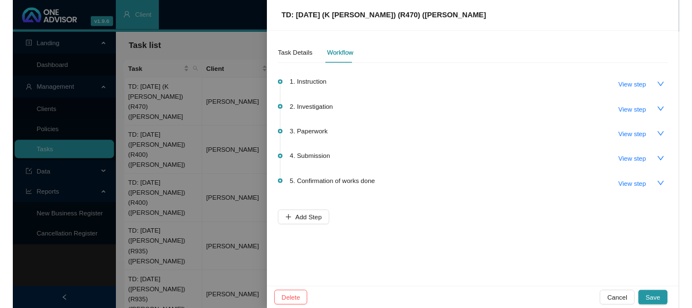
scroll to position [0, 0]
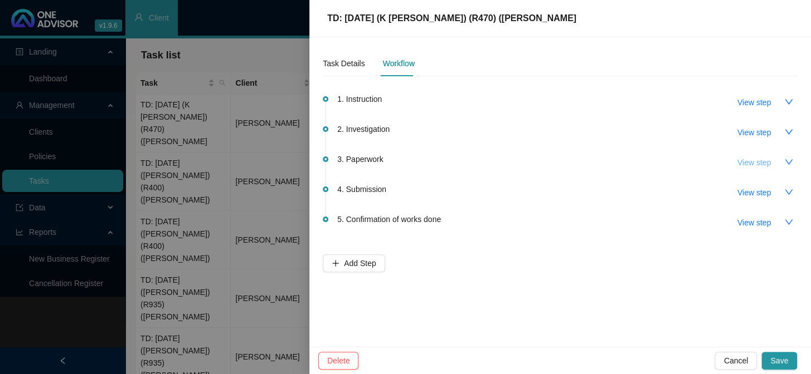
click at [763, 163] on span "View step" at bounding box center [753, 163] width 33 height 12
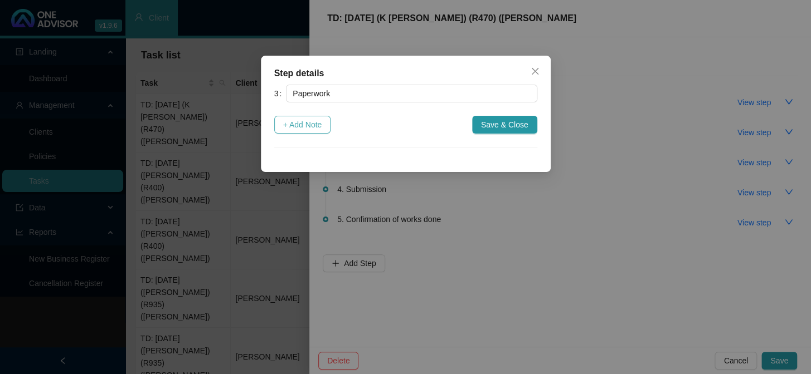
click at [308, 126] on span "+ Add Note" at bounding box center [302, 125] width 39 height 12
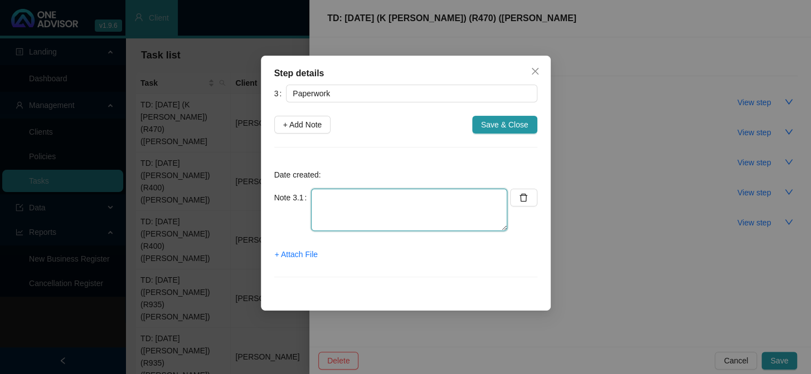
click at [340, 197] on textarea at bounding box center [409, 210] width 196 height 42
paste textarea "Sent Jo-Ellen a WhatsApp requesting POP"
type textarea "Sent Jo-Ellen a WhatsApp requesting POP"
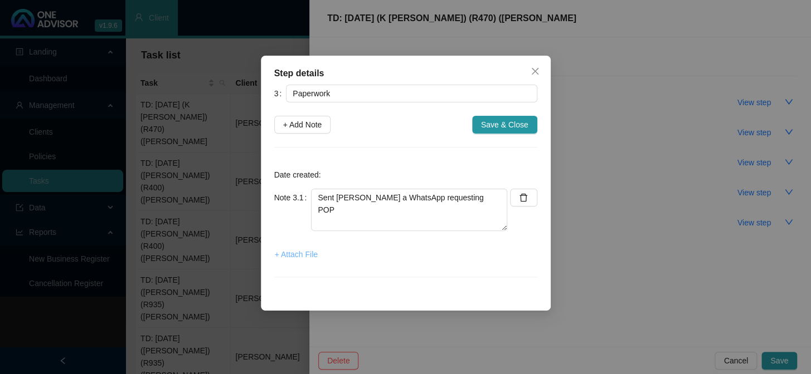
click at [301, 253] on span "+ Attach File" at bounding box center [296, 254] width 43 height 12
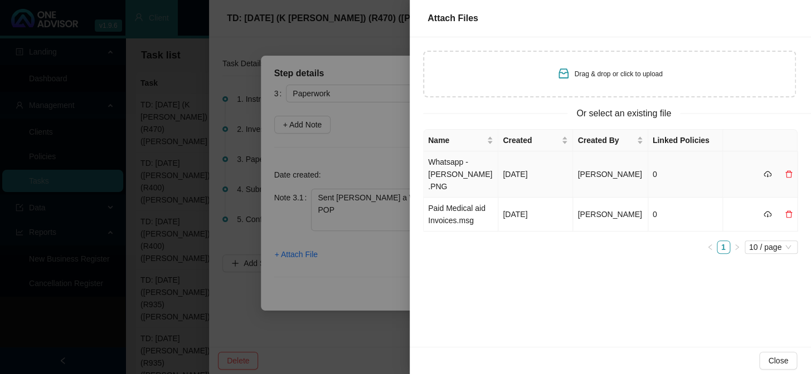
click at [447, 167] on td "Whatsapp - Jo-Ellen.PNG" at bounding box center [460, 175] width 75 height 46
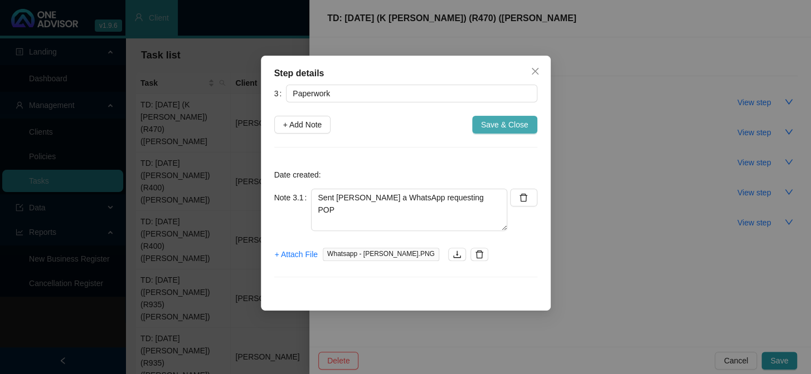
click at [519, 128] on span "Save & Close" at bounding box center [504, 125] width 47 height 12
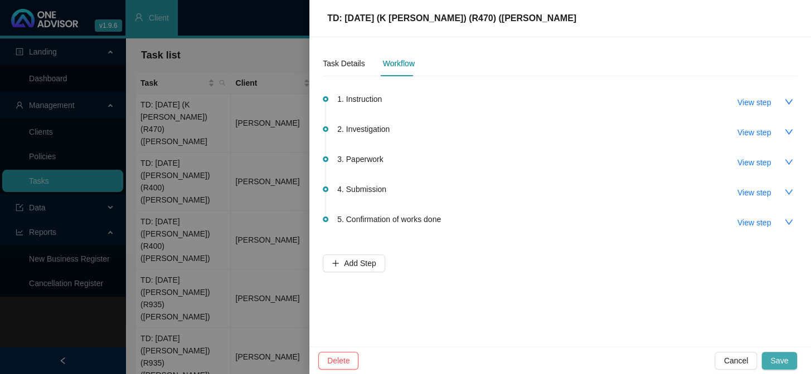
click at [780, 362] on span "Save" at bounding box center [779, 361] width 18 height 12
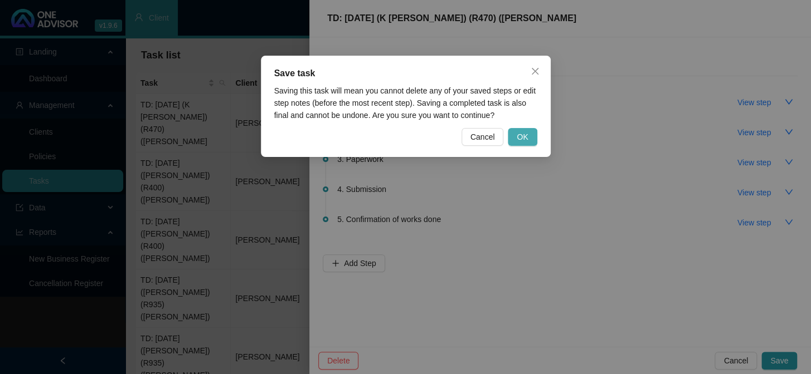
click at [523, 129] on button "OK" at bounding box center [522, 137] width 29 height 18
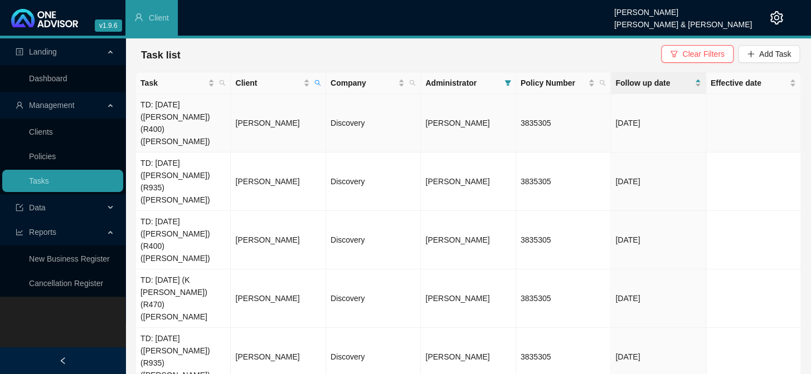
click at [186, 113] on td "TD: [DATE] ([PERSON_NAME]) (R400) ([PERSON_NAME])" at bounding box center [183, 123] width 95 height 58
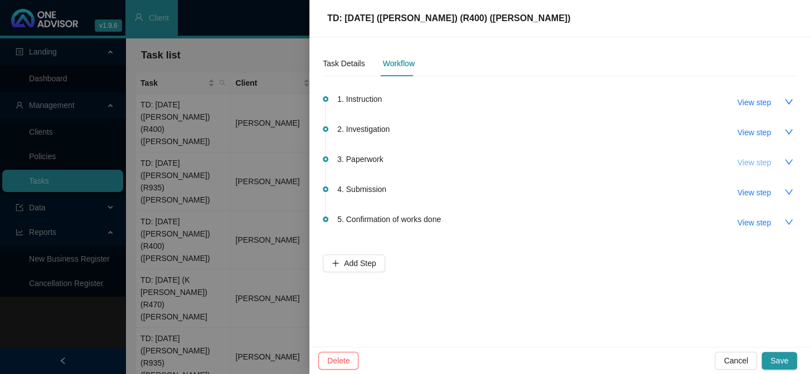
click at [756, 162] on span "View step" at bounding box center [753, 163] width 33 height 12
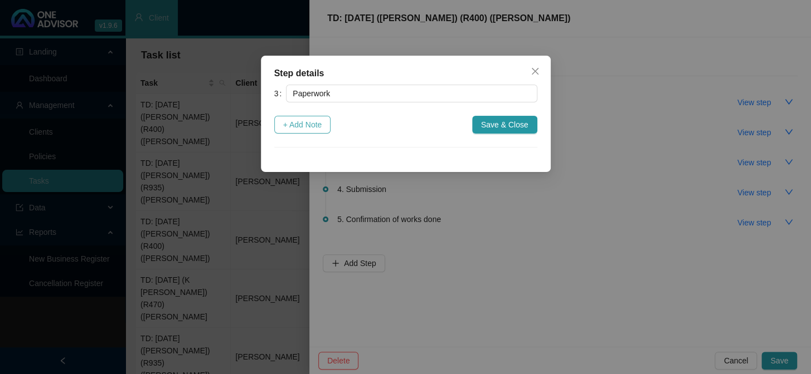
click at [304, 125] on span "+ Add Note" at bounding box center [302, 125] width 39 height 12
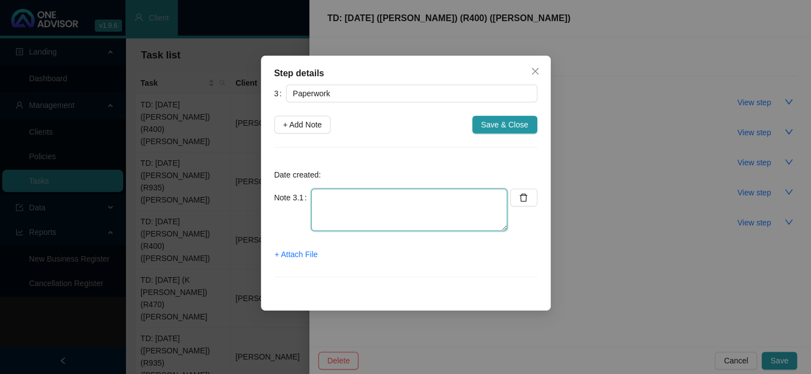
click at [336, 196] on textarea at bounding box center [409, 210] width 196 height 42
paste textarea "Sent Jo-Ellen a WhatsApp requesting POP"
type textarea "Sent Jo-Ellen a WhatsApp requesting POP"
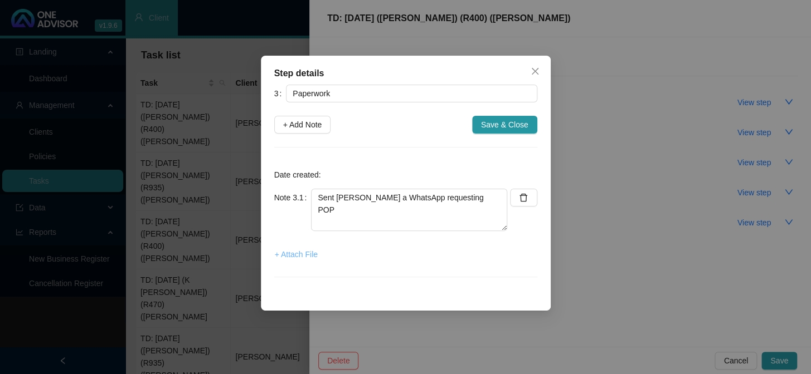
click at [300, 252] on span "+ Attach File" at bounding box center [296, 254] width 43 height 12
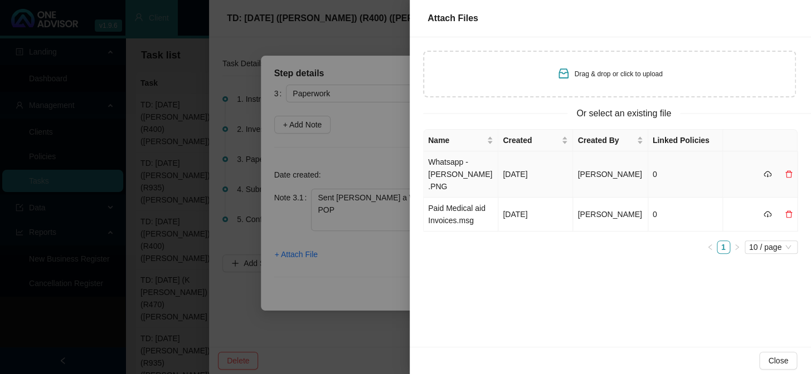
click at [457, 162] on td "Whatsapp - Jo-Ellen.PNG" at bounding box center [460, 175] width 75 height 46
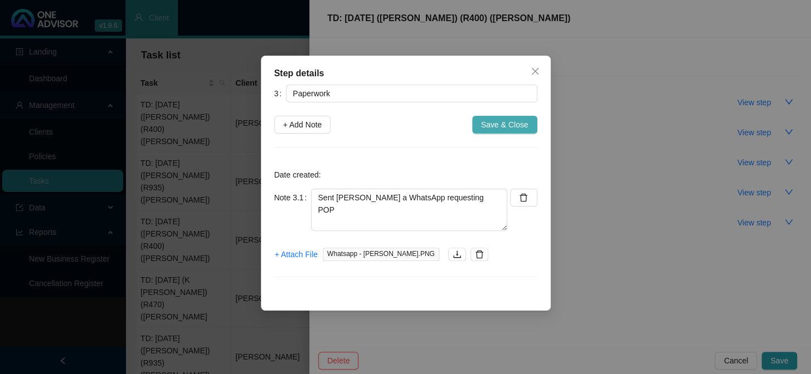
click at [513, 125] on span "Save & Close" at bounding box center [504, 125] width 47 height 12
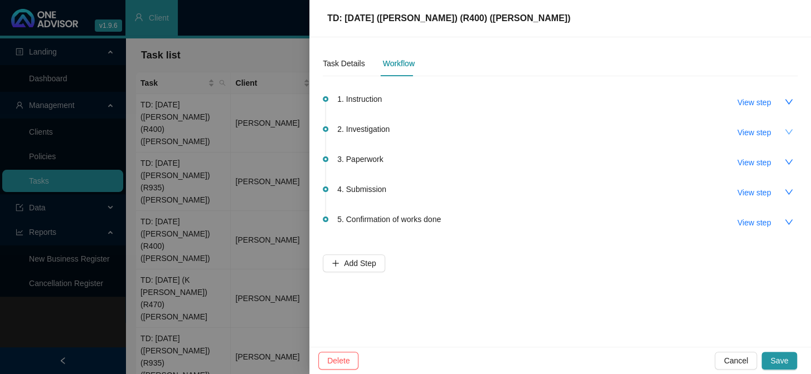
click at [787, 128] on icon "down" at bounding box center [788, 132] width 9 height 9
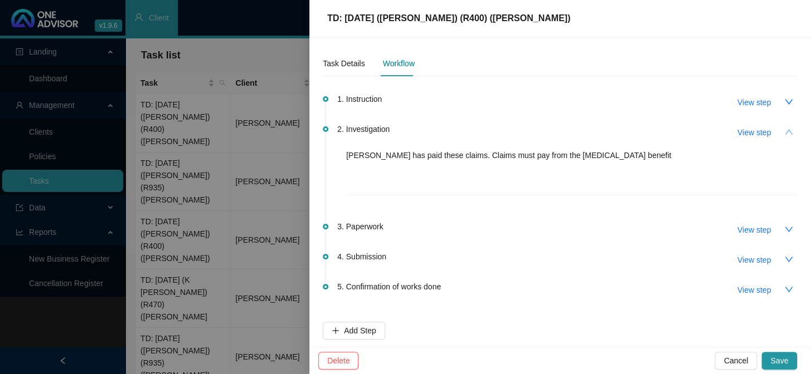
click at [787, 128] on button "button" at bounding box center [788, 132] width 18 height 18
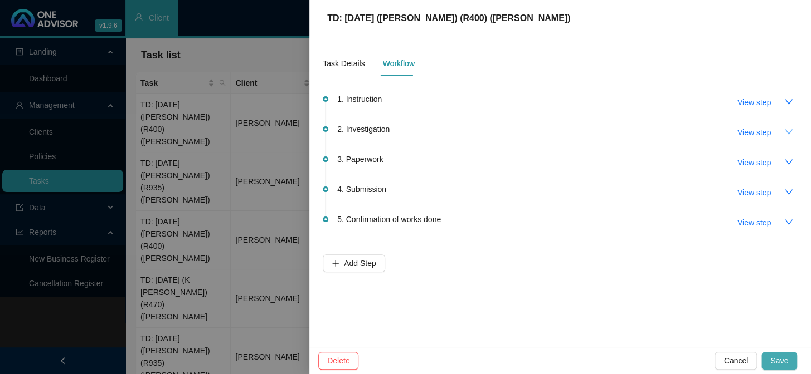
click at [782, 357] on span "Save" at bounding box center [779, 361] width 18 height 12
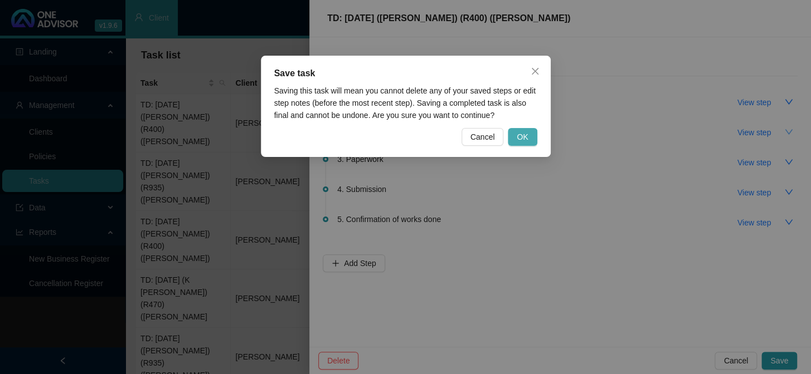
click at [517, 135] on span "OK" at bounding box center [521, 137] width 11 height 12
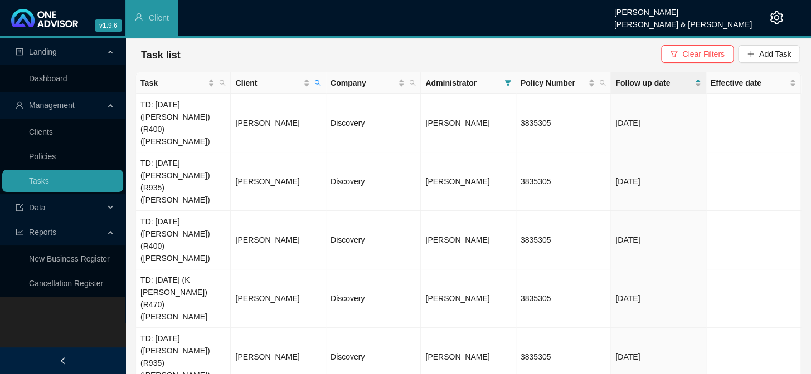
click at [371, 279] on div "Task Client Company Administrator Policy Number Follow up date Effective date T…" at bounding box center [467, 240] width 665 height 337
click at [276, 85] on span "Client" at bounding box center [267, 83] width 65 height 12
click at [693, 56] on span "Clear Filters" at bounding box center [703, 54] width 42 height 12
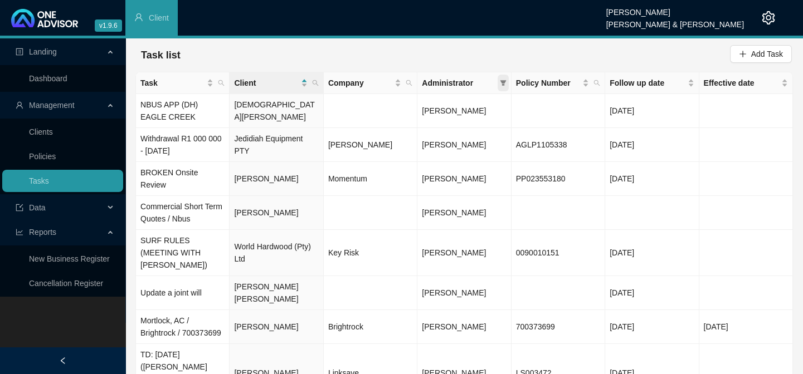
click at [500, 84] on icon "filter" at bounding box center [503, 83] width 7 height 7
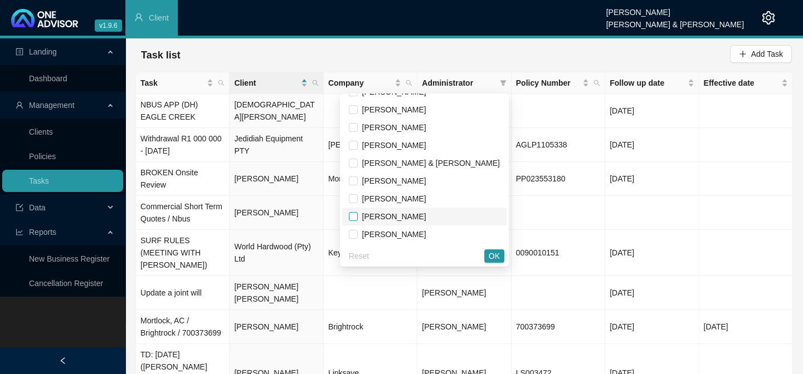
click at [358, 216] on input "checkbox" at bounding box center [353, 216] width 9 height 9
checkbox input "true"
click at [500, 256] on button "OK" at bounding box center [494, 256] width 20 height 13
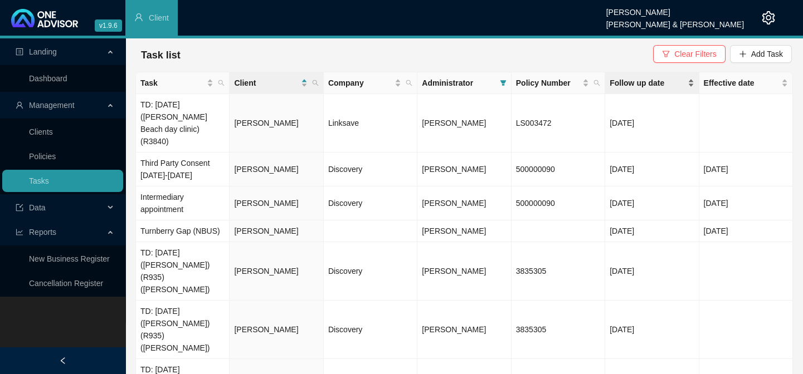
click at [634, 88] on span "Follow up date" at bounding box center [646, 83] width 75 height 12
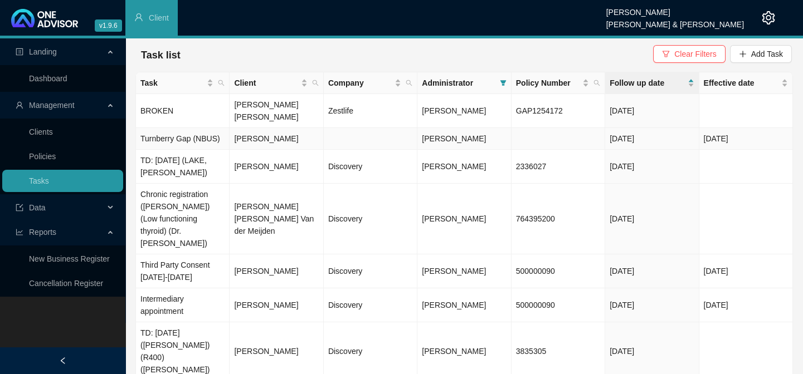
click at [250, 128] on td "Jeffrey De Winnaar" at bounding box center [277, 139] width 94 height 22
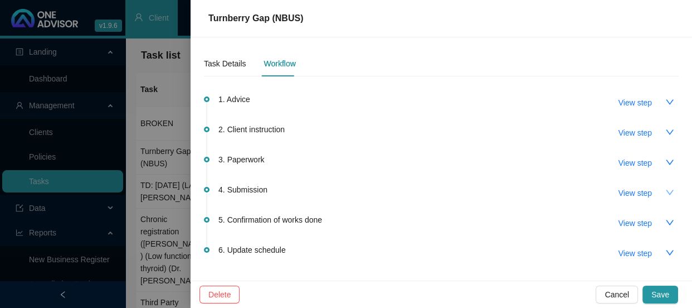
click at [666, 192] on icon "down" at bounding box center [670, 191] width 8 height 5
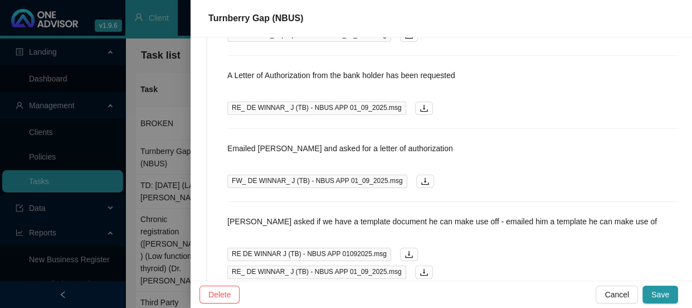
scroll to position [152, 0]
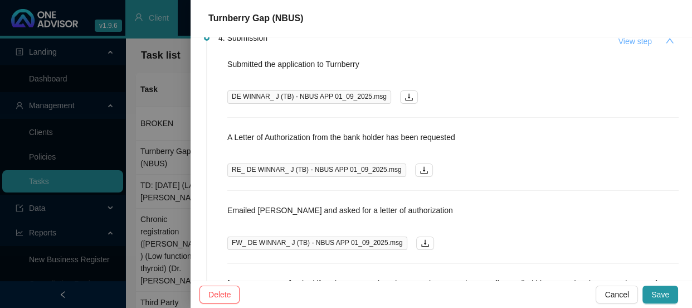
click at [621, 42] on span "View step" at bounding box center [634, 41] width 33 height 12
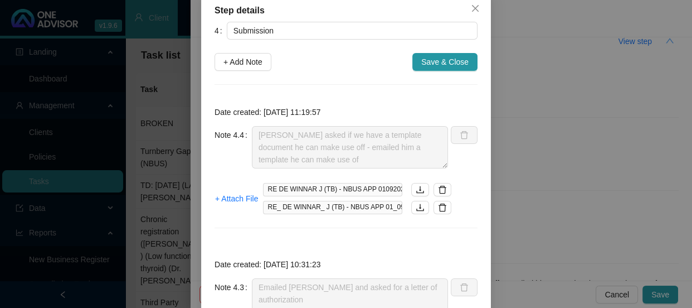
scroll to position [0, 0]
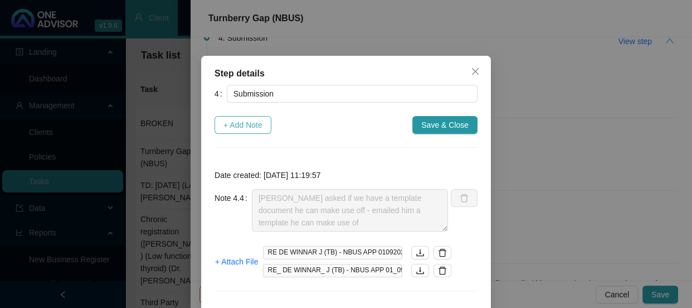
click at [244, 126] on span "+ Add Note" at bounding box center [242, 125] width 39 height 12
type textarea "Jeff asked if we have a template document he can make use off - emailed him a t…"
type textarea "Emailed Jeff and asked for a letter of authorization"
type textarea "A Letter of Authorization from the bank holder has been requested"
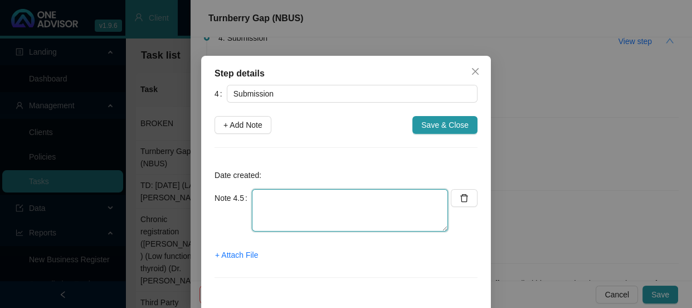
click at [261, 197] on textarea at bounding box center [350, 210] width 196 height 42
type textarea "Sent Jeff a reminder for the authorization letter for the debit order"
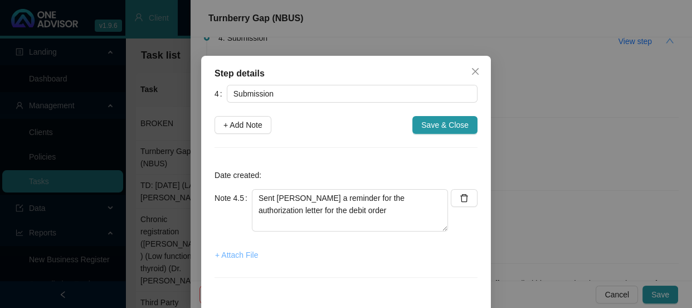
click at [239, 252] on span "+ Attach File" at bounding box center [236, 254] width 43 height 12
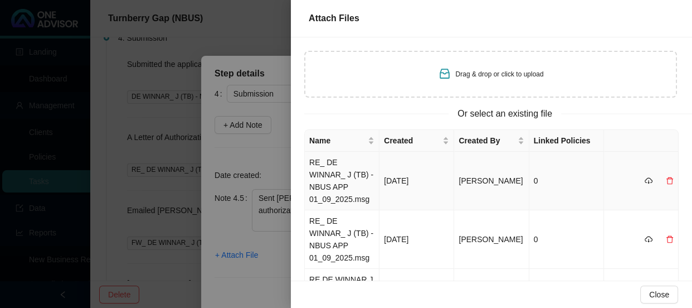
click at [337, 177] on td "RE_ DE WINNAR_ J (TB) - NBUS APP 01_09_2025.msg" at bounding box center [342, 181] width 75 height 58
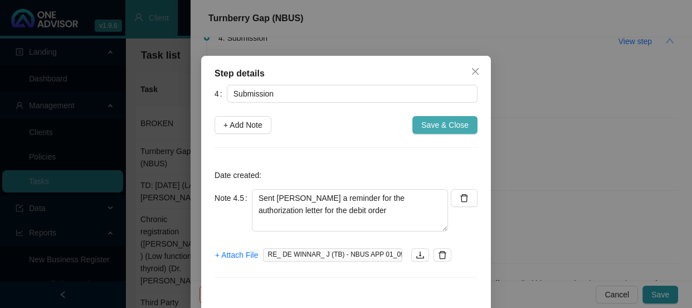
click at [440, 122] on span "Save & Close" at bounding box center [444, 125] width 47 height 12
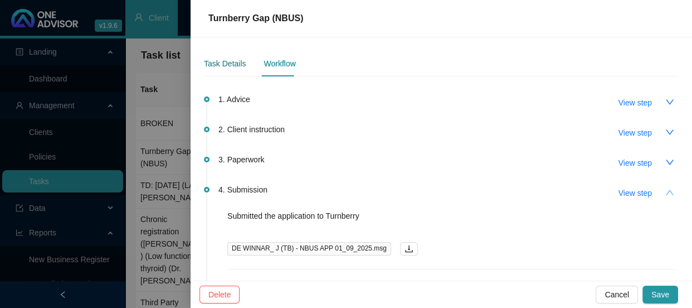
click at [223, 69] on div "Task Details" at bounding box center [225, 63] width 42 height 12
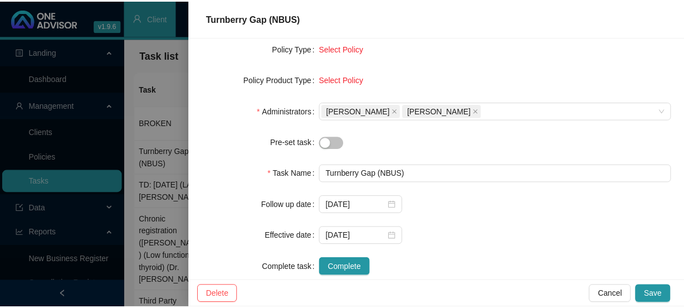
scroll to position [202, 0]
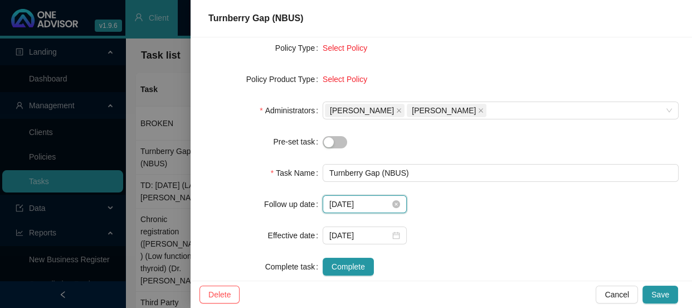
click at [372, 204] on input "2025-08-27" at bounding box center [359, 204] width 61 height 12
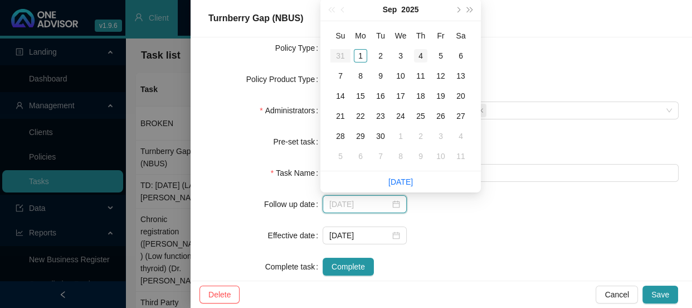
type input "2025-09-04"
click at [417, 55] on div "4" at bounding box center [420, 55] width 13 height 13
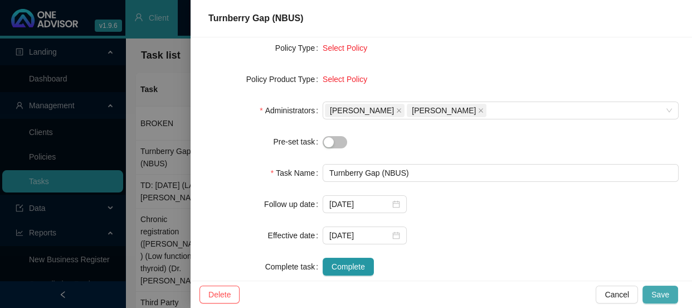
click at [657, 290] on span "Save" at bounding box center [660, 294] width 18 height 12
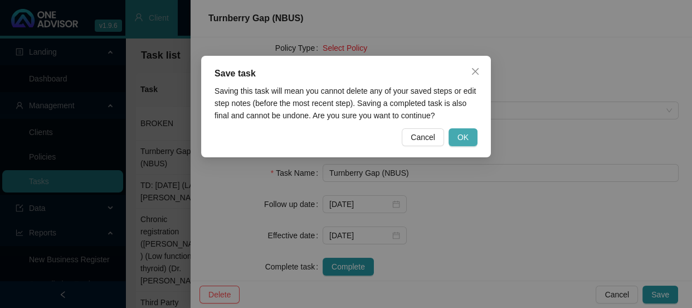
click at [467, 133] on span "OK" at bounding box center [462, 137] width 11 height 12
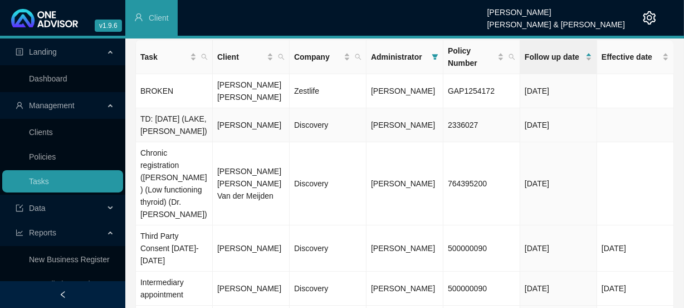
scroll to position [50, 0]
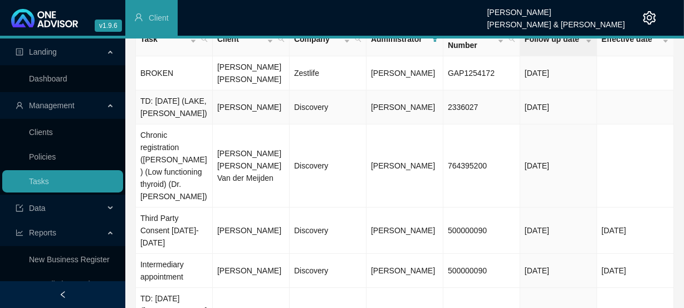
click at [208, 107] on td "TD: [DATE] (LAKE,[PERSON_NAME])" at bounding box center [174, 107] width 77 height 34
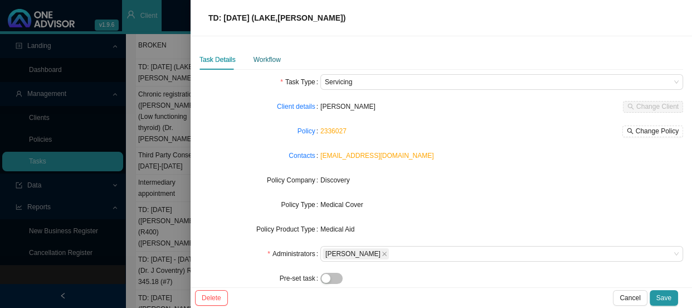
click at [262, 57] on div "Workflow" at bounding box center [266, 59] width 27 height 11
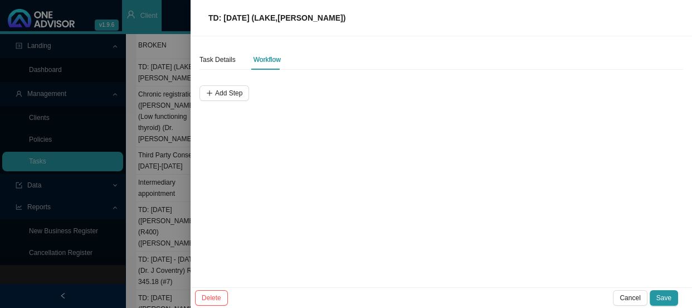
click at [181, 86] on div at bounding box center [346, 154] width 692 height 308
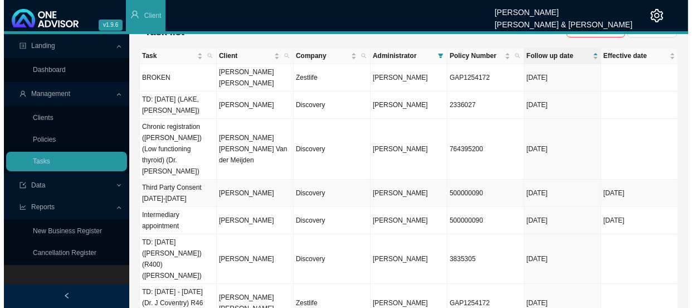
scroll to position [0, 0]
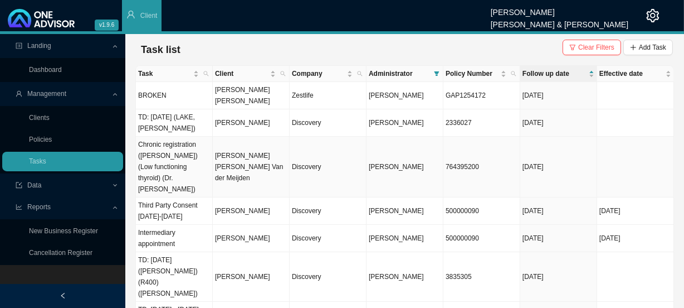
click at [184, 150] on td "Chronic registration (Everly) (Low functioning thyroid) (Dr. Ajay Chiba)" at bounding box center [174, 166] width 77 height 61
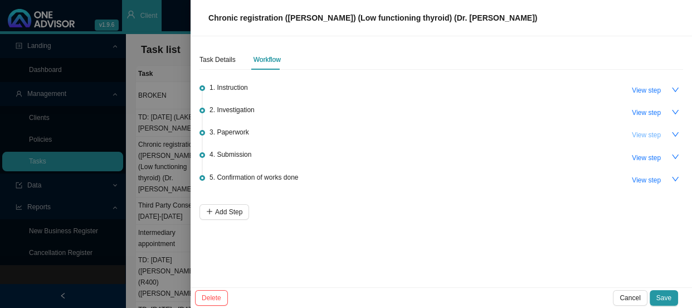
click at [650, 136] on span "View step" at bounding box center [646, 134] width 29 height 11
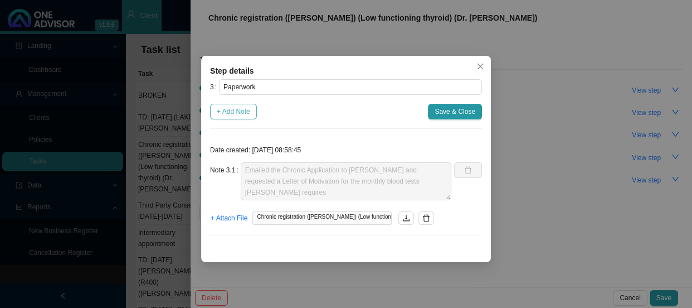
click at [245, 109] on span "+ Add Note" at bounding box center [233, 111] width 33 height 11
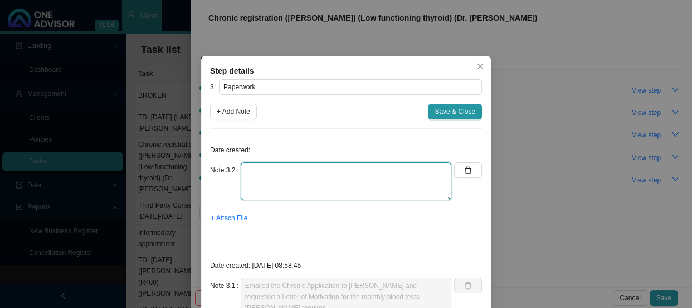
click at [255, 172] on textarea at bounding box center [346, 181] width 211 height 38
type textarea "Emailed Sarah a follow up on the Chronic app"
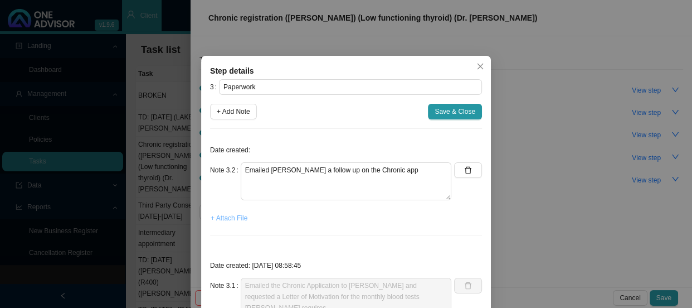
click at [223, 217] on span "+ Attach File" at bounding box center [229, 217] width 37 height 11
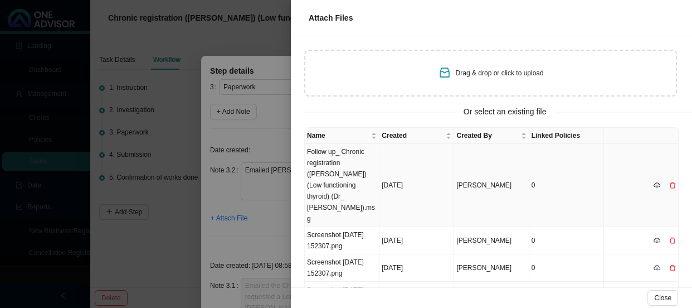
click at [348, 169] on td "Follow up_ Chronic registration (Everly) (Low functioning thyroid) (Dr_ Ajay Ch…" at bounding box center [342, 185] width 75 height 83
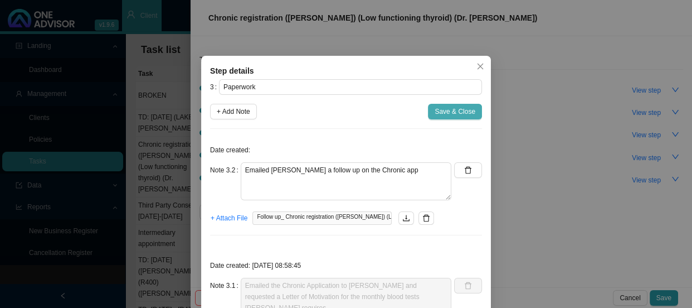
click at [456, 113] on span "Save & Close" at bounding box center [455, 111] width 41 height 11
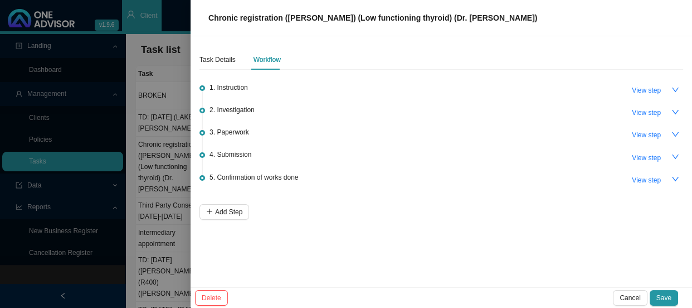
click at [235, 58] on div "Task Details Workflow" at bounding box center [239, 60] width 81 height 20
click at [211, 61] on div "Task Details" at bounding box center [217, 59] width 36 height 11
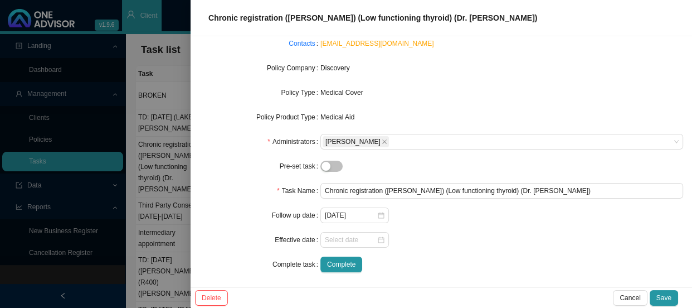
scroll to position [114, 0]
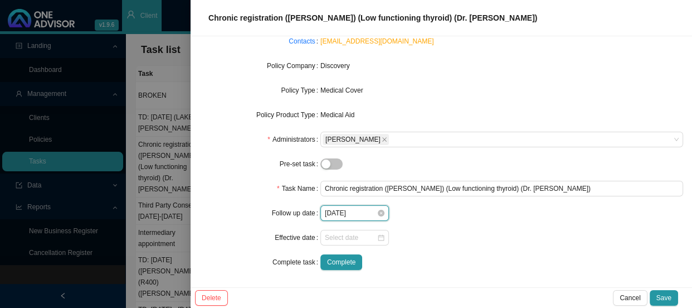
click at [352, 213] on input "2025-08-29" at bounding box center [351, 212] width 52 height 11
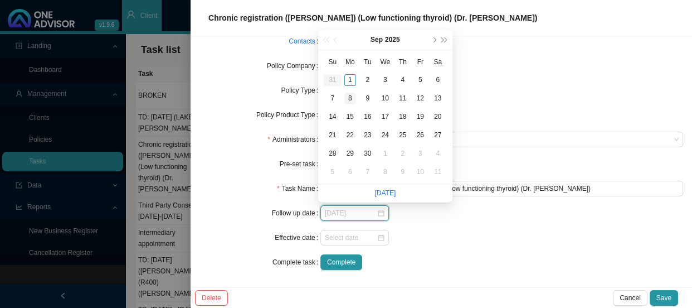
type input "2025-09-08"
click at [348, 101] on div "8" at bounding box center [350, 98] width 12 height 12
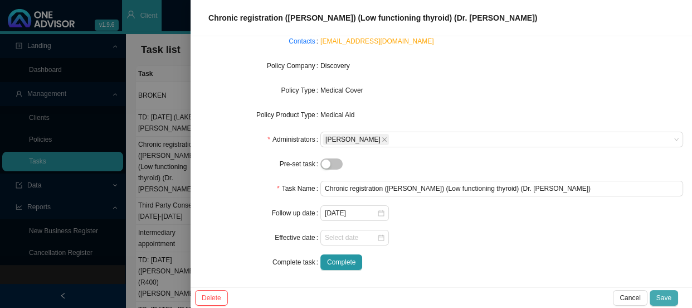
click at [665, 295] on span "Save" at bounding box center [663, 297] width 15 height 11
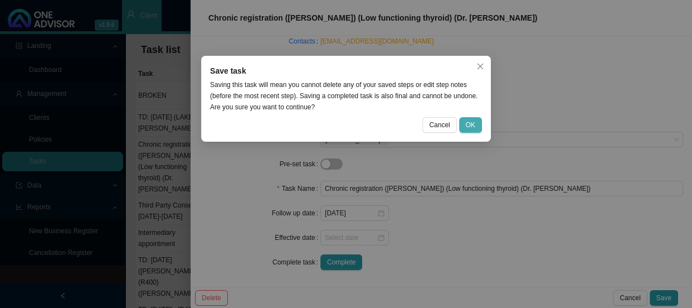
click at [467, 118] on button "OK" at bounding box center [470, 125] width 23 height 16
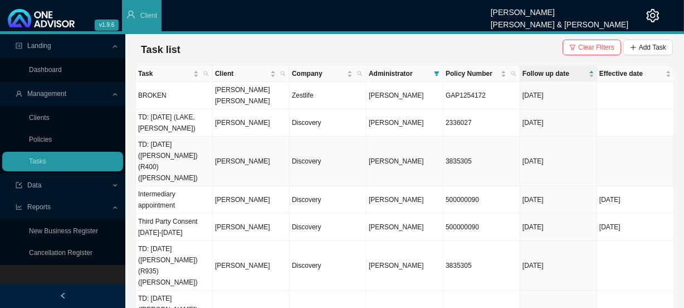
click at [187, 141] on td "TD: [DATE] ([PERSON_NAME]) (R400) ([PERSON_NAME])" at bounding box center [174, 161] width 77 height 50
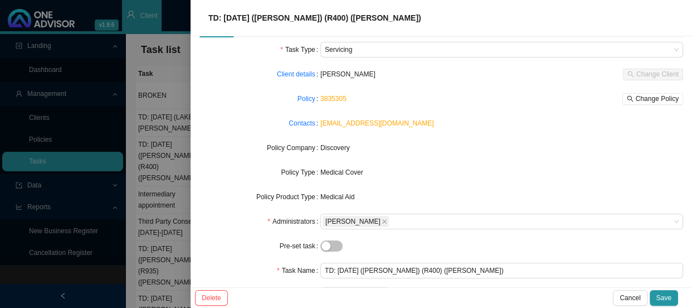
scroll to position [0, 0]
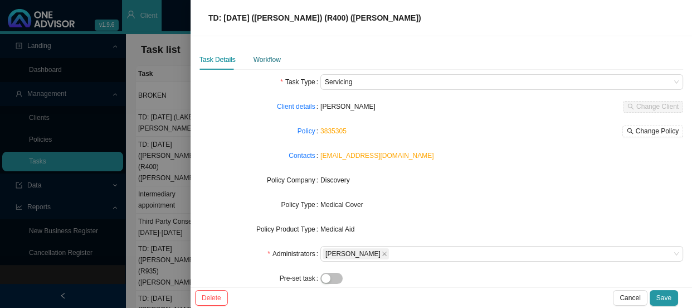
click at [267, 63] on div "Workflow" at bounding box center [266, 59] width 27 height 11
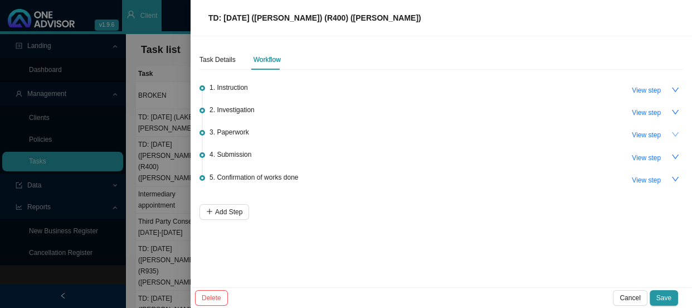
click at [674, 133] on icon "down" at bounding box center [675, 134] width 8 height 8
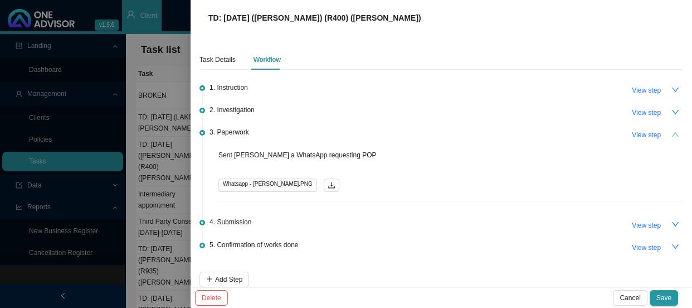
click at [674, 133] on button "button" at bounding box center [675, 134] width 16 height 16
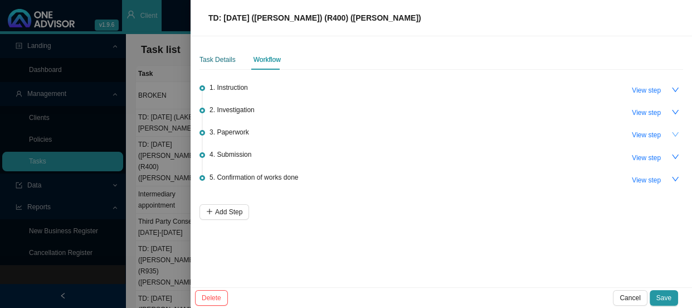
click at [208, 56] on div "Task Details" at bounding box center [217, 59] width 36 height 11
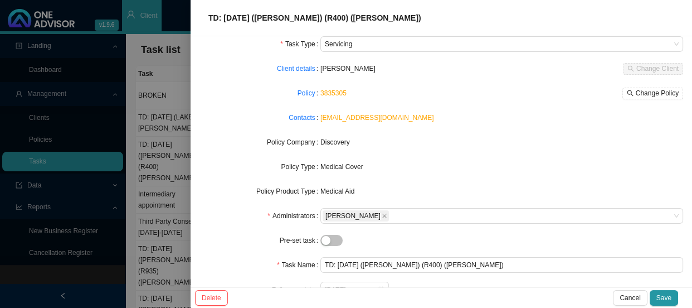
scroll to position [114, 0]
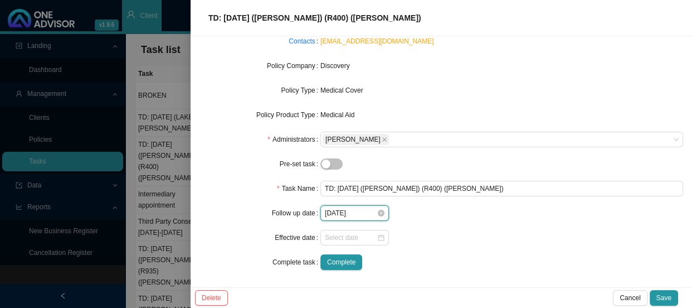
click at [363, 212] on input "2025-09-01" at bounding box center [351, 212] width 52 height 11
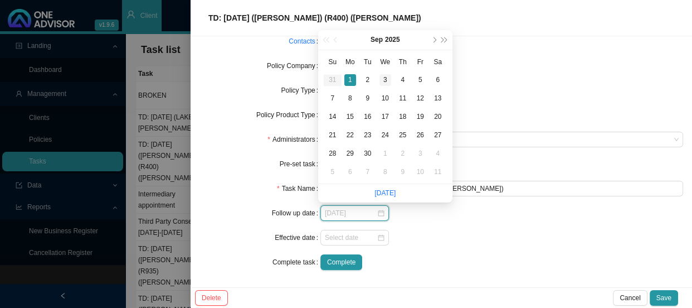
type input "2025-09-03"
click at [386, 80] on div "3" at bounding box center [385, 80] width 12 height 12
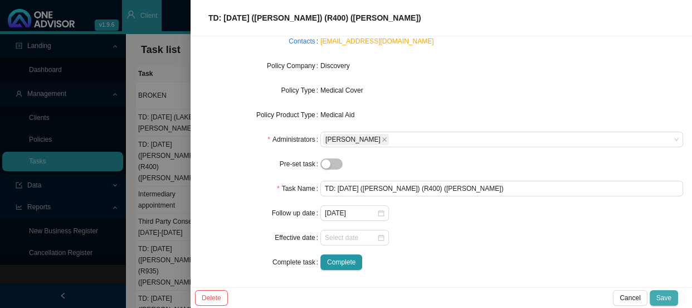
click at [669, 292] on span "Save" at bounding box center [663, 297] width 15 height 11
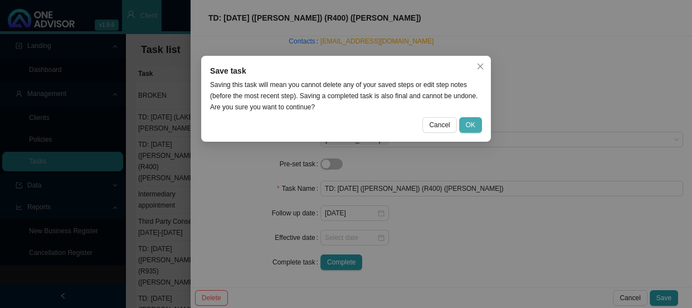
click at [471, 125] on span "OK" at bounding box center [470, 124] width 9 height 11
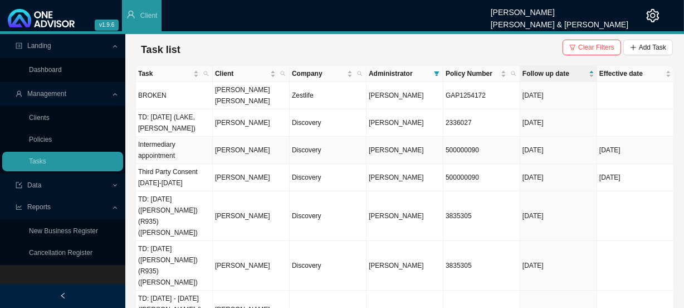
click at [195, 136] on td "Intermediary appointment" at bounding box center [174, 149] width 77 height 27
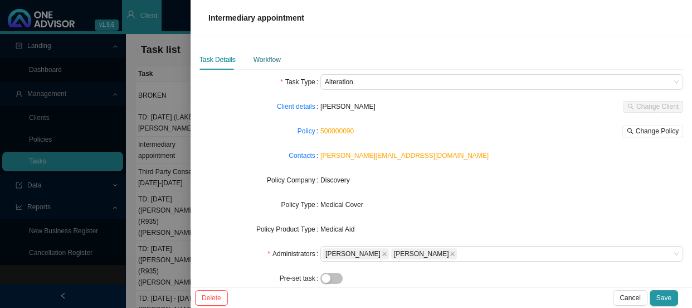
click at [267, 61] on div "Workflow" at bounding box center [266, 59] width 27 height 11
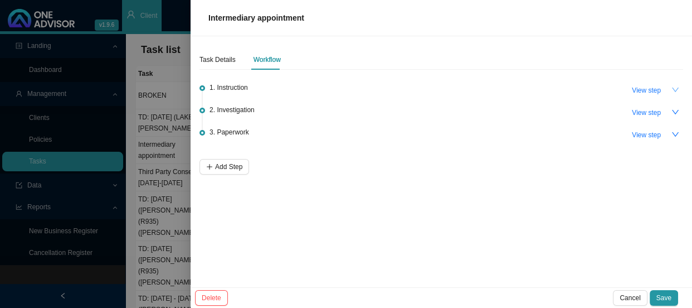
click at [676, 90] on icon "down" at bounding box center [675, 89] width 7 height 4
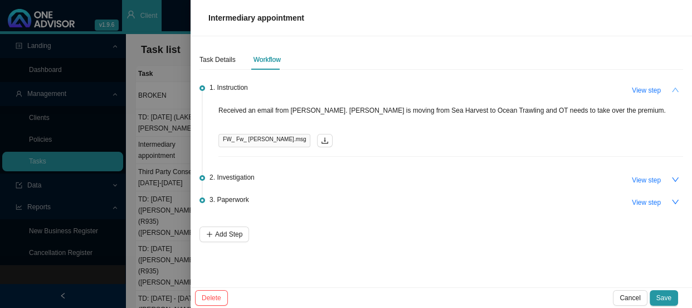
click at [165, 163] on div at bounding box center [346, 154] width 692 height 308
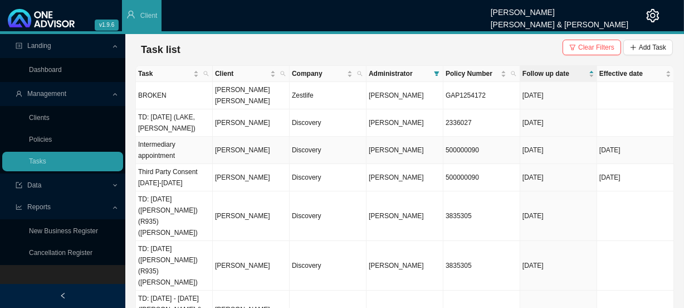
click at [184, 140] on td "Intermediary appointment" at bounding box center [174, 149] width 77 height 27
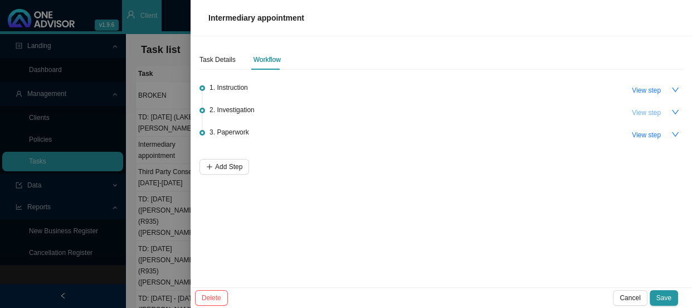
click at [652, 109] on span "View step" at bounding box center [646, 112] width 29 height 11
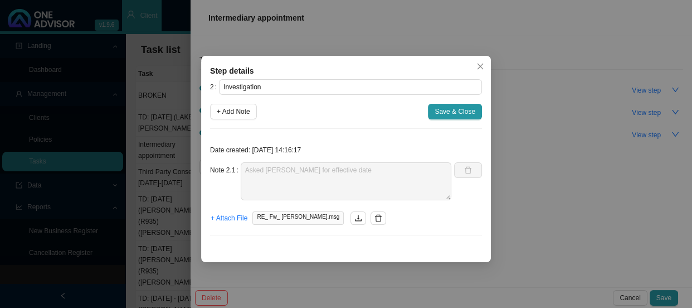
click at [536, 190] on div "Step details 2 Investigation + Add Note Save & Close Date created: 2025-08-29 1…" at bounding box center [346, 154] width 692 height 308
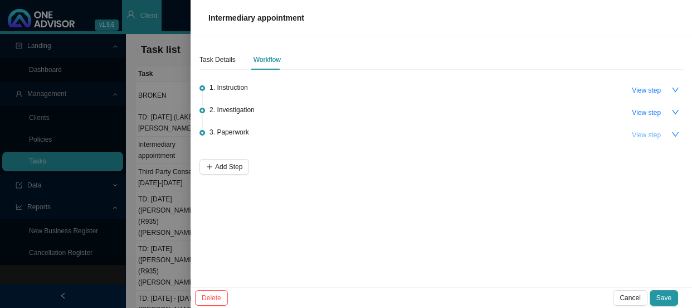
click at [648, 132] on span "View step" at bounding box center [646, 134] width 29 height 11
type input "Paperwork"
type textarea "Received the signed form. It has been signed with a digital signature, so a bit…"
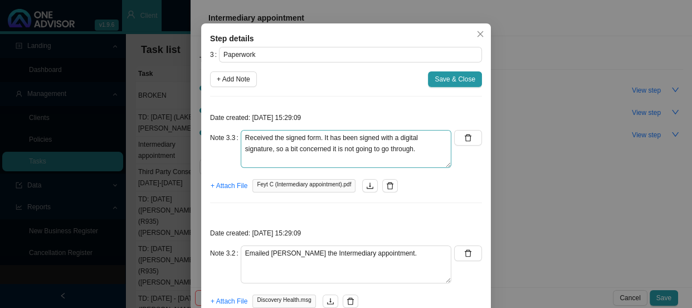
scroll to position [50, 0]
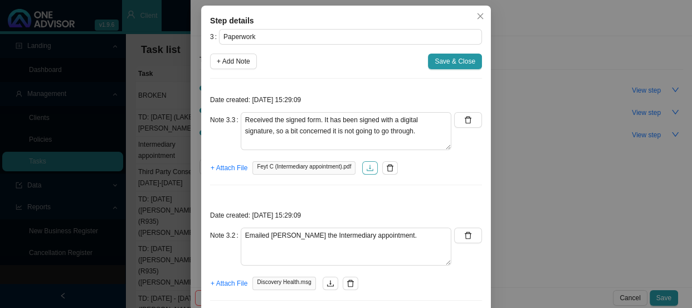
click at [366, 166] on icon "download" at bounding box center [370, 168] width 8 height 8
click at [237, 60] on span "+ Add Note" at bounding box center [233, 61] width 33 height 11
type textarea "Received the signed form. It has been signed with a digital signature, so a bit…"
type textarea "Emailed Cornelius the Intermediary appointment."
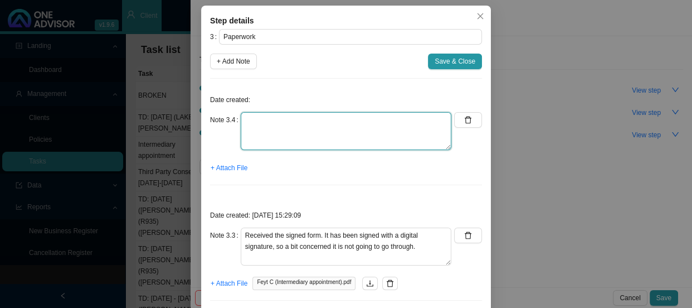
click at [265, 119] on textarea at bounding box center [346, 131] width 211 height 38
type textarea "Received a physically signed form from Debbie"
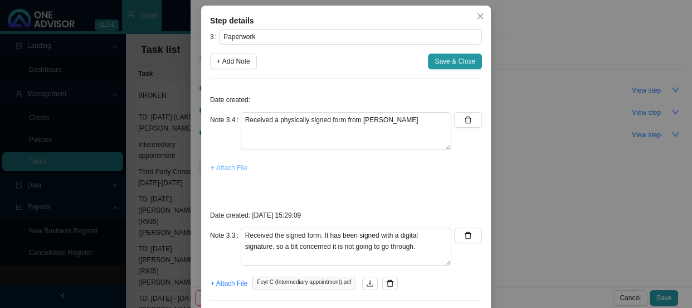
click at [223, 169] on span "+ Attach File" at bounding box center [229, 167] width 37 height 11
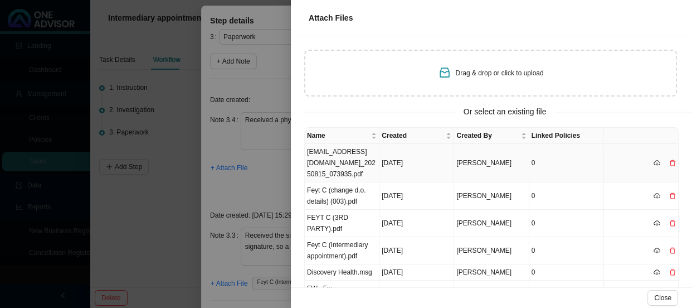
click at [345, 155] on td "scanner@tightline.co.za_20250815_073935.pdf" at bounding box center [342, 163] width 75 height 38
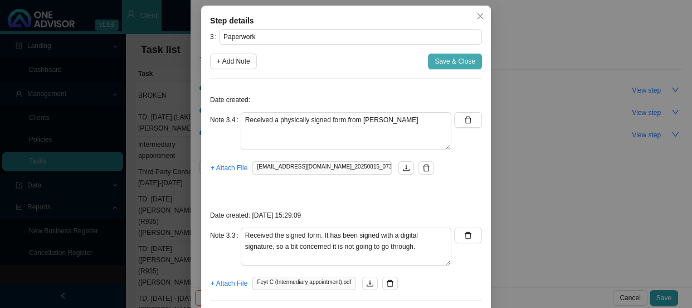
click at [450, 61] on span "Save & Close" at bounding box center [455, 61] width 41 height 11
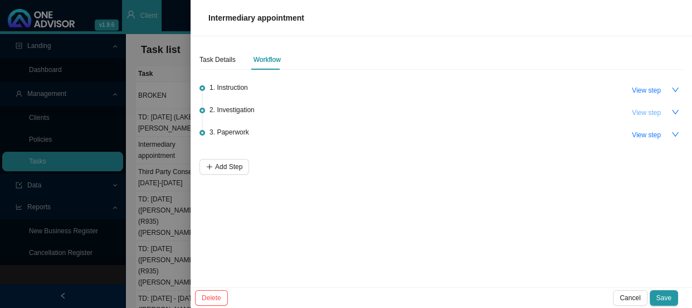
click at [652, 112] on span "View step" at bounding box center [646, 112] width 29 height 11
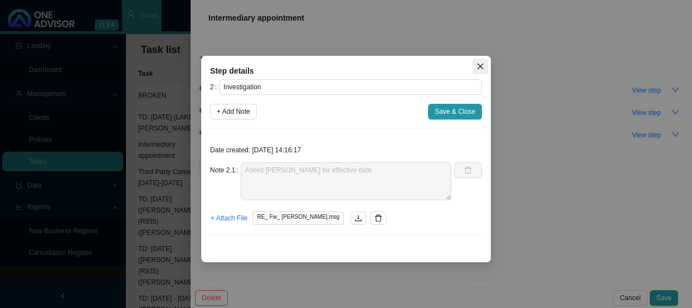
click at [477, 66] on icon "close" at bounding box center [480, 66] width 8 height 8
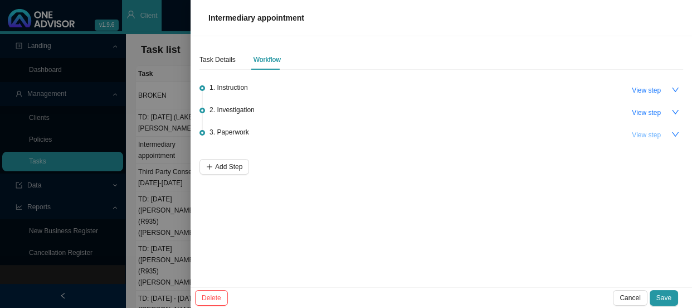
click at [662, 134] on button "View step" at bounding box center [646, 135] width 42 height 16
type input "Paperwork"
type textarea "Received a physically signed form from Debbie"
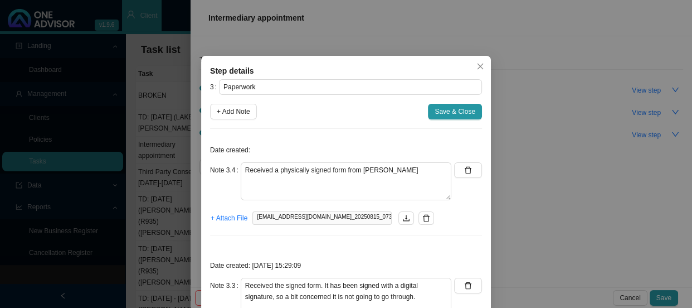
click at [580, 136] on div "Step details 3 Paperwork + Add Note Save & Close Date created: Note 3.4 Receive…" at bounding box center [346, 154] width 692 height 308
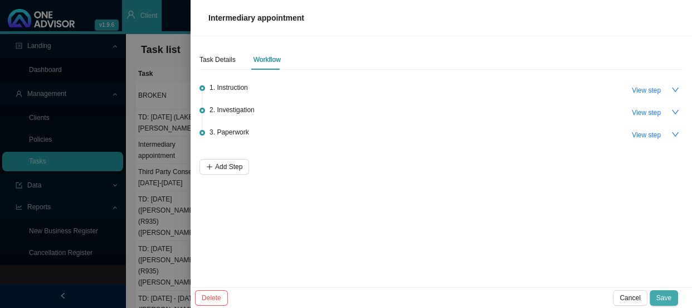
click at [668, 298] on span "Save" at bounding box center [663, 297] width 15 height 11
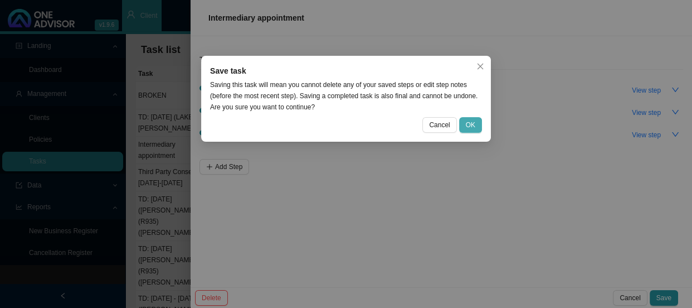
click at [466, 122] on span "OK" at bounding box center [470, 124] width 9 height 11
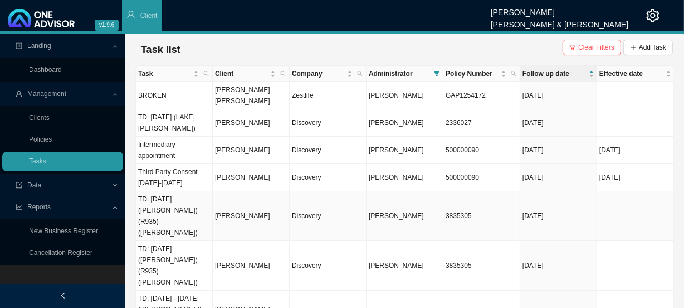
click at [169, 191] on td "TD: [DATE] ([PERSON_NAME]) (R935) ([PERSON_NAME])" at bounding box center [174, 216] width 77 height 50
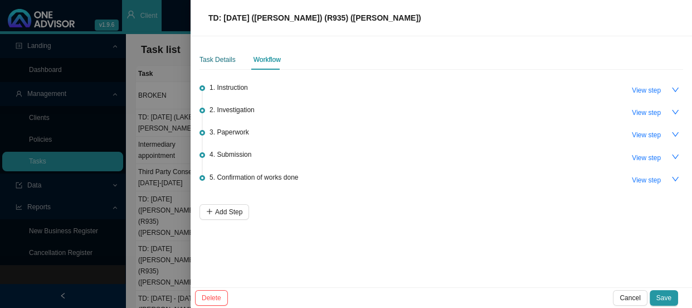
click at [219, 59] on div "Task Details" at bounding box center [217, 59] width 36 height 11
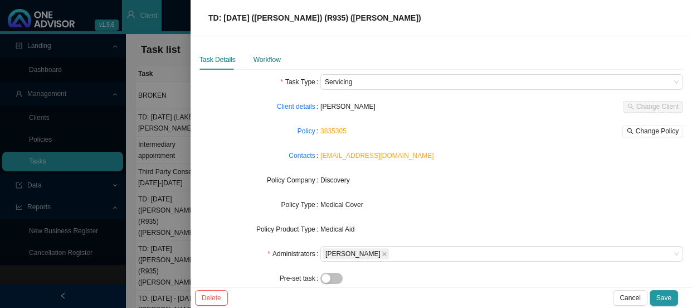
click at [266, 60] on div "Workflow" at bounding box center [266, 59] width 27 height 11
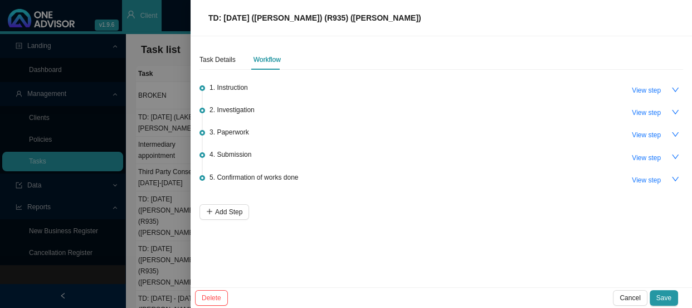
click at [164, 140] on div at bounding box center [346, 154] width 692 height 308
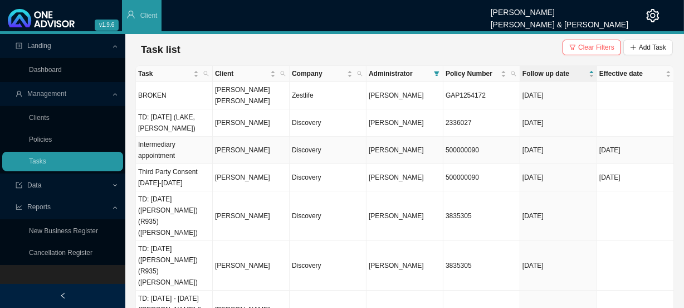
click at [164, 140] on td "Intermediary appointment" at bounding box center [174, 149] width 77 height 27
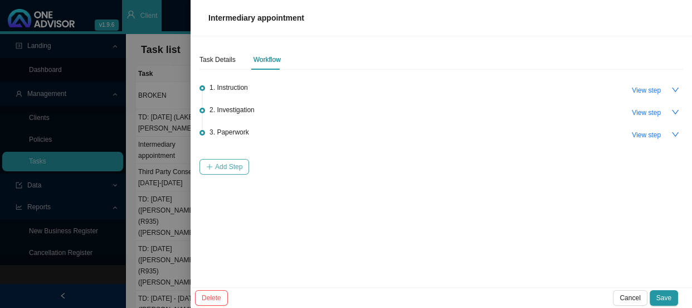
click at [237, 168] on span "Add Step" at bounding box center [228, 166] width 27 height 11
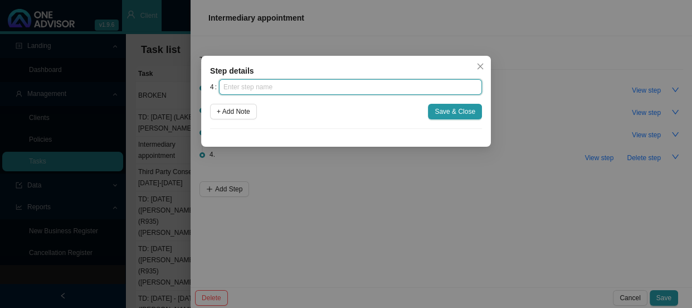
click at [245, 85] on input "text" at bounding box center [350, 87] width 263 height 16
type input "Submission"
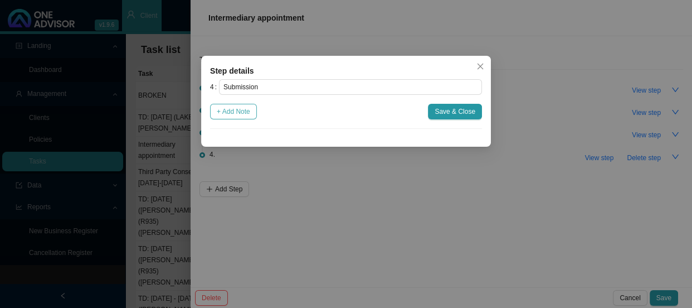
click at [220, 108] on span "+ Add Note" at bounding box center [233, 111] width 33 height 11
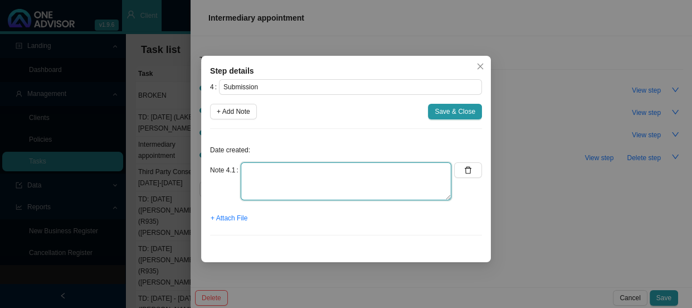
click at [281, 166] on textarea at bounding box center [346, 181] width 211 height 38
type textarea "Submitted broker app"
drag, startPoint x: 332, startPoint y: 172, endPoint x: 225, endPoint y: 169, distance: 107.0
click at [225, 169] on div "Note 4.1 Submitted broker app" at bounding box center [330, 181] width 241 height 38
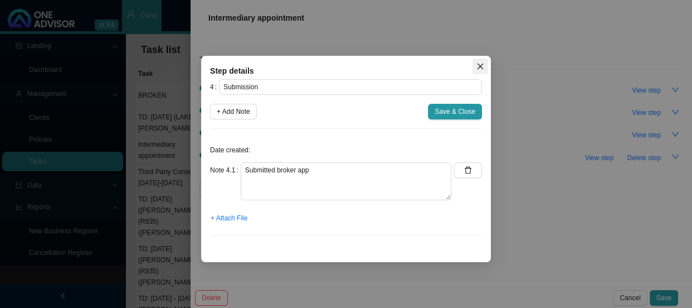
click at [476, 67] on icon "close" at bounding box center [480, 66] width 8 height 8
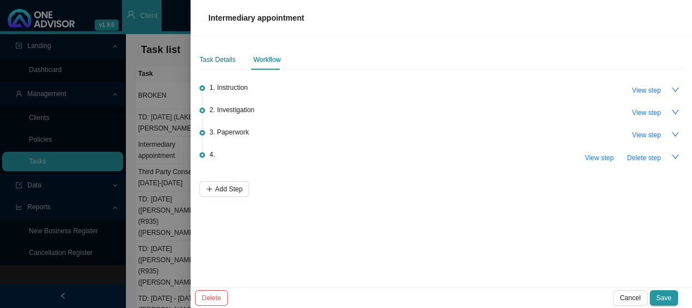
click at [212, 59] on div "Task Details" at bounding box center [217, 59] width 36 height 11
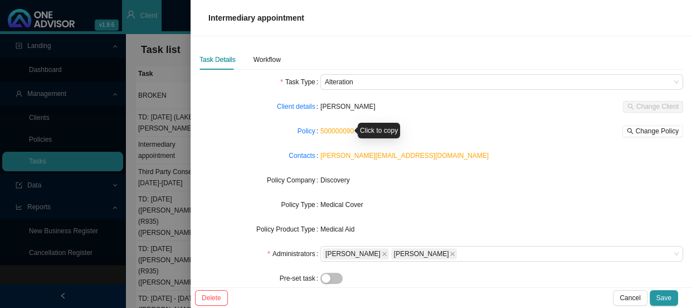
click at [326, 129] on link "500000090" at bounding box center [336, 131] width 33 height 8
click at [268, 62] on div "Workflow" at bounding box center [266, 59] width 27 height 11
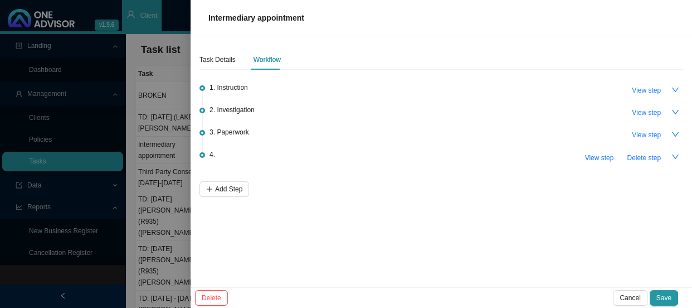
click at [235, 154] on div "4. View step Delete step" at bounding box center [446, 156] width 474 height 17
click at [608, 157] on span "View step" at bounding box center [598, 157] width 29 height 11
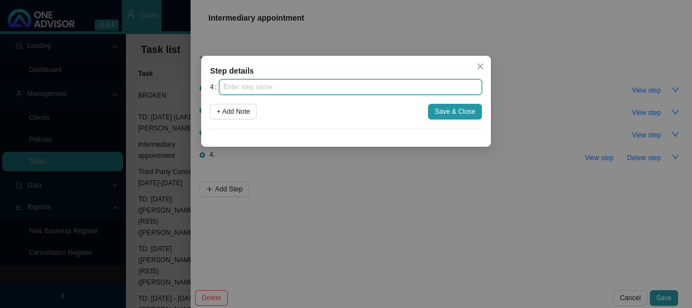
click at [278, 85] on input "text" at bounding box center [350, 87] width 263 height 16
type input "s"
type input "Submission"
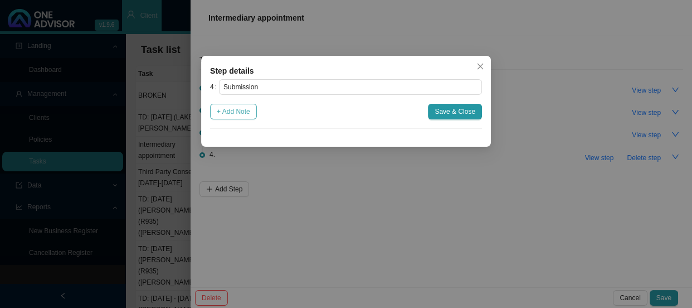
click at [242, 109] on span "+ Add Note" at bounding box center [233, 111] width 33 height 11
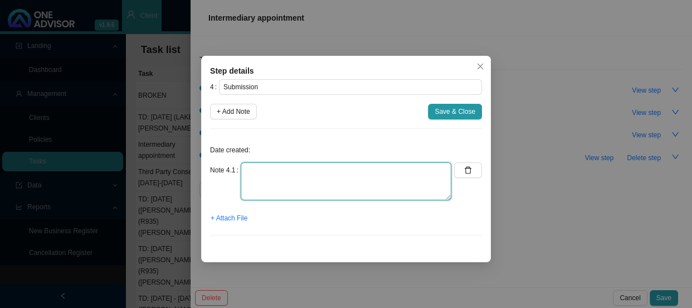
click at [249, 172] on textarea at bounding box center [346, 181] width 211 height 38
type textarea "Submitted the broker app"
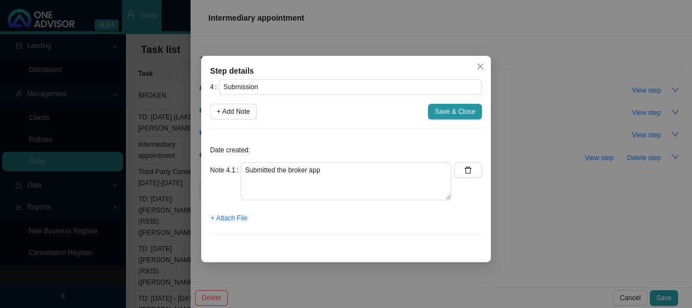
click at [458, 111] on span "Save & Close" at bounding box center [455, 111] width 41 height 11
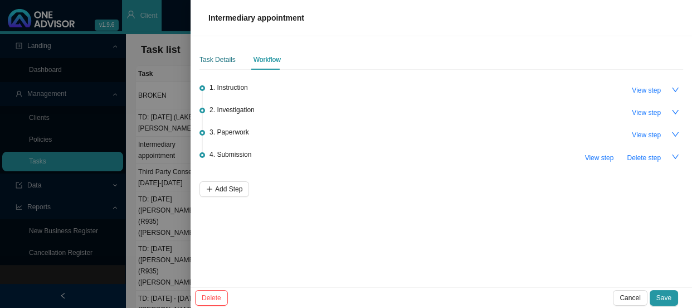
click at [218, 61] on div "Task Details" at bounding box center [217, 59] width 36 height 11
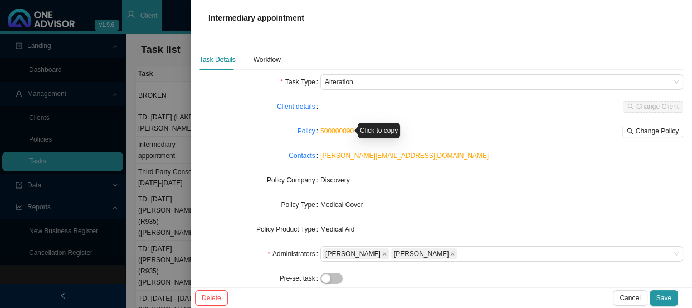
click at [336, 126] on div "500000090 Change Policy" at bounding box center [501, 131] width 363 height 16
click at [335, 128] on link "500000090" at bounding box center [336, 131] width 33 height 8
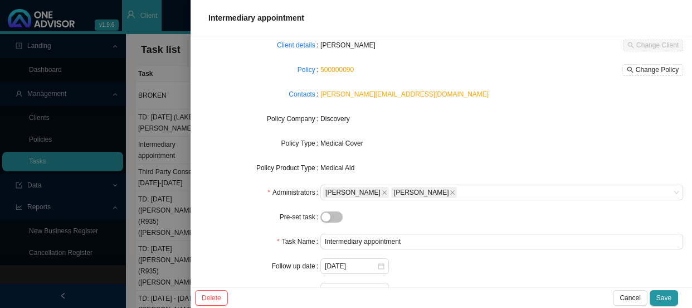
scroll to position [0, 0]
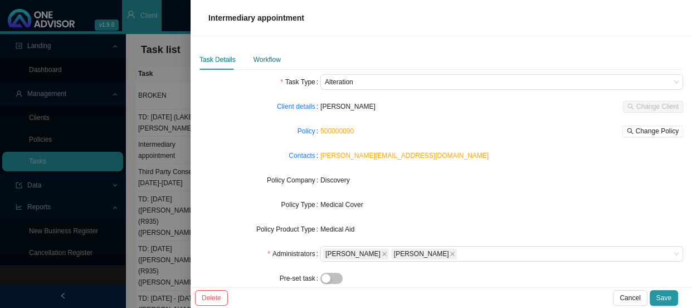
click at [261, 61] on div "Workflow" at bounding box center [266, 59] width 27 height 11
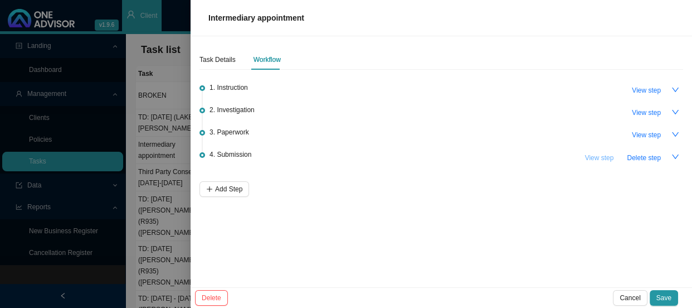
click at [602, 157] on span "View step" at bounding box center [598, 157] width 29 height 11
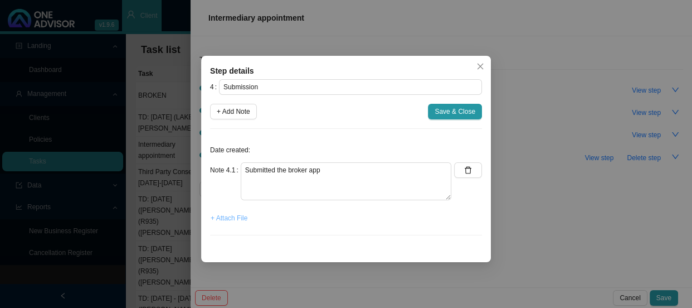
click at [225, 218] on span "+ Attach File" at bounding box center [229, 217] width 37 height 11
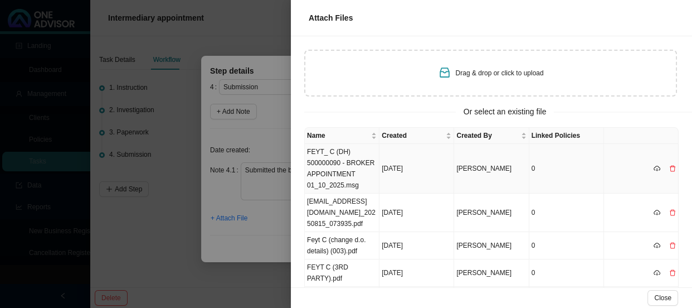
click at [325, 154] on td "FEYT_ C (DH) 500000090 - BROKER APPOINTMENT 01_10_2025.msg" at bounding box center [342, 169] width 75 height 50
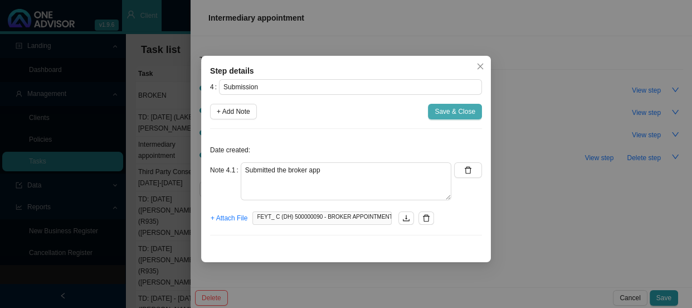
click at [452, 111] on span "Save & Close" at bounding box center [455, 111] width 41 height 11
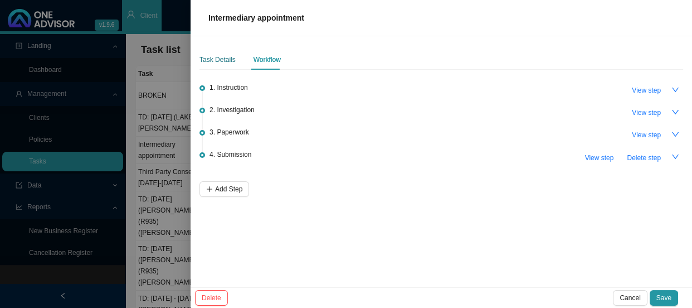
click at [200, 58] on div "Task Details" at bounding box center [217, 59] width 36 height 11
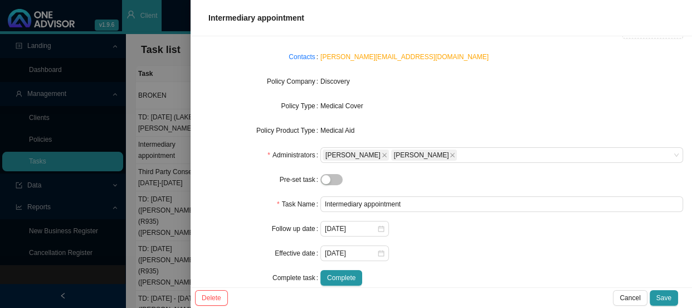
scroll to position [101, 0]
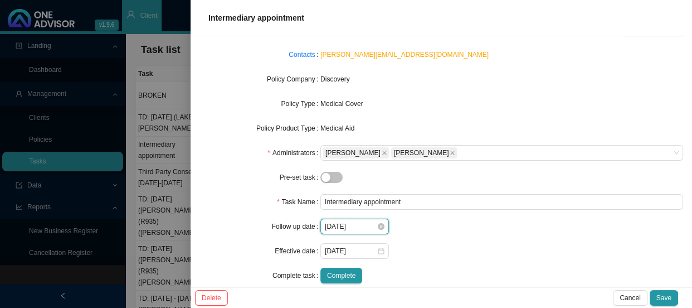
click at [350, 226] on input "2025-09-01" at bounding box center [351, 226] width 52 height 11
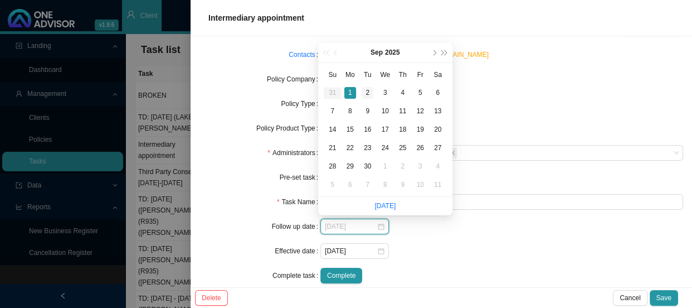
type input "2025-09-02"
click at [370, 90] on div "2" at bounding box center [368, 93] width 12 height 12
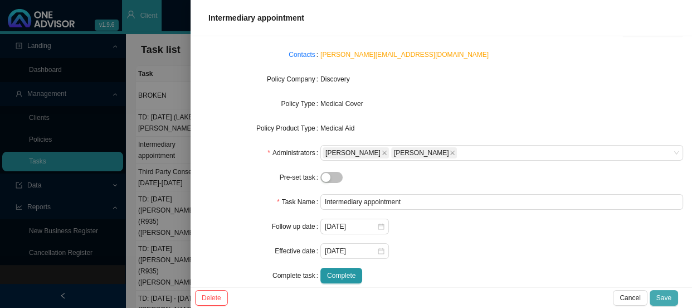
click at [664, 298] on span "Save" at bounding box center [663, 297] width 15 height 11
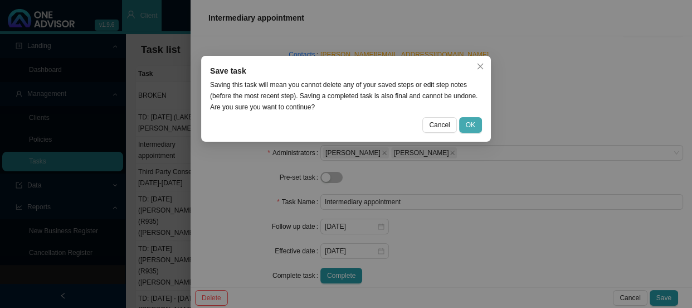
click at [472, 121] on span "OK" at bounding box center [470, 124] width 9 height 11
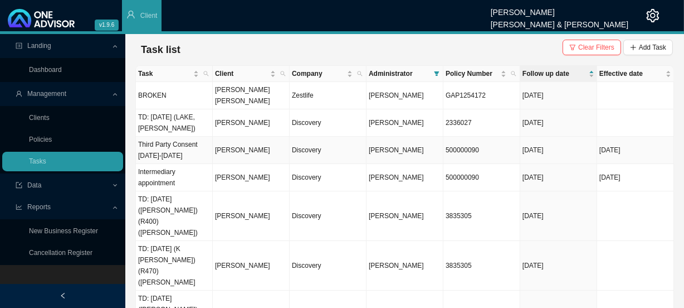
click at [173, 143] on td "Third Party Consent [DATE]-[DATE]" at bounding box center [174, 149] width 77 height 27
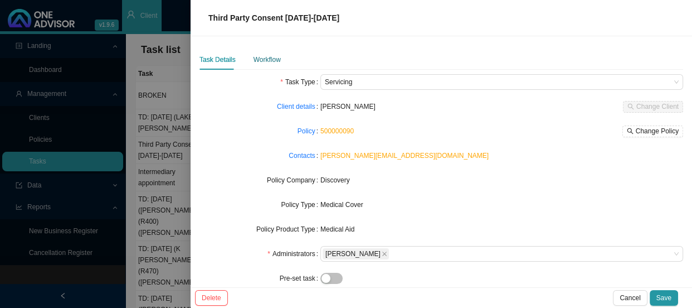
click at [267, 55] on div "Workflow" at bounding box center [266, 59] width 27 height 11
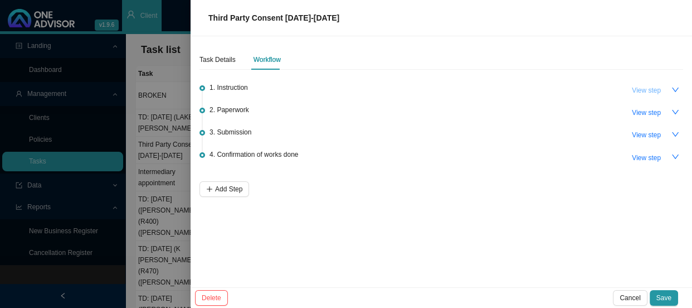
click at [654, 89] on span "View step" at bounding box center [646, 90] width 29 height 11
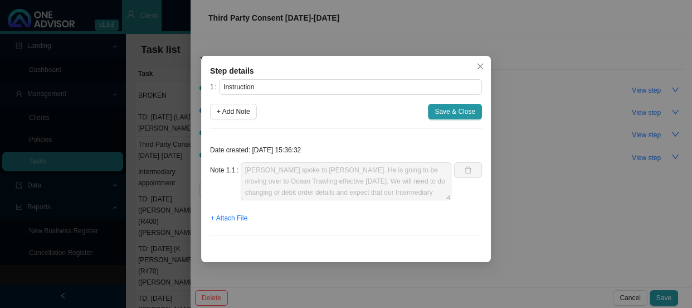
click at [665, 89] on div "Step details 1 Instruction + Add Note Save & Close Date created: 2025-08-29 15:…" at bounding box center [346, 154] width 692 height 308
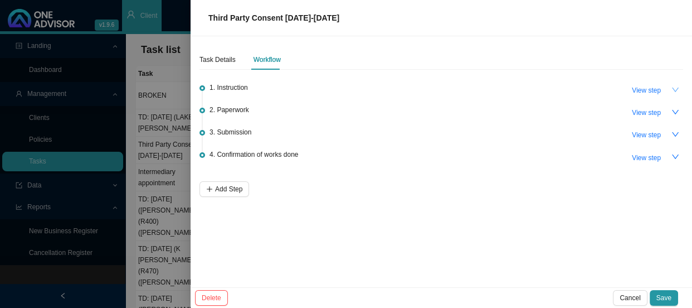
click at [673, 88] on icon "down" at bounding box center [675, 89] width 7 height 4
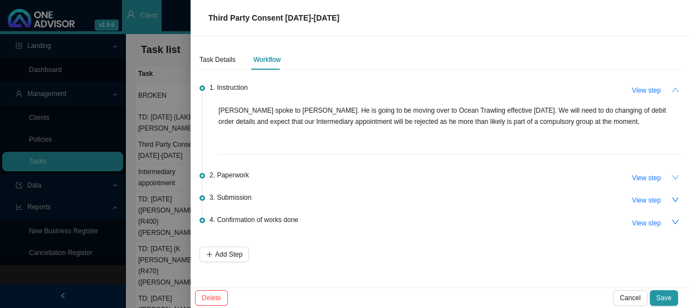
click at [672, 175] on icon "down" at bounding box center [675, 177] width 8 height 8
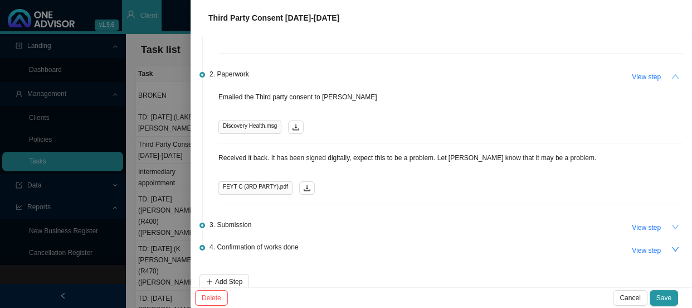
click at [675, 221] on button "button" at bounding box center [675, 227] width 16 height 16
click at [673, 223] on button "button" at bounding box center [675, 227] width 16 height 16
click at [304, 187] on icon "download" at bounding box center [307, 188] width 7 height 6
click at [159, 193] on div at bounding box center [346, 154] width 692 height 308
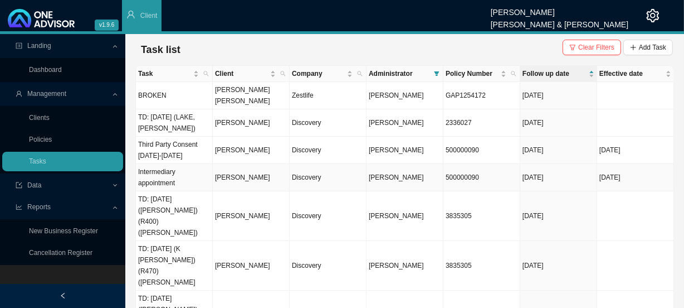
click at [185, 169] on td "Intermediary appointment" at bounding box center [174, 177] width 77 height 27
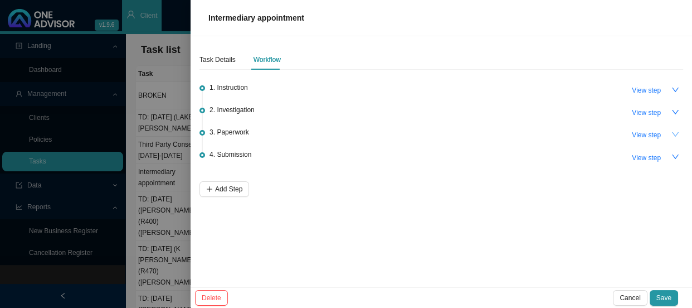
click at [672, 136] on icon "down" at bounding box center [675, 134] width 8 height 8
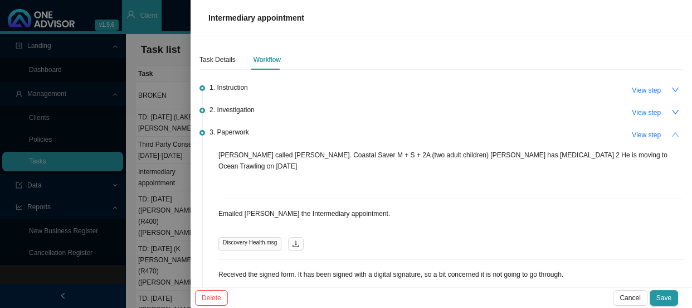
click at [672, 136] on button "button" at bounding box center [675, 134] width 16 height 16
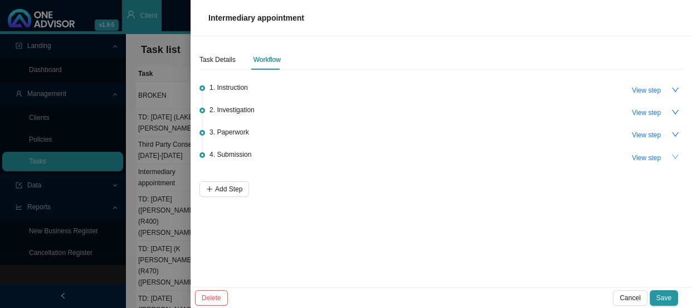
click at [677, 155] on icon "down" at bounding box center [675, 157] width 8 height 8
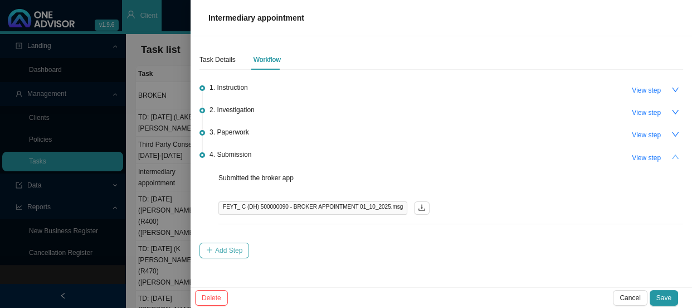
click at [228, 245] on span "Add Step" at bounding box center [228, 250] width 27 height 11
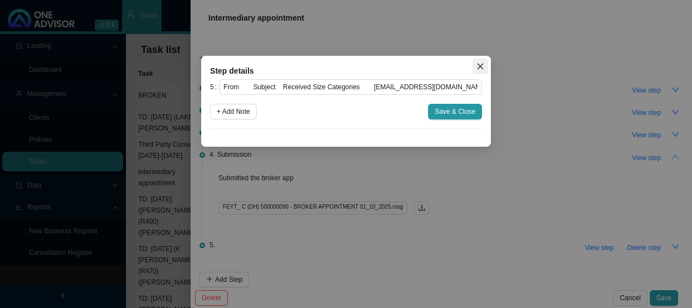
click at [483, 62] on icon "close" at bounding box center [480, 66] width 8 height 8
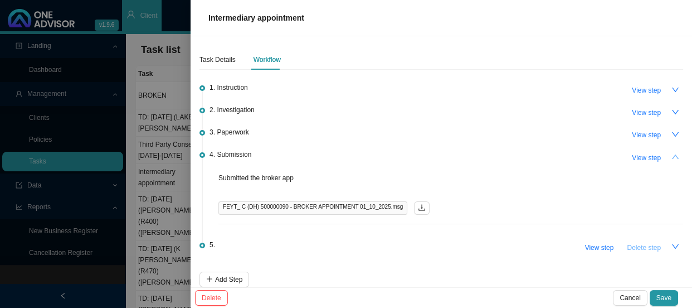
click at [642, 246] on span "Delete step" at bounding box center [644, 247] width 34 height 11
click at [642, 159] on span "View step" at bounding box center [646, 157] width 29 height 11
type input "Submission"
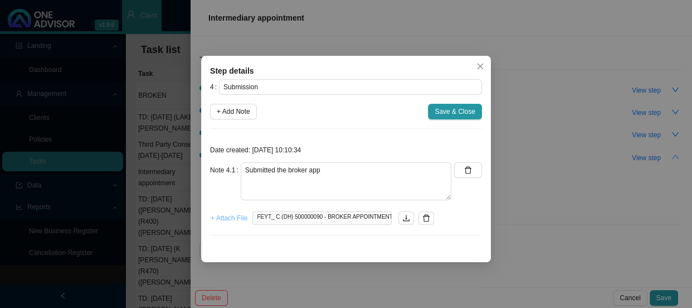
click at [220, 217] on span "+ Attach File" at bounding box center [229, 217] width 37 height 11
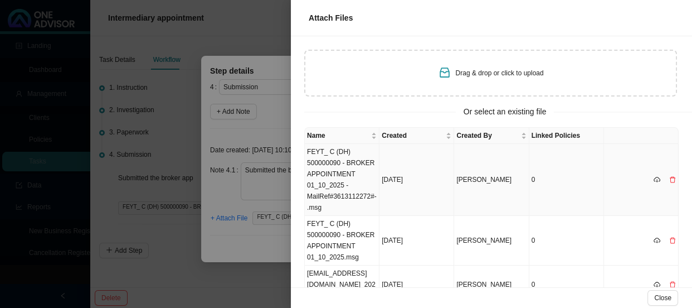
click at [338, 184] on td "FEYT_ C (DH) 500000090 - BROKER APPOINTMENT 01_10_2025 -MailRef#3613112272#-.msg" at bounding box center [342, 180] width 75 height 72
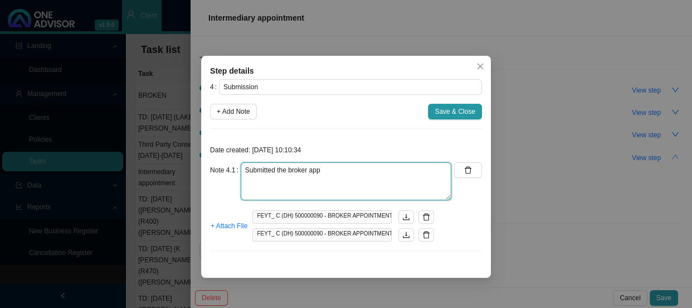
click at [338, 184] on textarea "Submitted the broker app" at bounding box center [346, 181] width 211 height 38
click at [289, 184] on textarea "Submitted the broker app REF:" at bounding box center [346, 181] width 211 height 38
paste textarea "3613112272"
type textarea "Submitted the broker app REF: 3613112272"
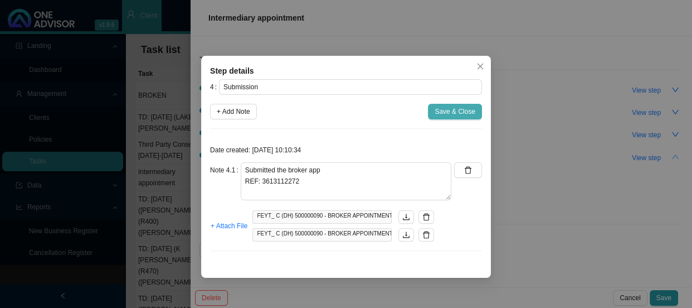
click at [458, 116] on span "Save & Close" at bounding box center [455, 111] width 41 height 11
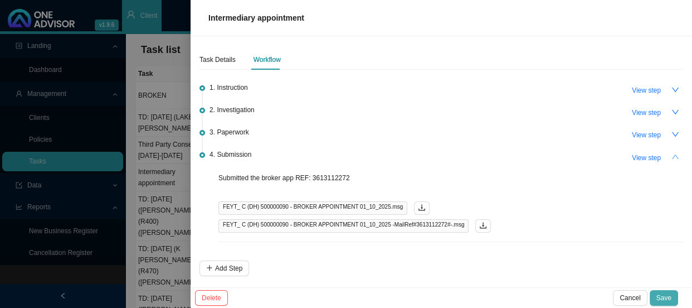
click at [662, 298] on span "Save" at bounding box center [663, 297] width 15 height 11
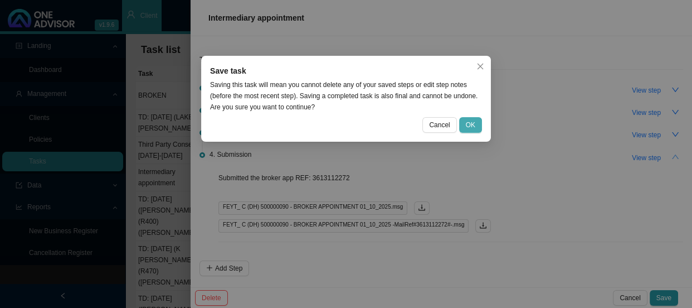
click at [471, 123] on span "OK" at bounding box center [470, 124] width 9 height 11
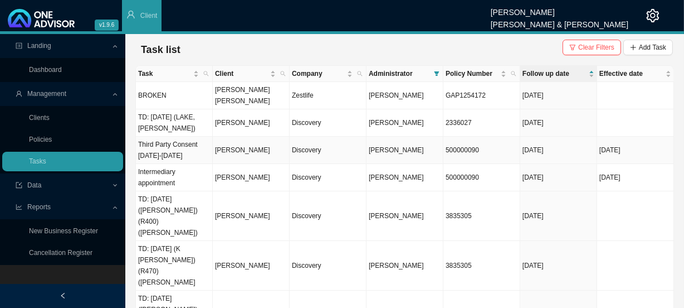
click at [150, 140] on td "Third Party Consent [DATE]-[DATE]" at bounding box center [174, 149] width 77 height 27
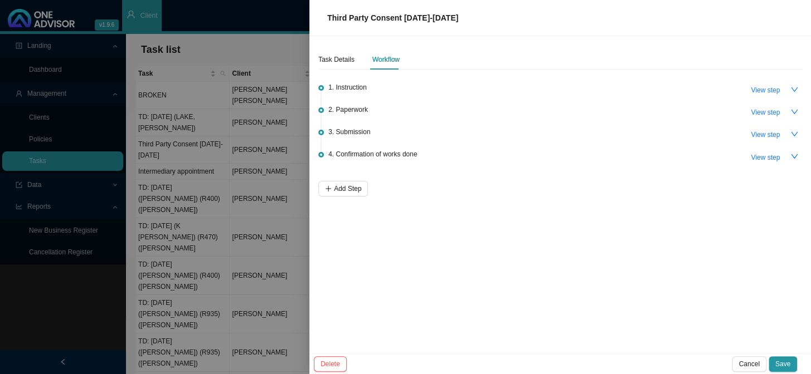
click at [353, 105] on span "2. Paperwork" at bounding box center [348, 109] width 40 height 11
click at [791, 110] on icon "down" at bounding box center [794, 112] width 7 height 4
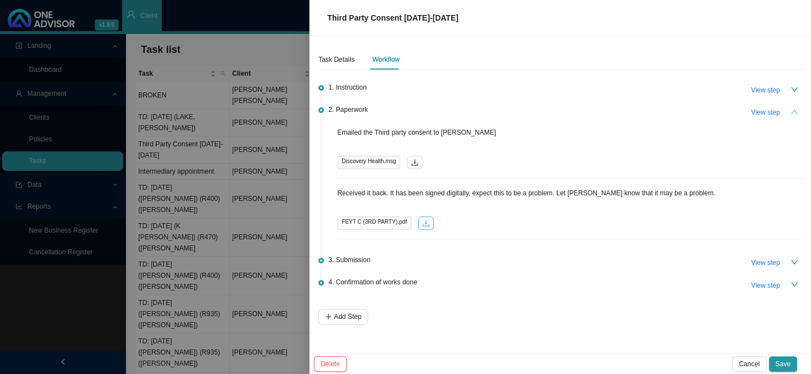
click at [423, 223] on button "button" at bounding box center [426, 223] width 16 height 13
click at [411, 162] on icon "download" at bounding box center [415, 163] width 8 height 8
click at [330, 65] on div "Task Details" at bounding box center [336, 59] width 36 height 11
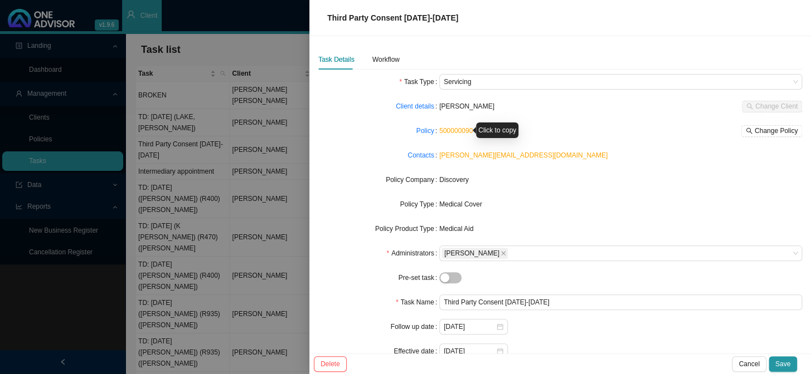
click at [457, 131] on link "500000090" at bounding box center [455, 131] width 33 height 8
click at [499, 18] on div "Third Party Consent [DATE]-[DATE]" at bounding box center [560, 18] width 475 height 12
drag, startPoint x: 499, startPoint y: 18, endPoint x: 403, endPoint y: 17, distance: 95.8
click at [403, 17] on div "Third Party Consent [DATE]-[DATE]" at bounding box center [560, 18] width 475 height 12
copy span "2025/08/29-2026/08/29"
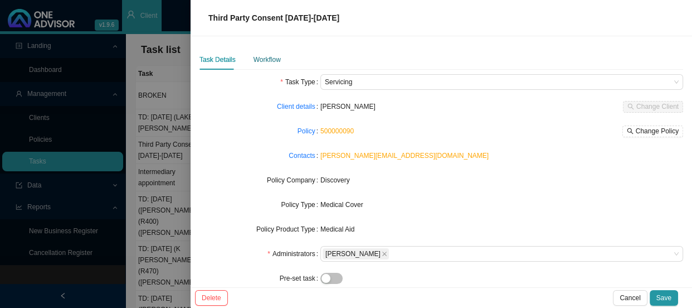
drag, startPoint x: 256, startPoint y: 56, endPoint x: 299, endPoint y: 57, distance: 42.9
click at [257, 57] on div "Workflow" at bounding box center [266, 59] width 27 height 11
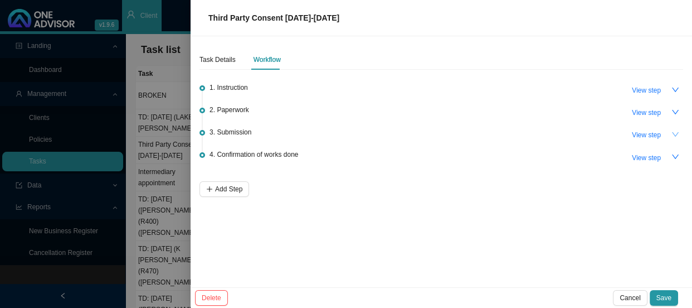
click at [670, 131] on button "button" at bounding box center [675, 134] width 16 height 16
click at [650, 133] on span "View step" at bounding box center [646, 134] width 29 height 11
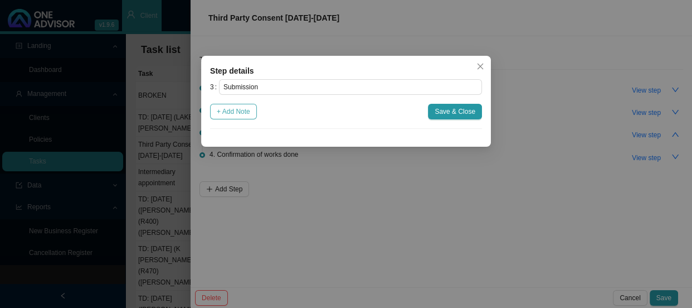
click at [236, 111] on span "+ Add Note" at bounding box center [233, 111] width 33 height 11
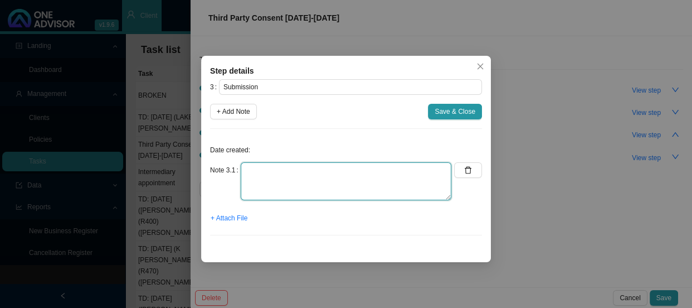
click at [252, 174] on textarea at bounding box center [346, 181] width 211 height 38
drag, startPoint x: 331, startPoint y: 171, endPoint x: 230, endPoint y: 166, distance: 102.1
click at [230, 166] on div "Note 3.1 Submissed Consent Form" at bounding box center [330, 181] width 241 height 38
type textarea "s"
type textarea "Submitted consent form to DH"
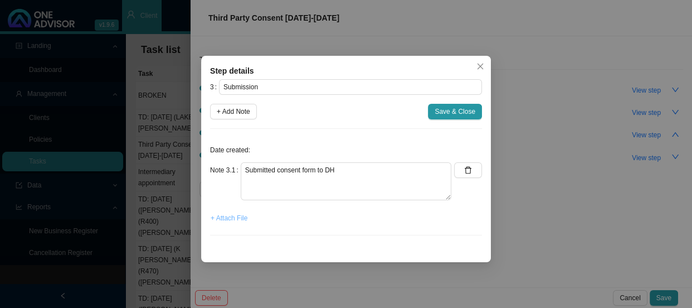
click at [217, 217] on span "+ Attach File" at bounding box center [229, 217] width 37 height 11
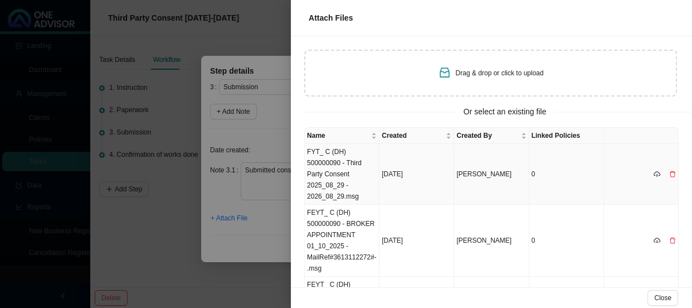
click at [329, 168] on td "FYT_ C (DH) 500000090 - Third Party Consent 2025_08_29 - 2026_08_29.msg" at bounding box center [342, 174] width 75 height 61
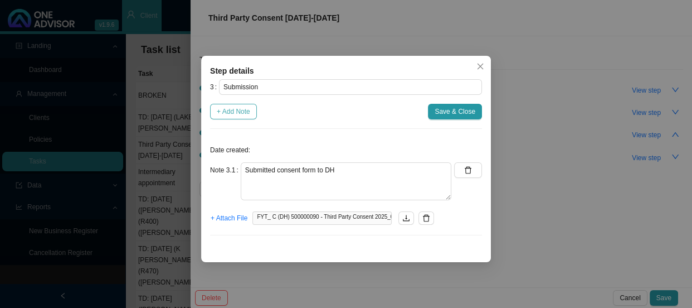
click at [235, 111] on span "+ Add Note" at bounding box center [233, 111] width 33 height 11
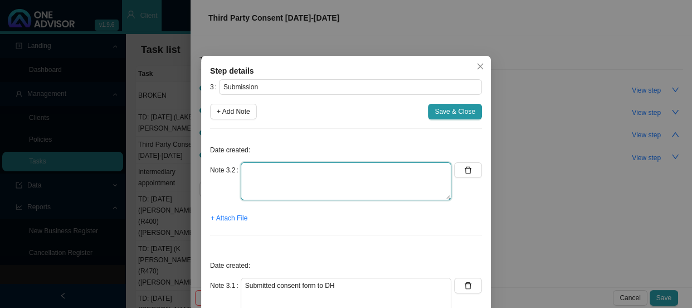
click at [262, 167] on textarea at bounding box center [346, 181] width 211 height 38
type textarea "s"
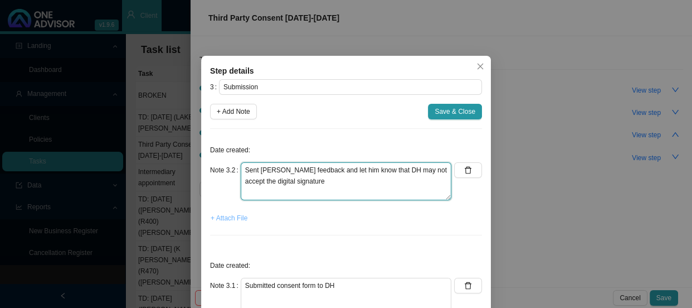
type textarea "Sent Cornelius feedback and let him know that DH may not accept the digital sig…"
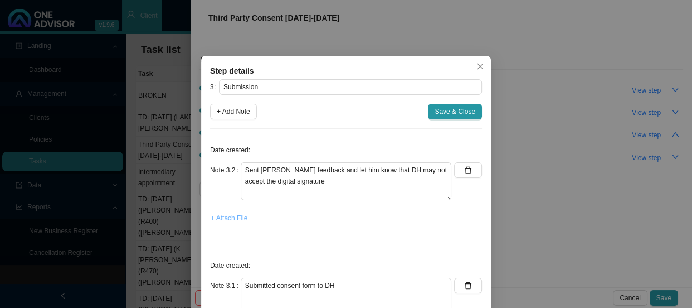
click at [232, 216] on span "+ Attach File" at bounding box center [229, 217] width 37 height 11
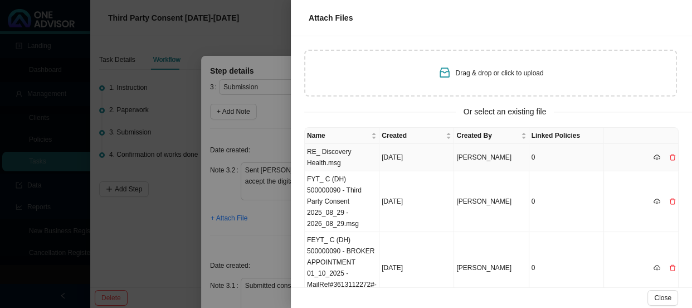
click at [321, 154] on td "RE_ Discovery Health.msg" at bounding box center [342, 157] width 75 height 27
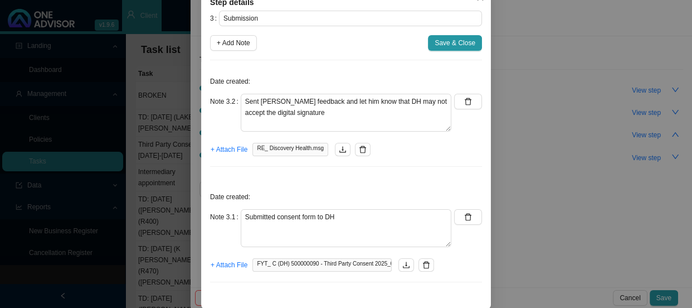
scroll to position [78, 0]
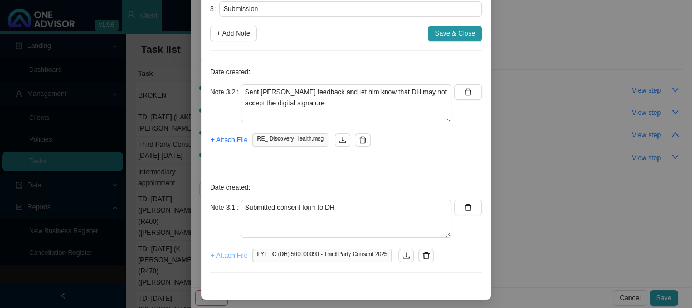
click at [225, 255] on span "+ Attach File" at bounding box center [229, 255] width 37 height 11
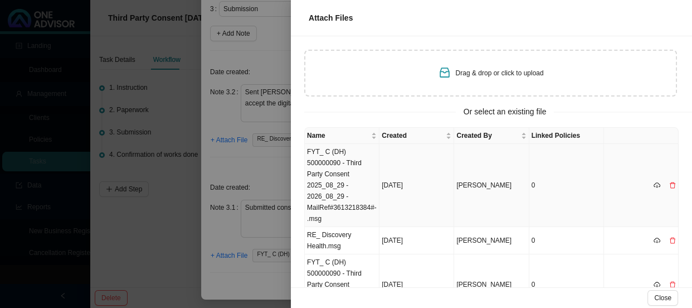
click at [320, 165] on td "FYT_ C (DH) 500000090 - Third Party Consent 2025_08_29 - 2026_08_29 -MailRef#36…" at bounding box center [342, 185] width 75 height 83
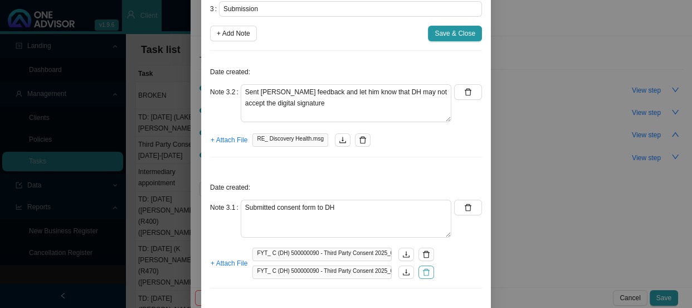
click at [422, 269] on icon "delete" at bounding box center [426, 272] width 8 height 8
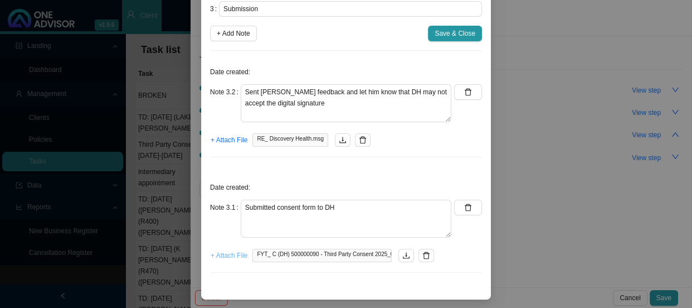
click at [223, 252] on span "+ Attach File" at bounding box center [229, 255] width 37 height 11
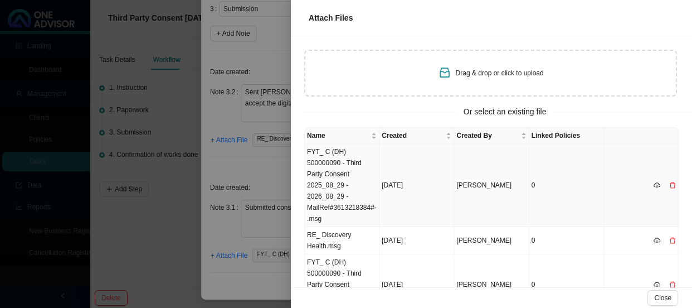
click at [334, 178] on td "FYT_ C (DH) 500000090 - Third Party Consent 2025_08_29 - 2026_08_29 -MailRef#36…" at bounding box center [342, 185] width 75 height 83
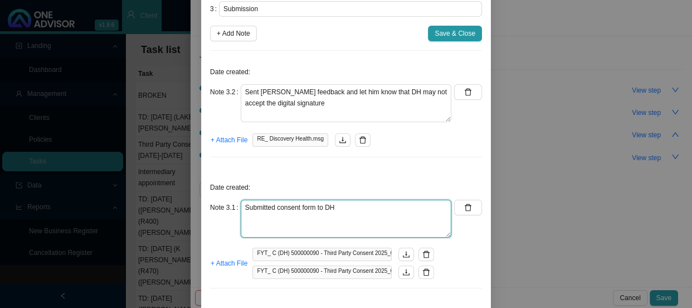
click at [340, 217] on textarea "Submitted consent form to DH" at bounding box center [346, 218] width 211 height 38
paste textarea "11442704484"
type textarea "Submitted consent form to DH REF: 11442704484"
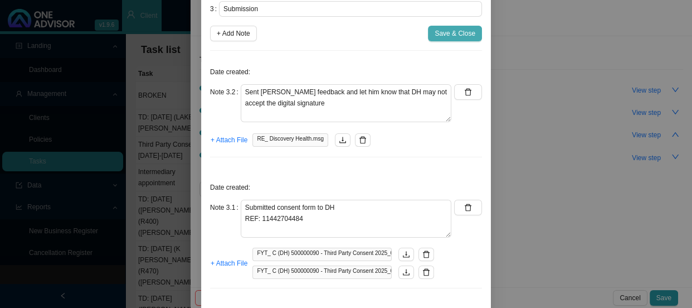
click at [452, 35] on span "Save & Close" at bounding box center [455, 33] width 41 height 11
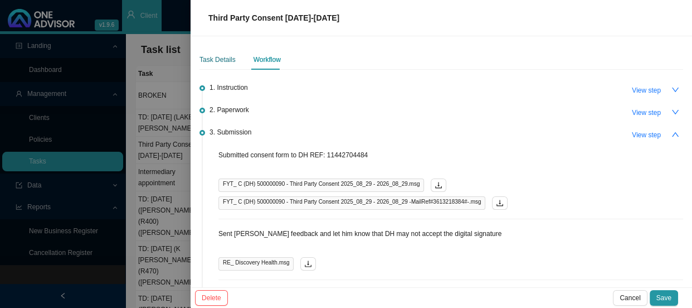
click at [217, 62] on div "Task Details" at bounding box center [217, 59] width 36 height 11
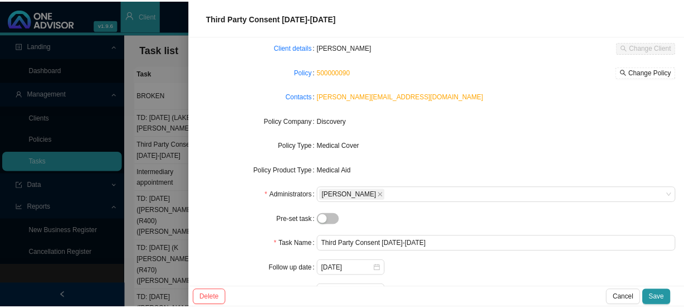
scroll to position [114, 0]
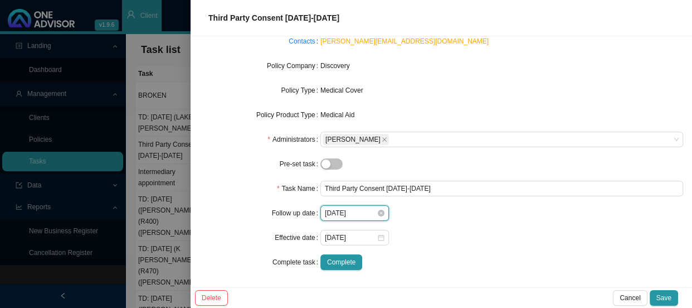
click at [357, 212] on input "2025-09-01" at bounding box center [351, 212] width 52 height 11
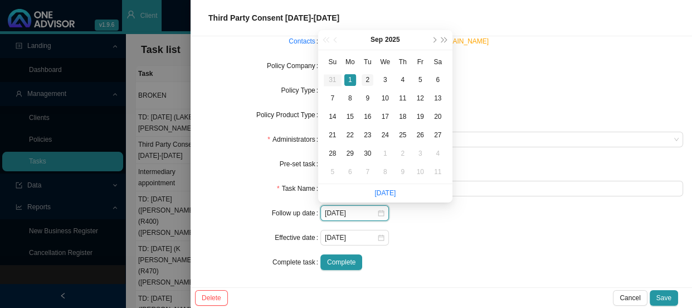
type input "2025-09-02"
click at [365, 76] on div "2" at bounding box center [368, 80] width 12 height 12
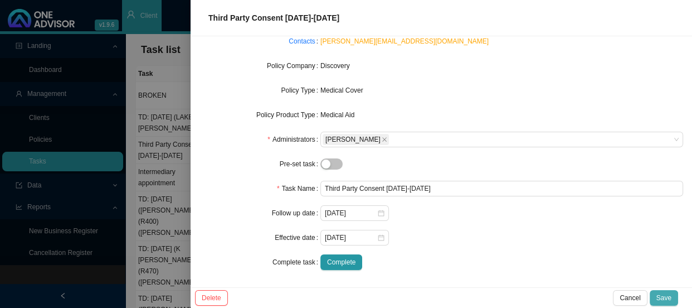
click at [655, 293] on button "Save" at bounding box center [664, 298] width 28 height 16
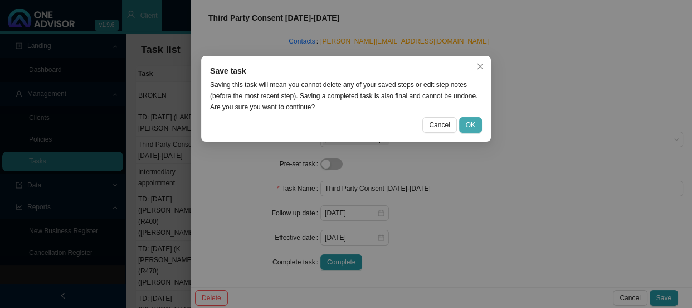
click at [474, 121] on span "OK" at bounding box center [470, 124] width 9 height 11
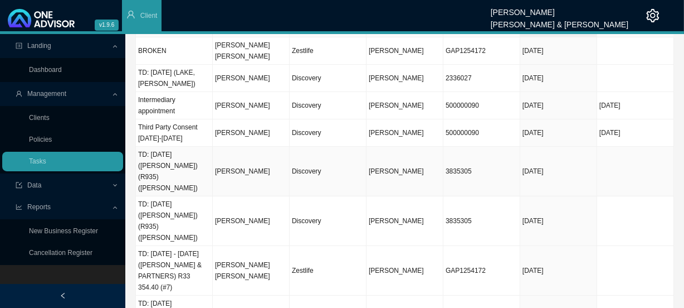
scroll to position [89, 0]
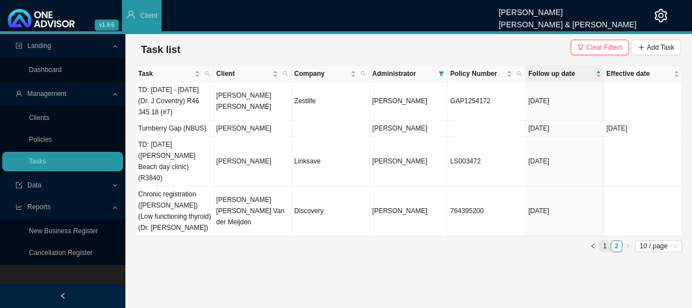
click at [603, 241] on link "1" at bounding box center [604, 246] width 11 height 11
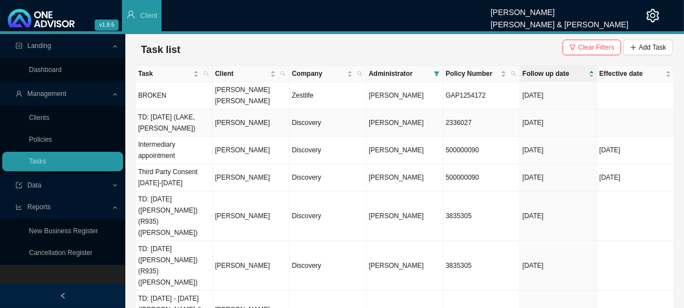
click at [178, 112] on td "TD: [DATE] (LAKE,[PERSON_NAME])" at bounding box center [174, 122] width 77 height 27
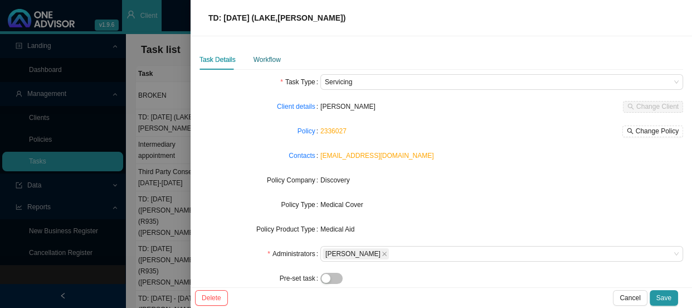
click at [269, 61] on div "Workflow" at bounding box center [266, 59] width 27 height 11
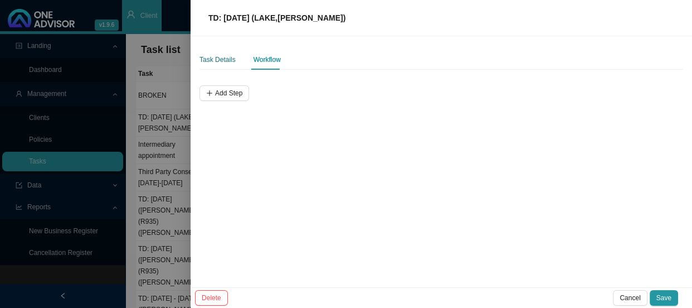
click at [212, 58] on div "Task Details" at bounding box center [217, 59] width 36 height 11
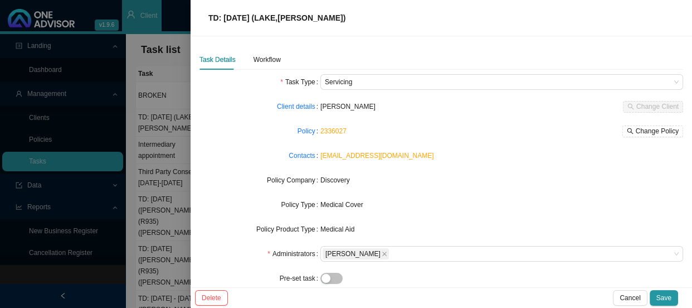
click at [162, 118] on div at bounding box center [346, 154] width 692 height 308
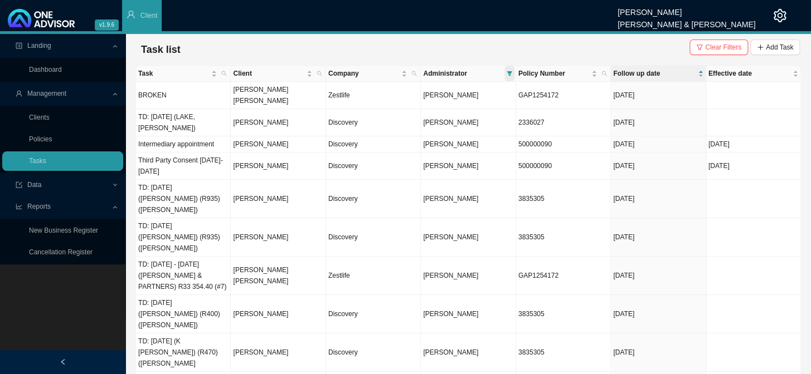
click at [507, 72] on icon "filter" at bounding box center [508, 73] width 5 height 4
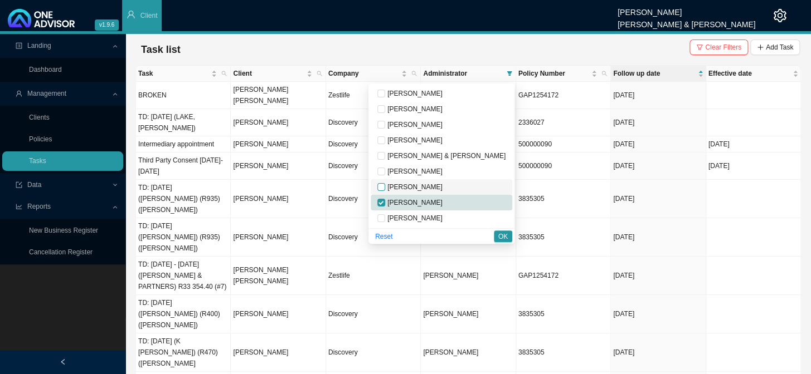
click at [385, 185] on input "checkbox" at bounding box center [381, 187] width 8 height 8
checkbox input "true"
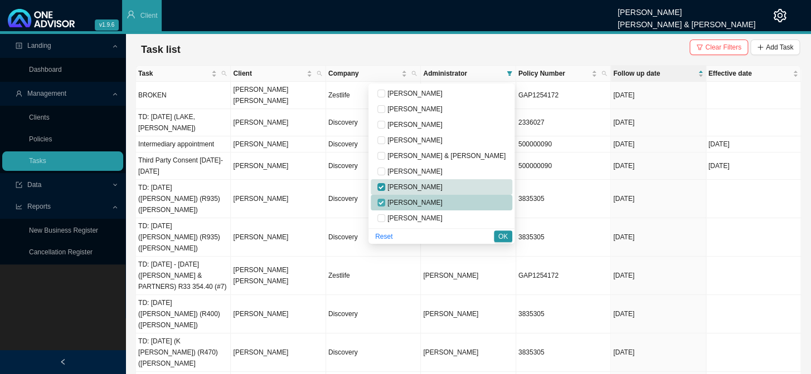
click at [385, 197] on label at bounding box center [381, 202] width 8 height 11
click at [385, 199] on input "checkbox" at bounding box center [381, 203] width 8 height 8
click at [422, 202] on li "[PERSON_NAME]" at bounding box center [441, 203] width 142 height 16
checkbox input "false"
click at [501, 236] on span "OK" at bounding box center [502, 236] width 9 height 11
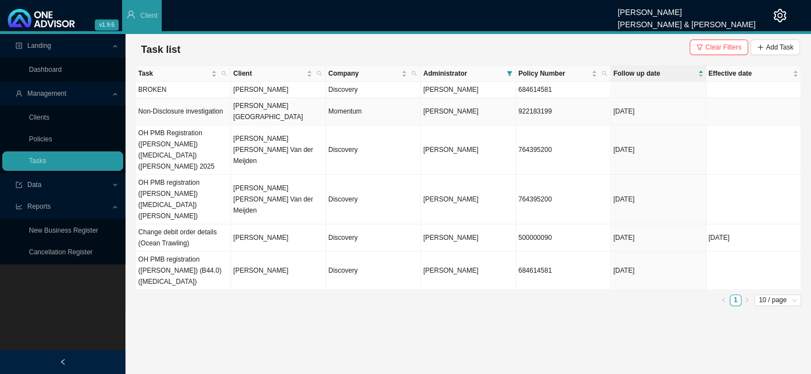
click at [246, 110] on td "Kelly Candice Ireland" at bounding box center [278, 111] width 95 height 27
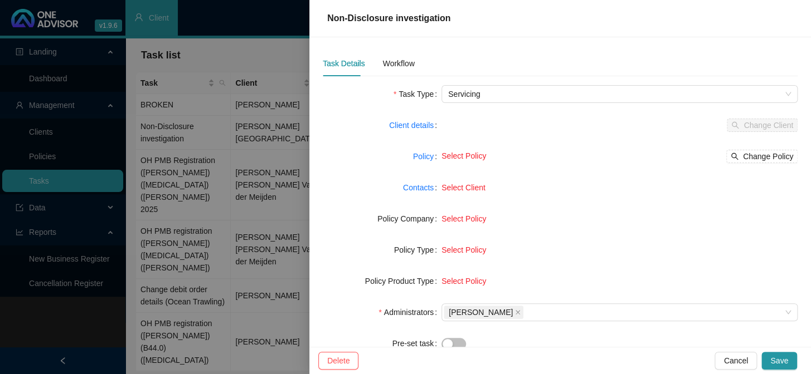
click at [250, 106] on div at bounding box center [405, 187] width 811 height 374
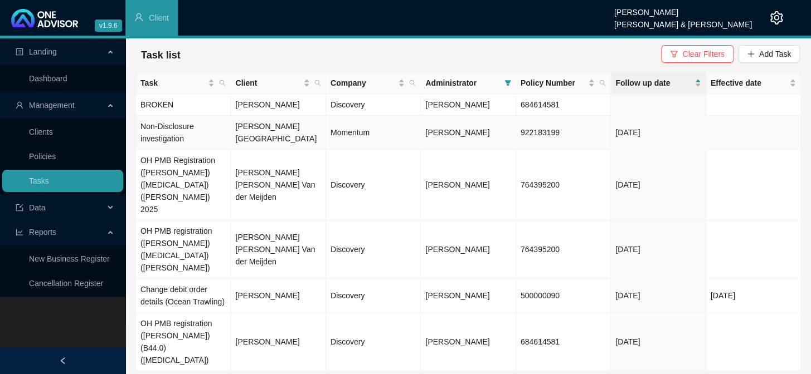
click at [224, 129] on td "Non-Disclosure investigation" at bounding box center [183, 133] width 95 height 34
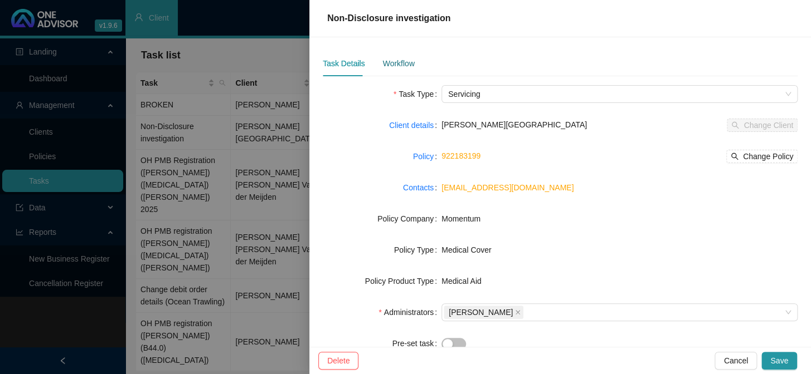
click at [399, 62] on div "Workflow" at bounding box center [398, 63] width 32 height 12
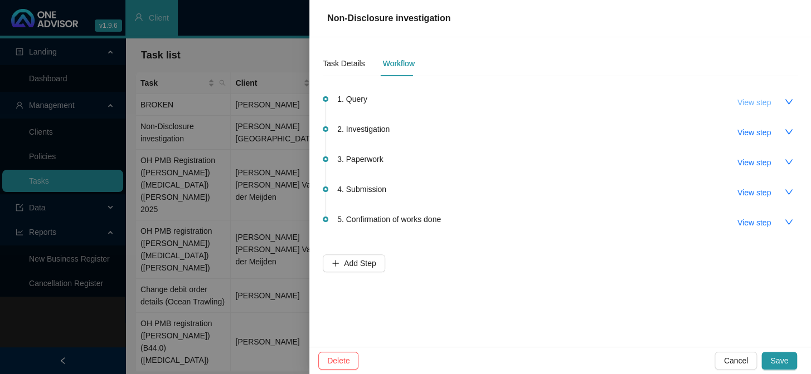
click at [757, 101] on span "View step" at bounding box center [753, 102] width 33 height 12
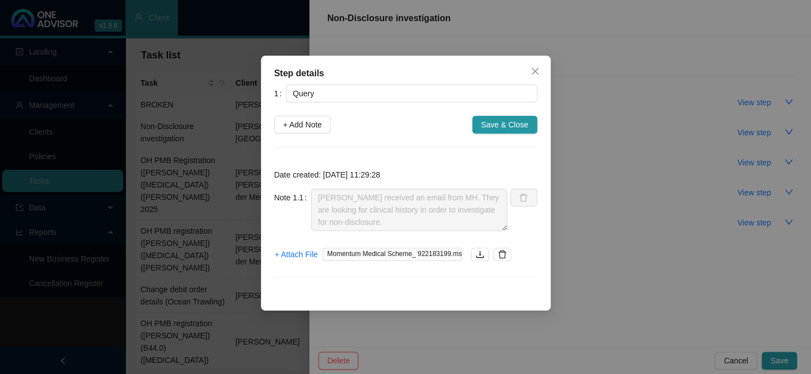
click at [638, 144] on div "Step details 1 Query + Add Note Save & Close Date created: 2025-08-28 11:29:28 …" at bounding box center [405, 187] width 811 height 374
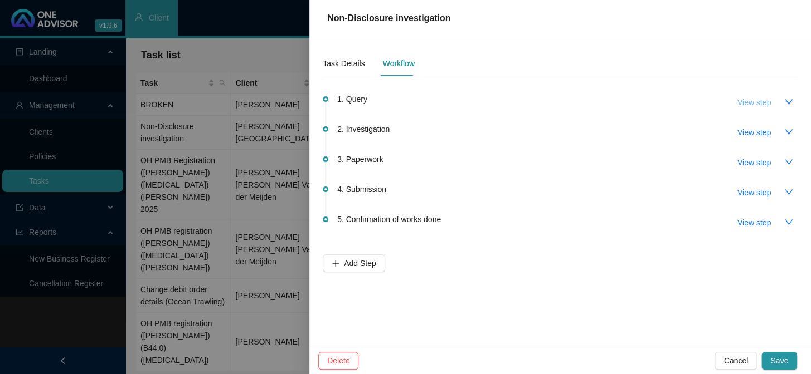
click at [758, 101] on span "View step" at bounding box center [753, 102] width 33 height 12
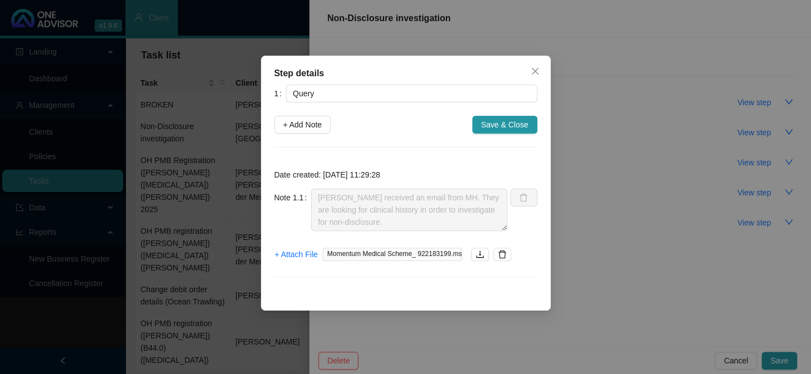
click at [691, 120] on div "Step details 1 Query + Add Note Save & Close Date created: 2025-08-28 11:29:28 …" at bounding box center [405, 187] width 811 height 374
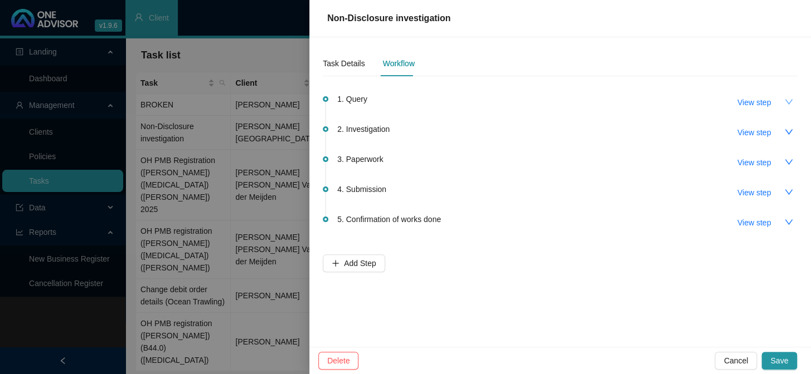
click at [790, 99] on icon "down" at bounding box center [788, 101] width 9 height 9
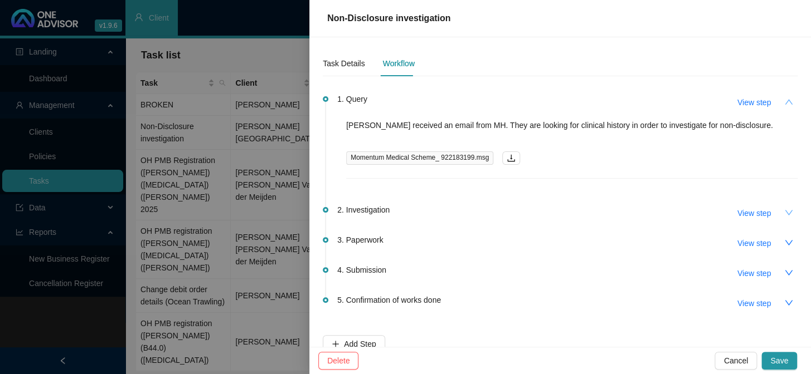
click at [784, 211] on icon "down" at bounding box center [788, 212] width 9 height 9
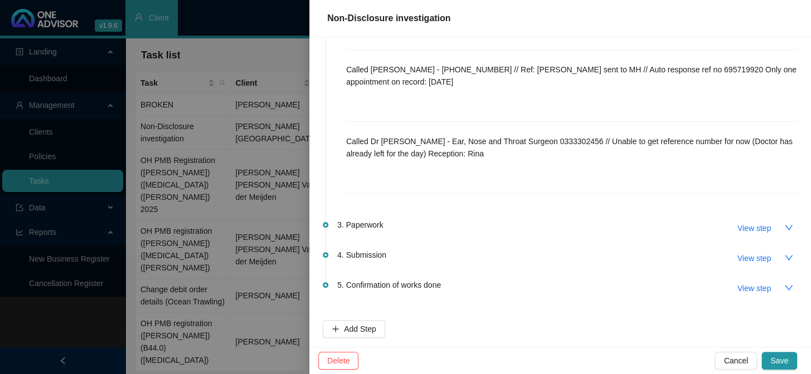
scroll to position [242, 0]
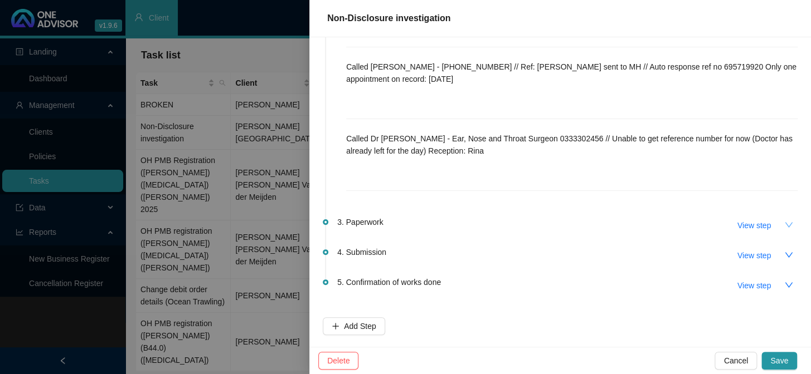
click at [784, 225] on icon "down" at bounding box center [788, 225] width 9 height 9
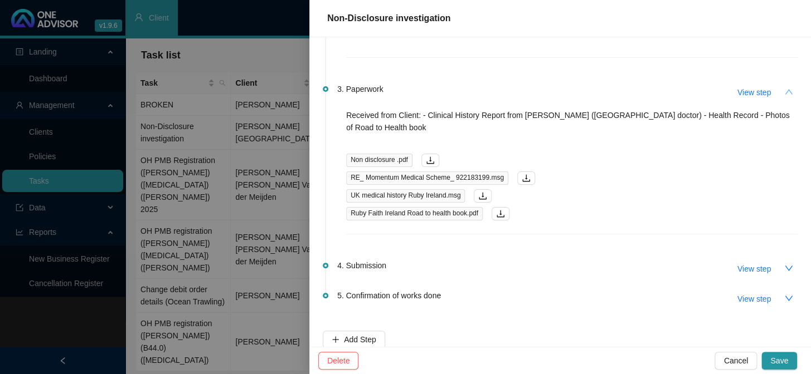
scroll to position [377, 0]
click at [781, 259] on button "button" at bounding box center [788, 268] width 18 height 18
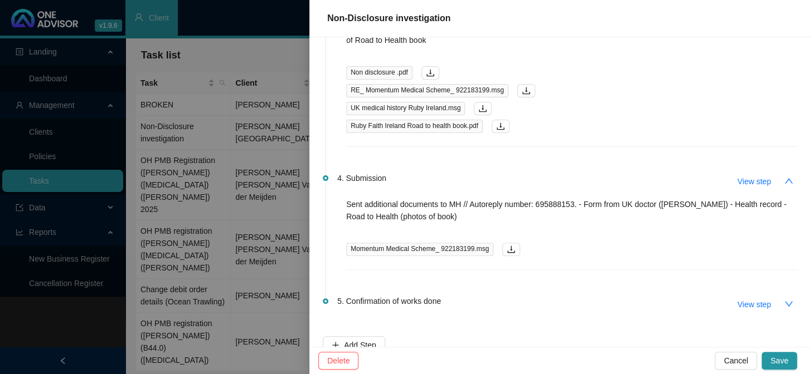
scroll to position [470, 0]
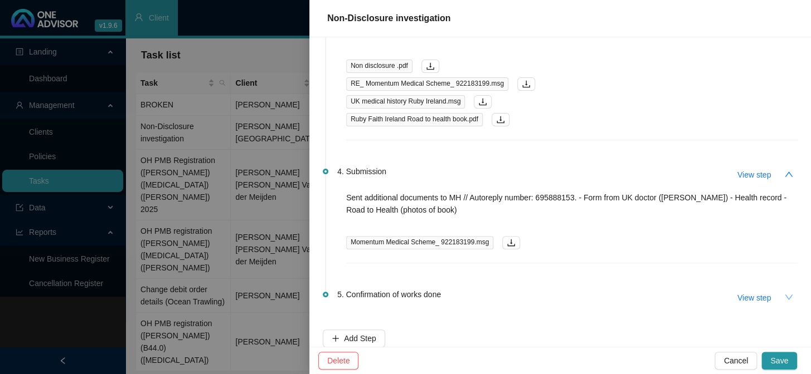
click at [784, 293] on icon "down" at bounding box center [788, 297] width 9 height 9
click at [506, 238] on icon "download" at bounding box center [510, 242] width 9 height 9
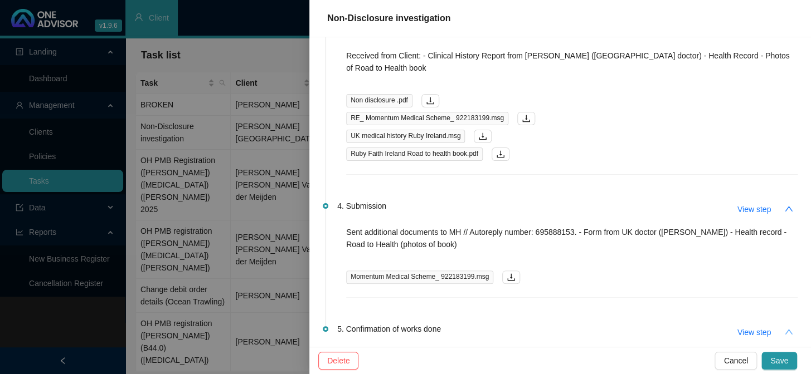
scroll to position [368, 0]
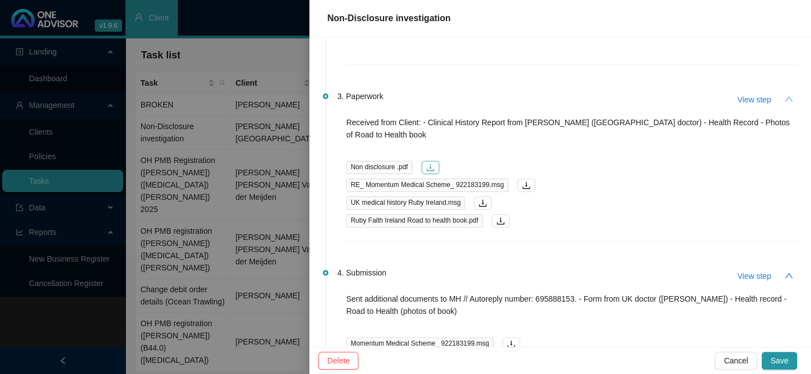
click at [431, 163] on icon "download" at bounding box center [430, 167] width 9 height 9
click at [523, 181] on icon "download" at bounding box center [525, 185] width 9 height 9
click at [481, 199] on icon "download" at bounding box center [482, 203] width 9 height 9
click at [499, 217] on icon "download" at bounding box center [500, 221] width 9 height 9
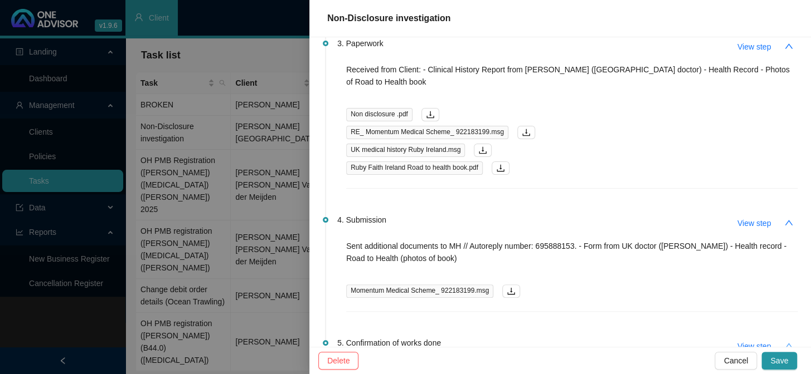
scroll to position [470, 0]
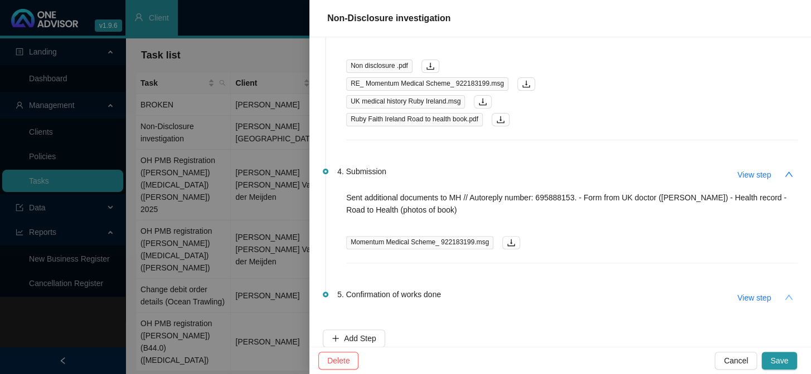
click at [270, 97] on div at bounding box center [405, 187] width 811 height 374
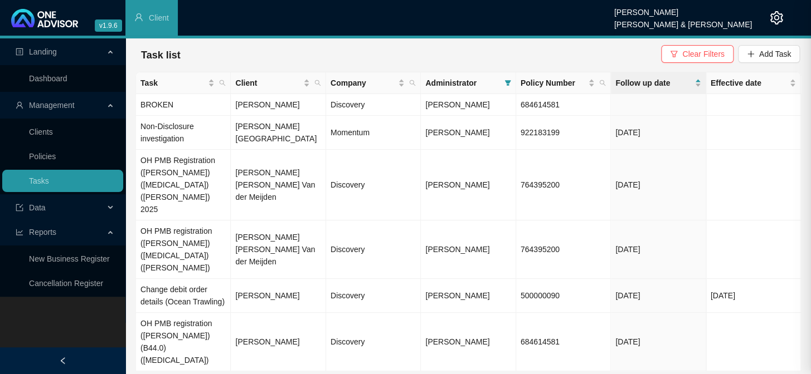
scroll to position [0, 0]
click at [261, 221] on td "Sarah Louise Van der Meijden" at bounding box center [278, 250] width 95 height 58
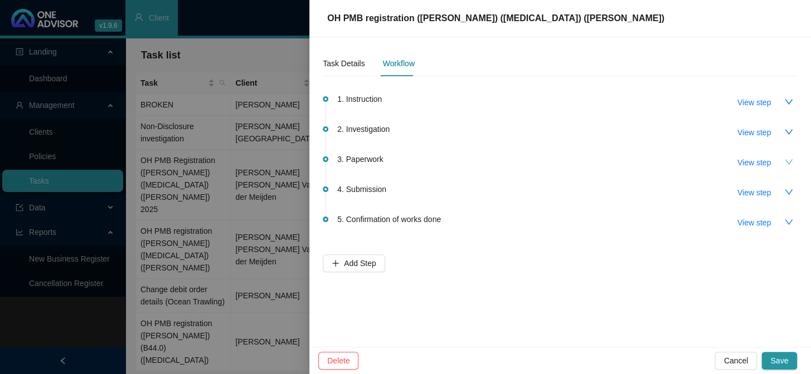
click at [785, 159] on icon "down" at bounding box center [788, 161] width 8 height 5
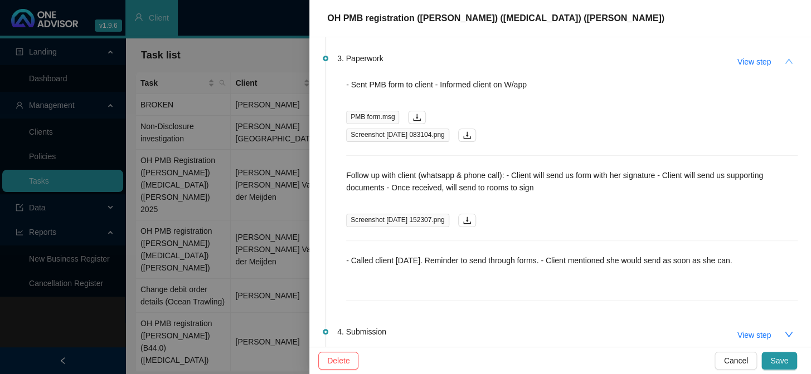
scroll to position [152, 0]
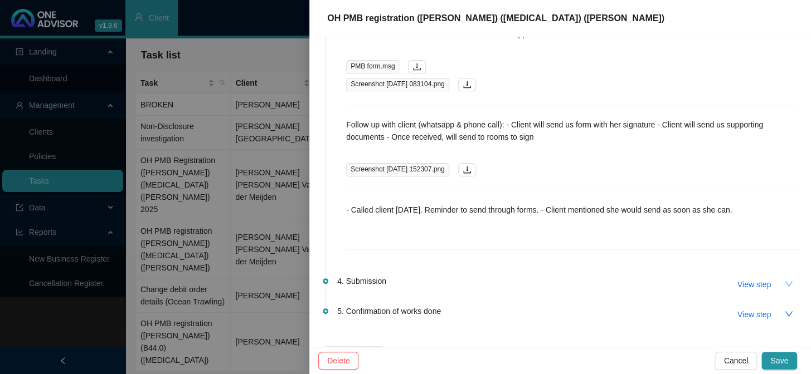
click at [784, 284] on icon "down" at bounding box center [788, 284] width 9 height 9
click at [197, 191] on div at bounding box center [405, 187] width 811 height 374
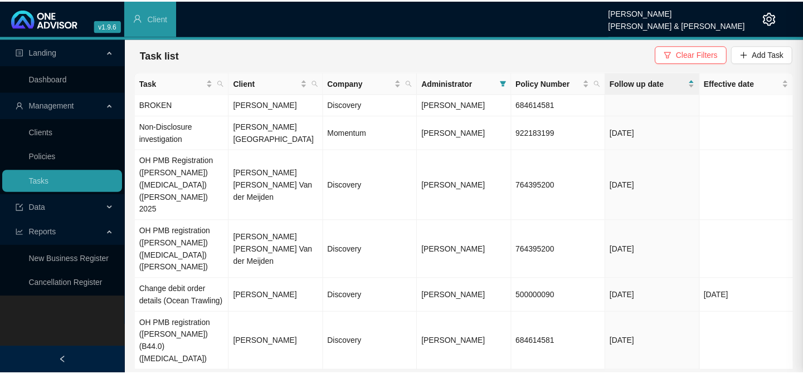
scroll to position [0, 0]
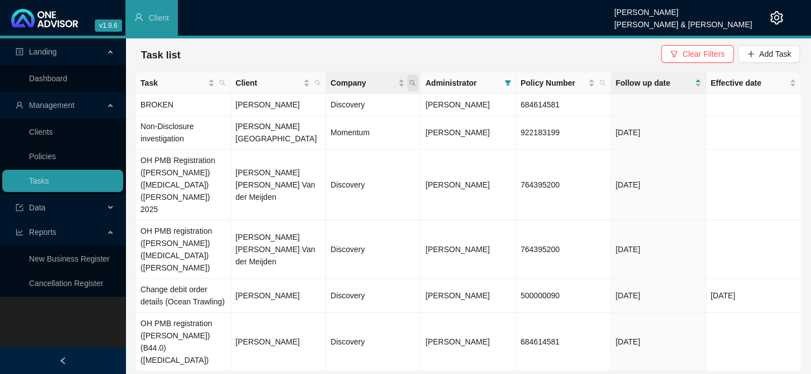
click at [413, 84] on icon "search" at bounding box center [412, 83] width 7 height 7
click at [363, 89] on th "Company" at bounding box center [373, 83] width 95 height 22
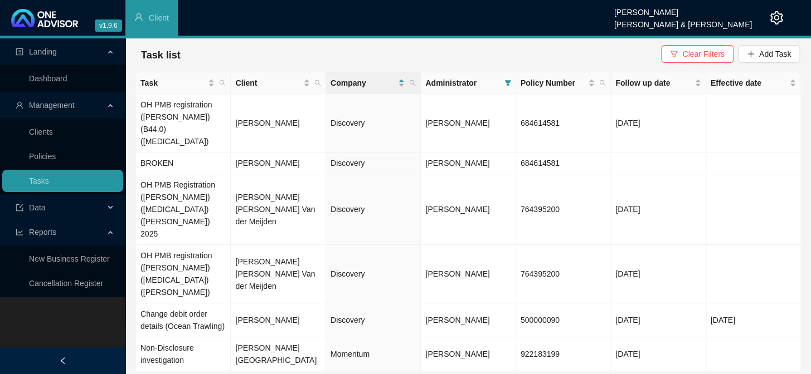
click at [479, 83] on span "Administrator" at bounding box center [462, 83] width 74 height 12
click at [506, 82] on icon "filter" at bounding box center [507, 83] width 6 height 6
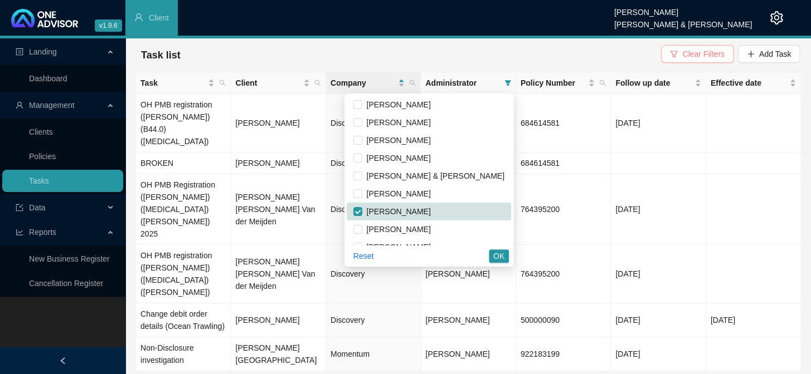
click at [691, 50] on span "Clear Filters" at bounding box center [703, 54] width 42 height 12
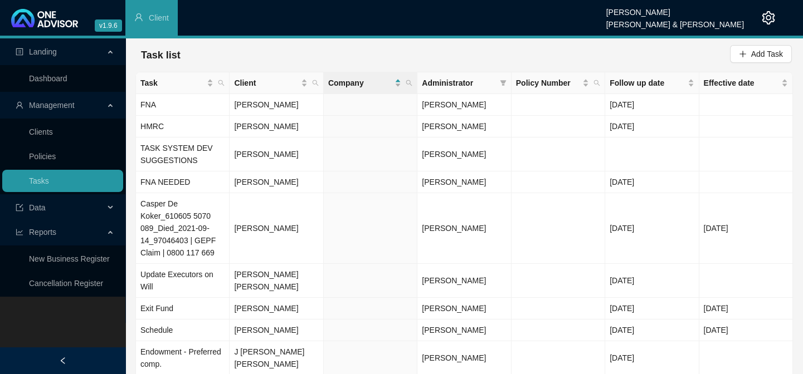
click at [484, 84] on span "Administrator" at bounding box center [458, 83] width 73 height 12
click at [504, 80] on icon "filter" at bounding box center [503, 83] width 6 height 6
checkbox input "false"
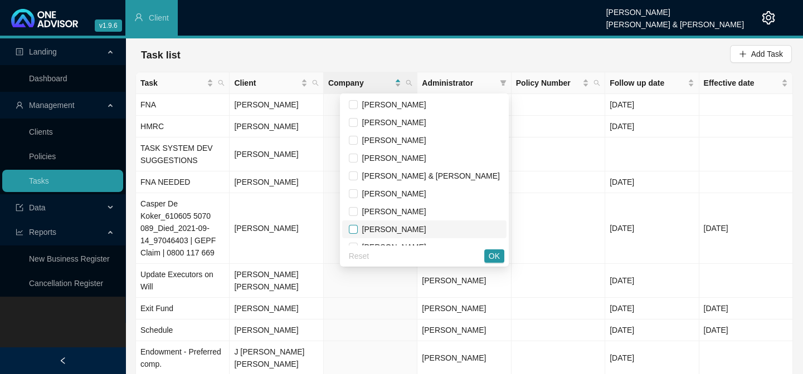
click at [358, 227] on input "checkbox" at bounding box center [353, 229] width 9 height 9
checkbox input "true"
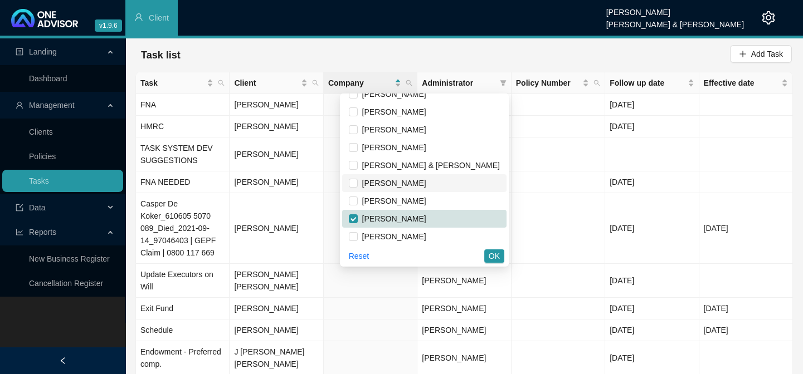
scroll to position [13, 0]
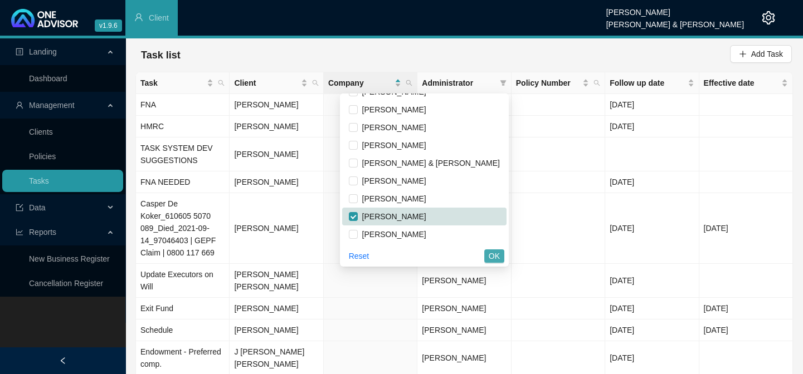
click at [495, 258] on span "OK" at bounding box center [494, 256] width 11 height 12
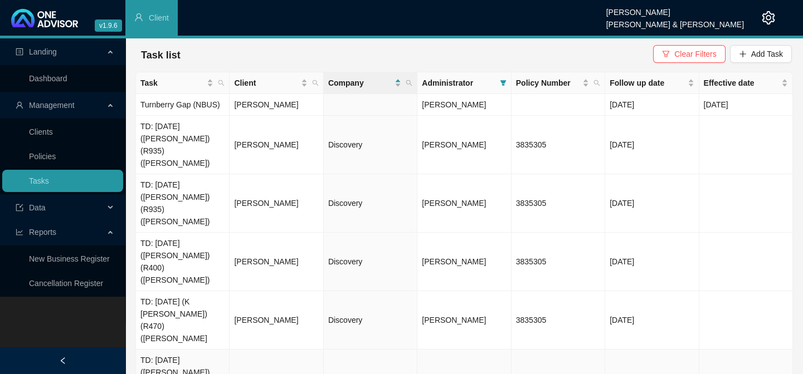
scroll to position [0, 0]
click at [630, 84] on span "Follow up date" at bounding box center [646, 83] width 75 height 12
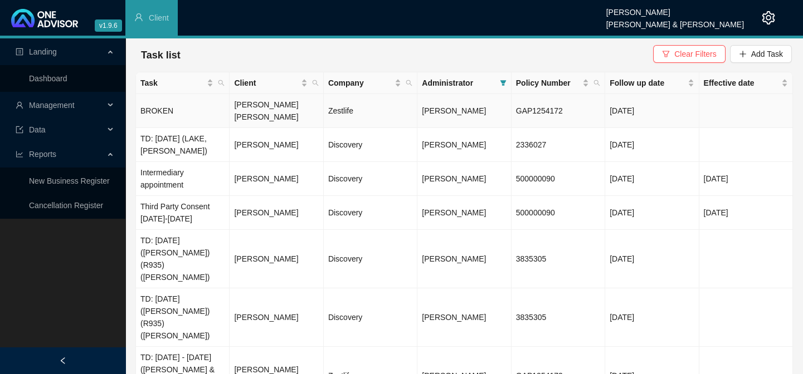
click at [168, 107] on td "BROKEN" at bounding box center [183, 111] width 94 height 34
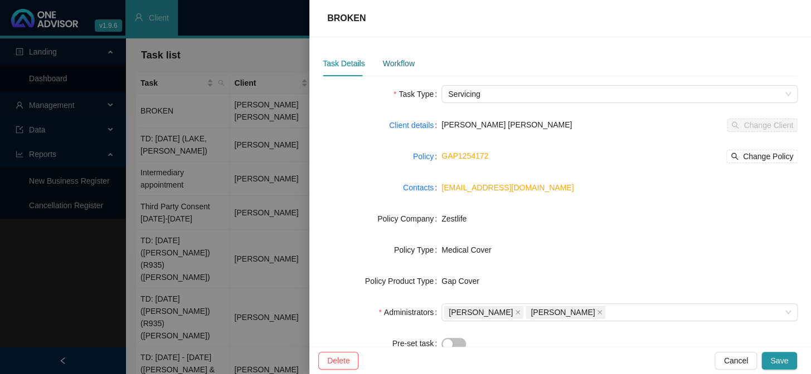
click at [393, 62] on div "Workflow" at bounding box center [398, 63] width 32 height 12
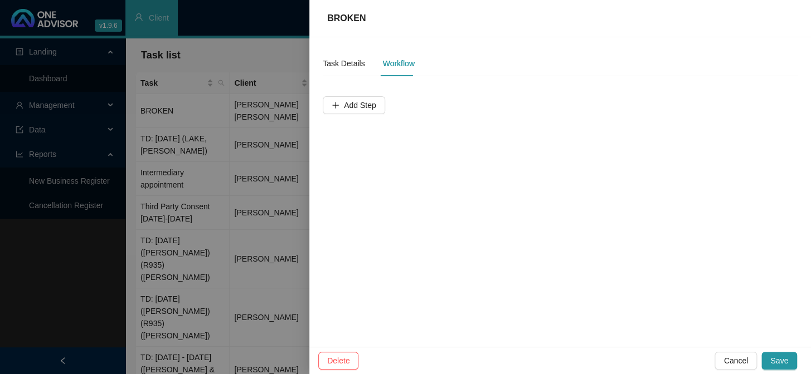
click at [238, 56] on div at bounding box center [405, 187] width 811 height 374
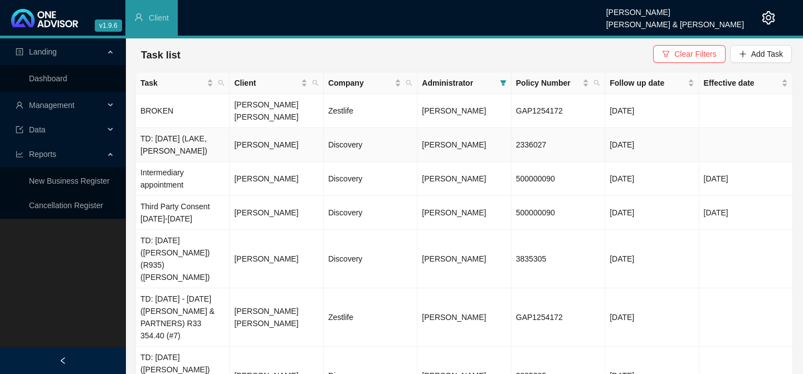
click at [214, 128] on td "TD: [DATE] (LAKE,[PERSON_NAME])" at bounding box center [183, 145] width 94 height 34
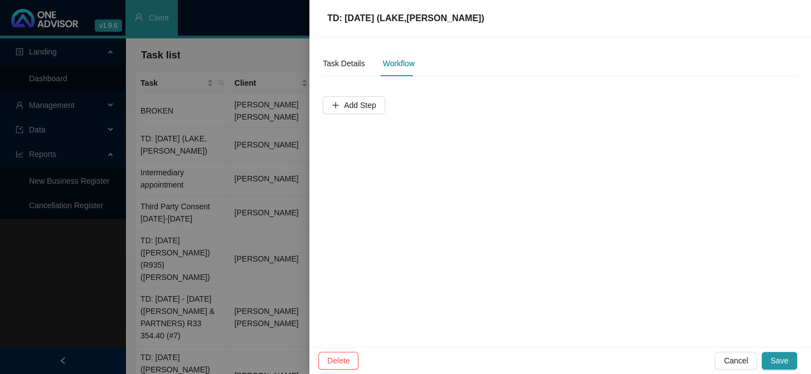
click at [258, 133] on div at bounding box center [405, 187] width 811 height 374
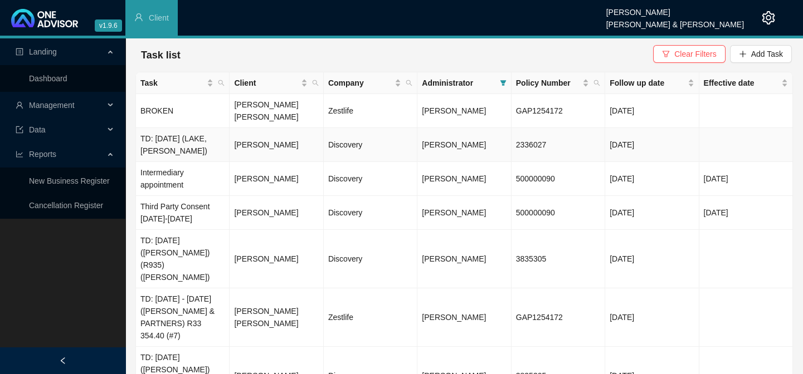
click at [258, 133] on td "[PERSON_NAME]" at bounding box center [277, 145] width 94 height 34
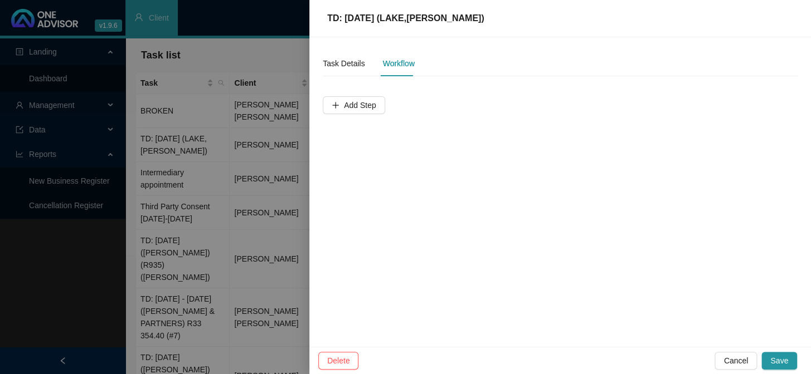
click at [265, 127] on div at bounding box center [405, 187] width 811 height 374
